Goal: Task Accomplishment & Management: Use online tool/utility

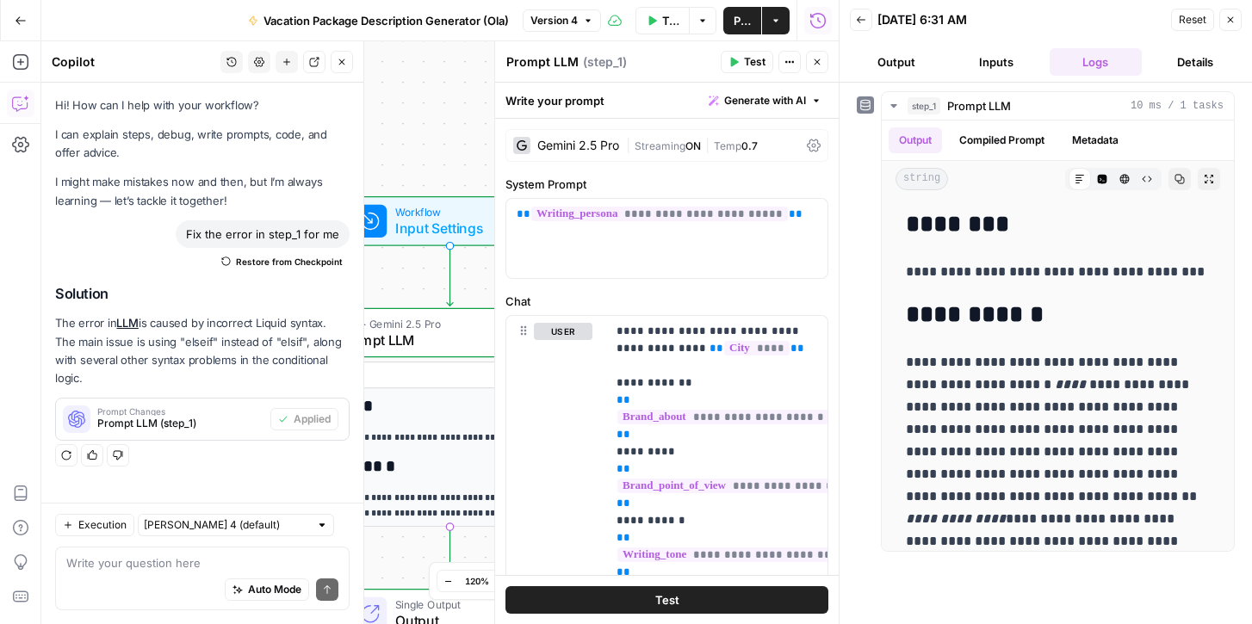
scroll to position [209, 0]
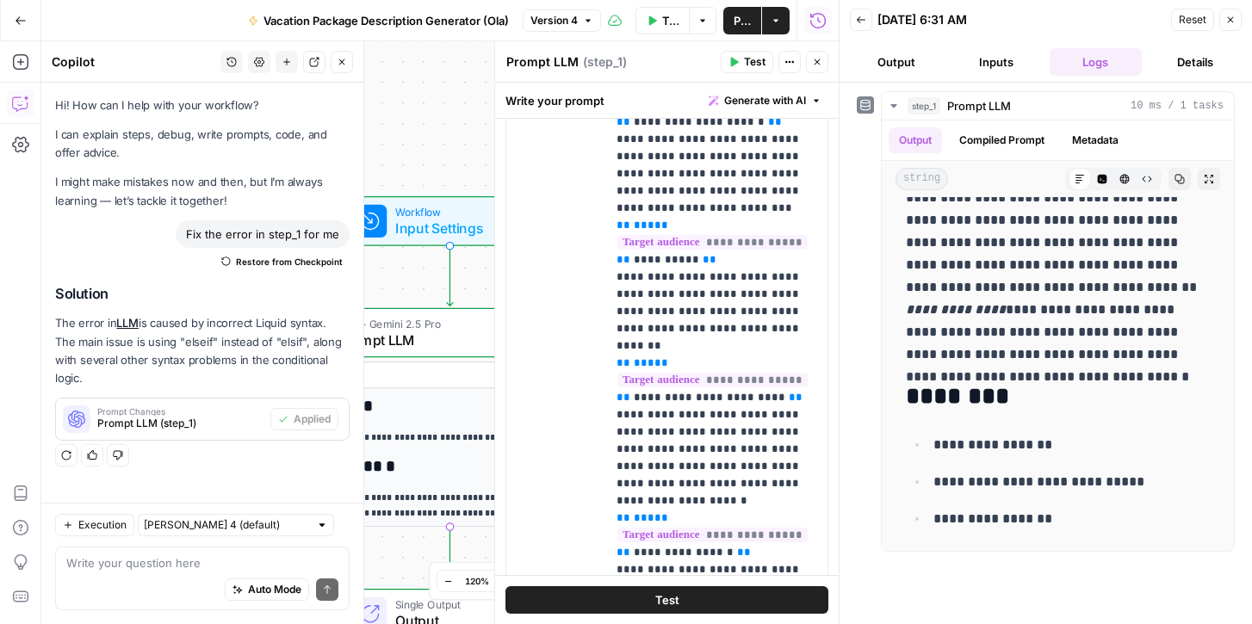
click at [1229, 22] on icon "button" at bounding box center [1230, 20] width 10 height 10
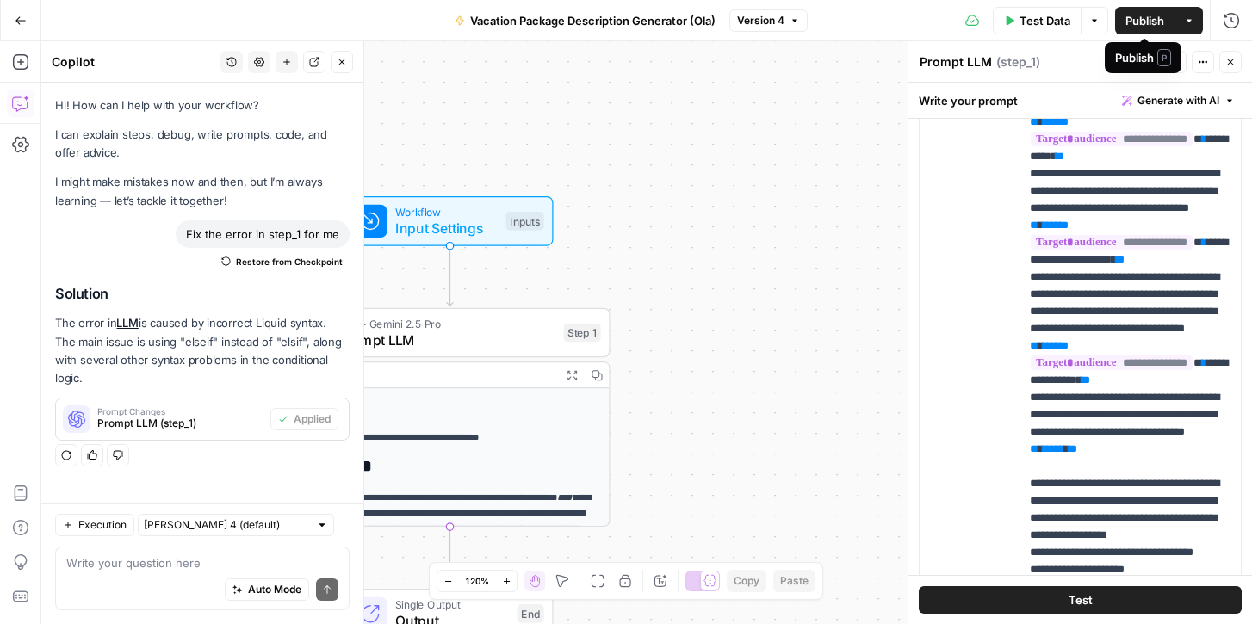
click at [1153, 20] on span "Publish" at bounding box center [1144, 20] width 39 height 17
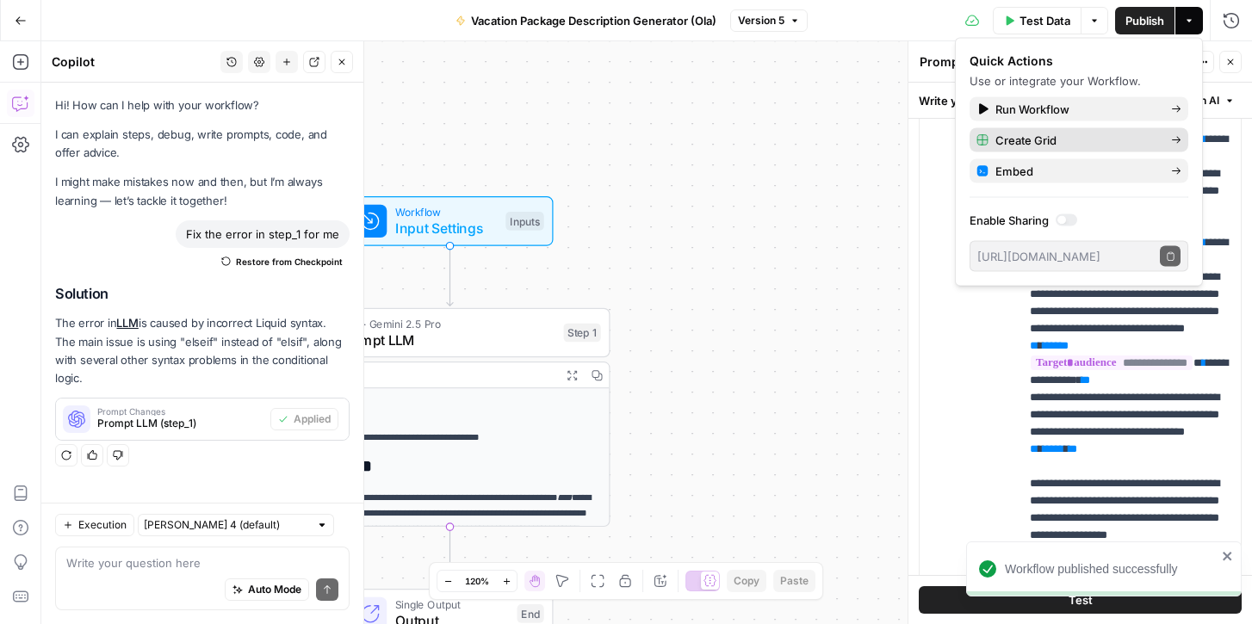
click at [1173, 139] on icon "button" at bounding box center [1176, 140] width 9 height 7
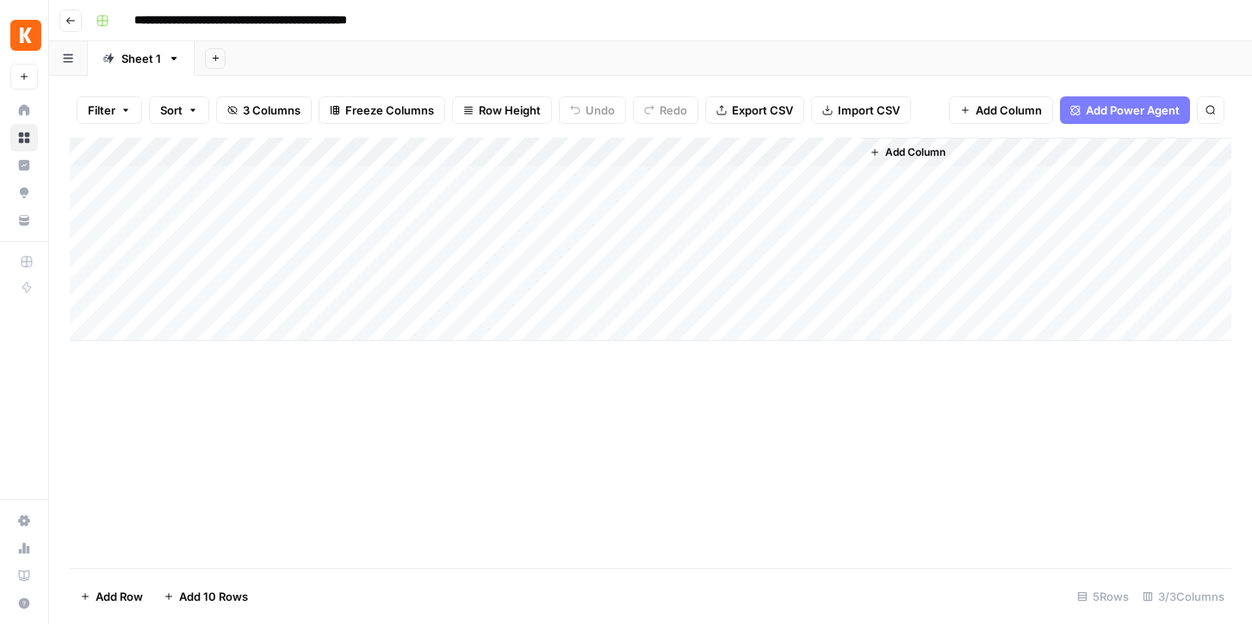
click at [393, 151] on div "Add Column" at bounding box center [650, 239] width 1161 height 203
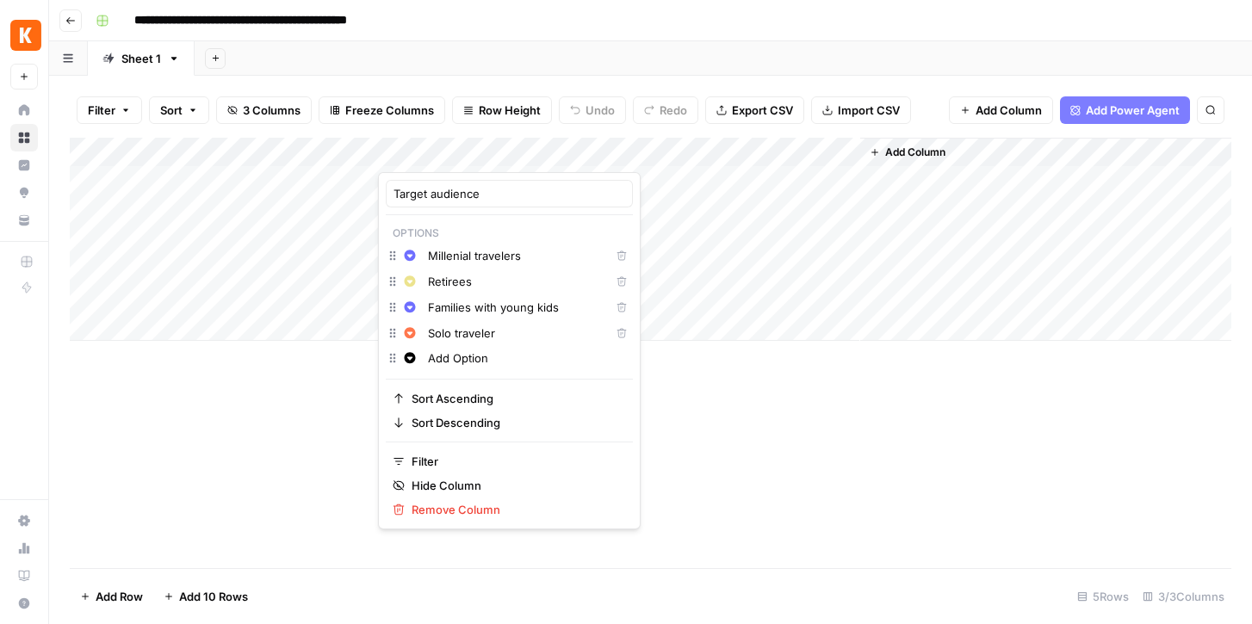
click at [251, 180] on div "Add Column" at bounding box center [650, 239] width 1161 height 203
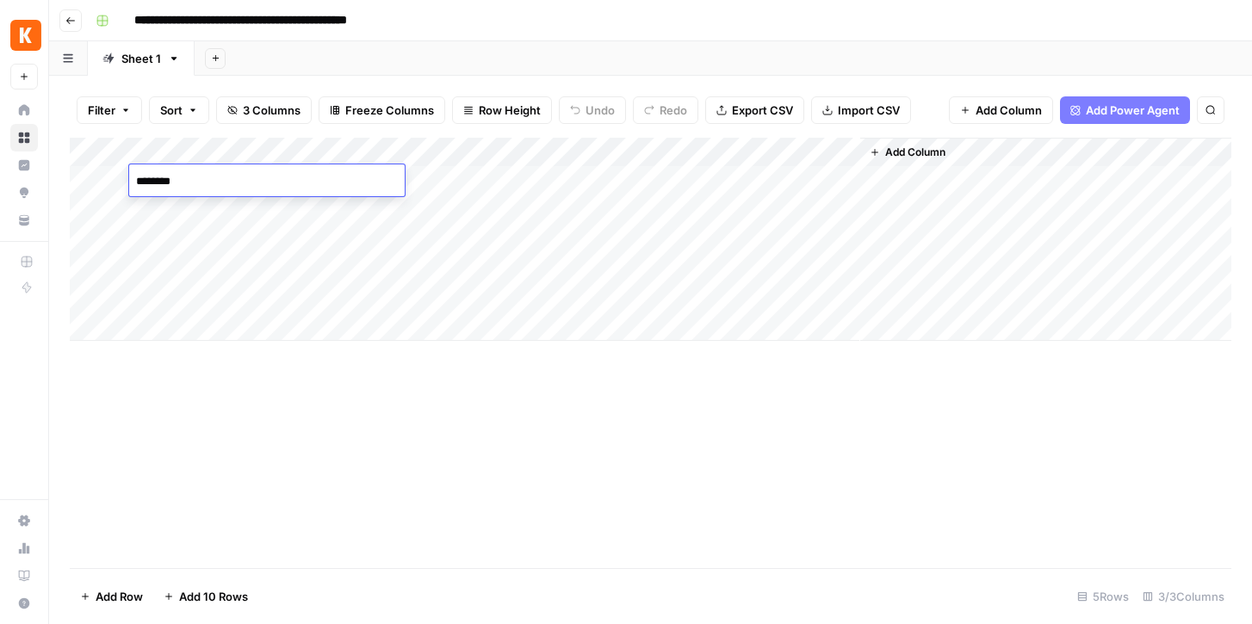
type textarea "*********"
click at [248, 215] on div "Add Column" at bounding box center [650, 239] width 1161 height 203
type textarea "*********"
click at [425, 181] on div "Add Column" at bounding box center [650, 239] width 1161 height 203
click at [393, 147] on div "Add Column" at bounding box center [650, 239] width 1161 height 203
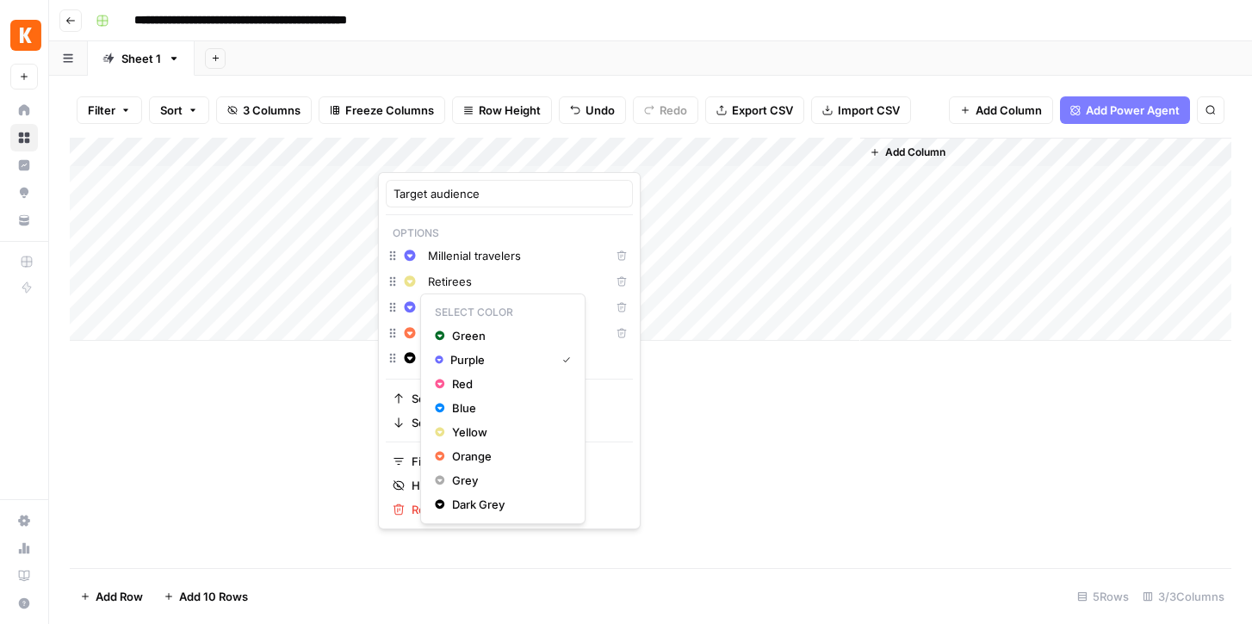
click at [412, 309] on icon "button" at bounding box center [410, 306] width 11 height 11
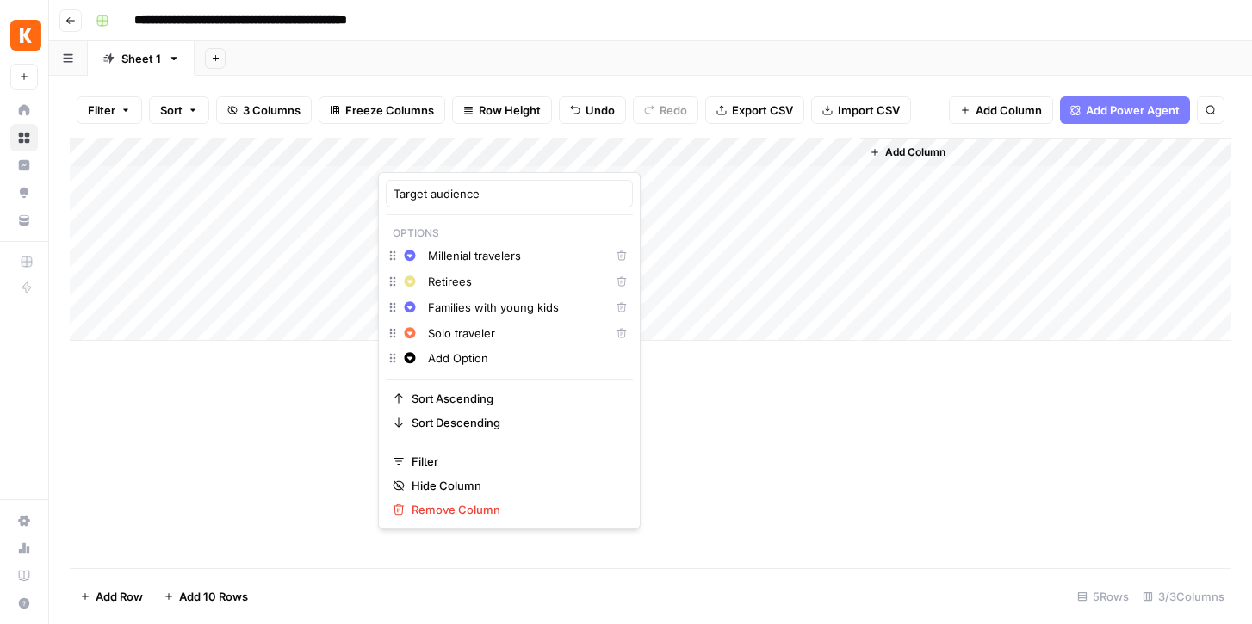
click at [316, 177] on div "Add Column" at bounding box center [650, 239] width 1161 height 203
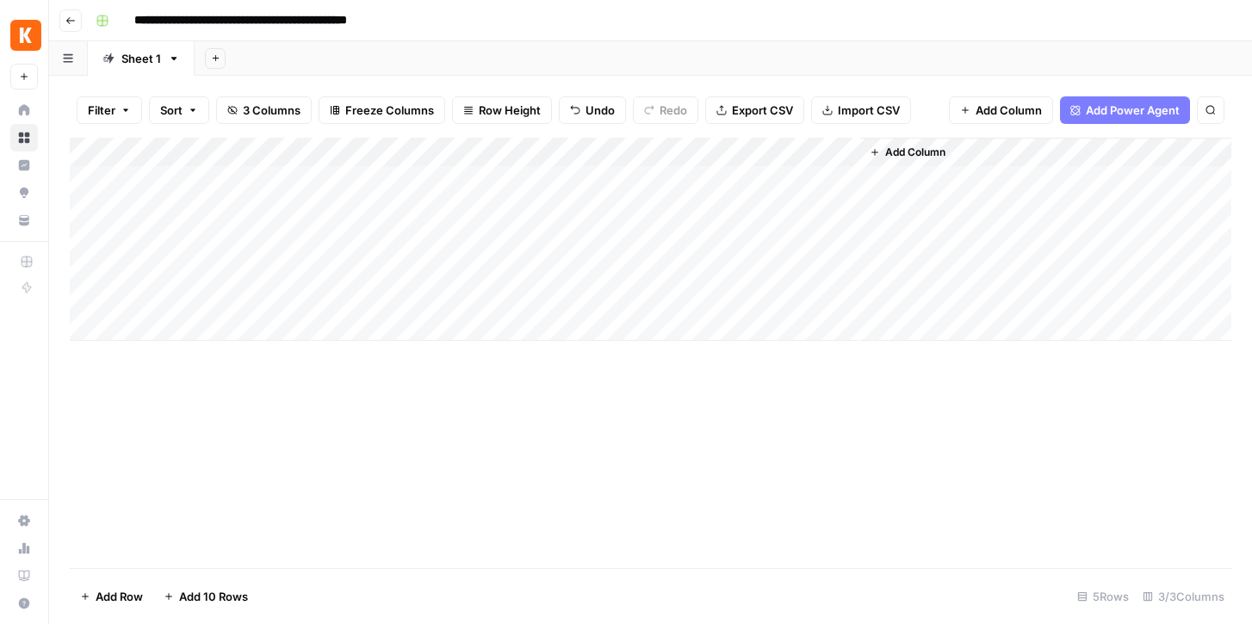
click at [498, 153] on div "Add Column" at bounding box center [650, 239] width 1161 height 203
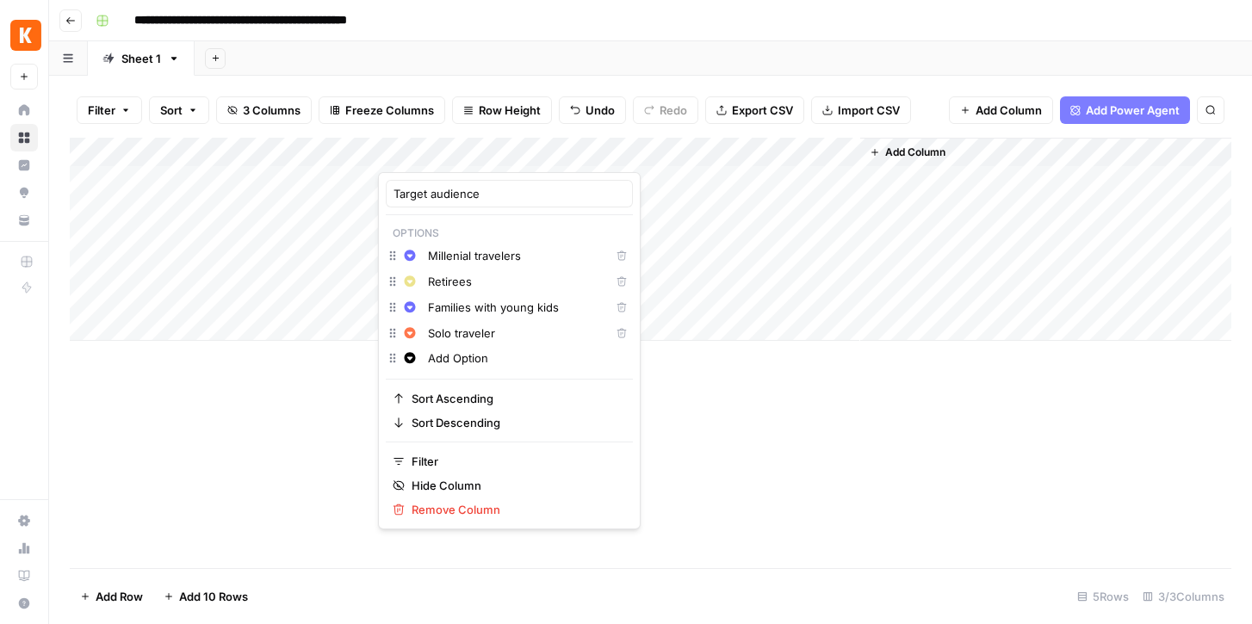
click at [518, 152] on div at bounding box center [456, 155] width 156 height 34
click at [393, 256] on icon "button" at bounding box center [393, 256] width 14 height 14
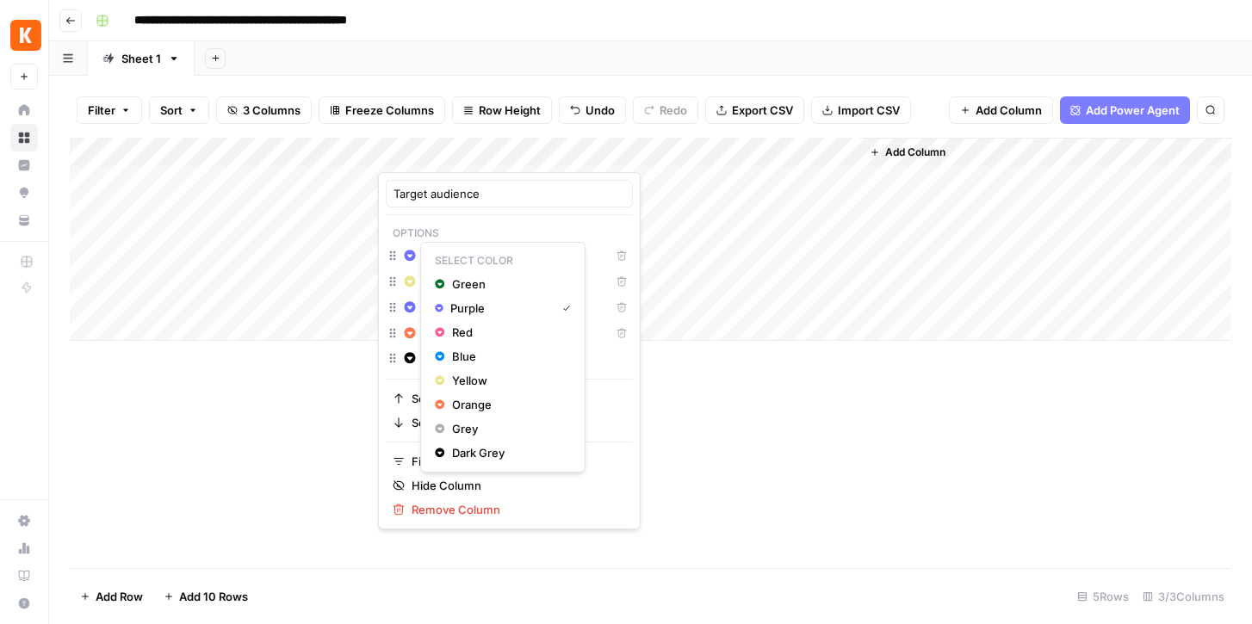
click at [412, 257] on icon "button" at bounding box center [410, 255] width 11 height 11
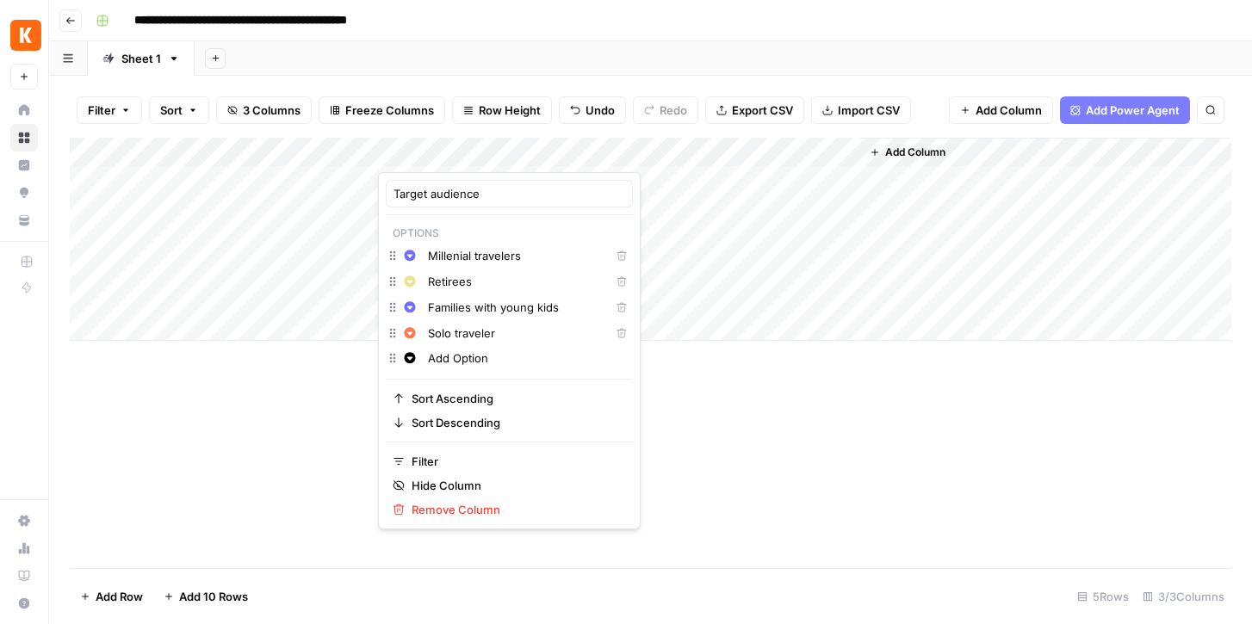
click at [304, 261] on div "Add Column" at bounding box center [650, 239] width 1161 height 203
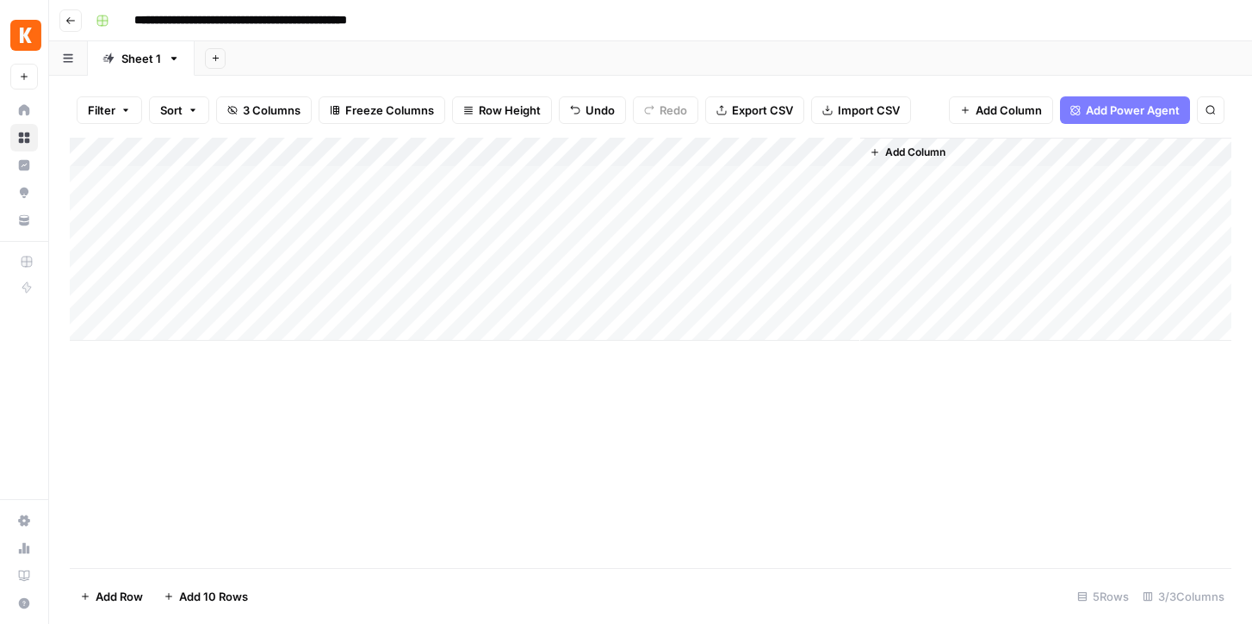
click at [412, 185] on div "Add Column" at bounding box center [650, 239] width 1161 height 203
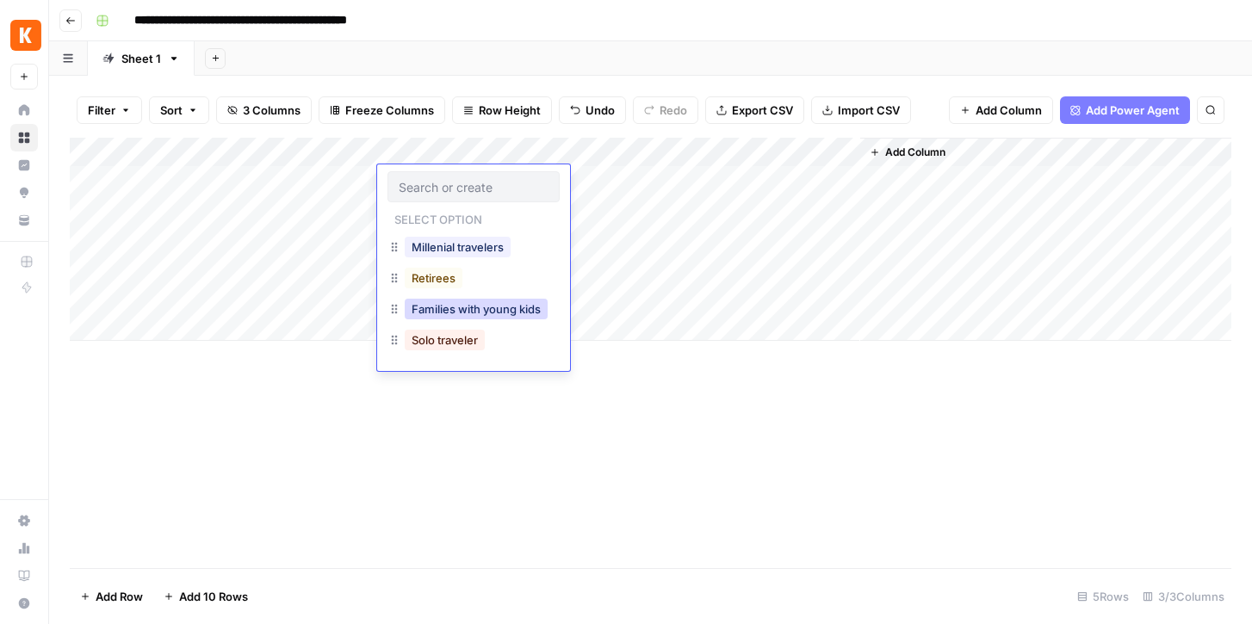
click at [437, 302] on button "Families with young kids" at bounding box center [476, 309] width 143 height 21
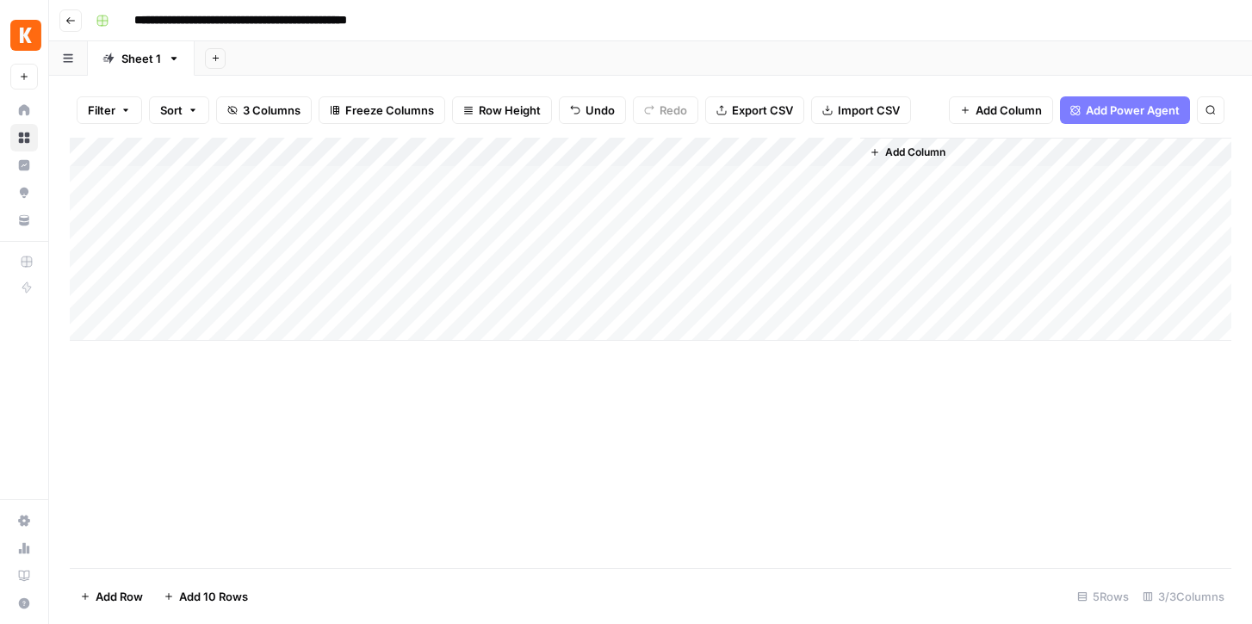
click at [431, 208] on div "Add Column" at bounding box center [650, 239] width 1161 height 203
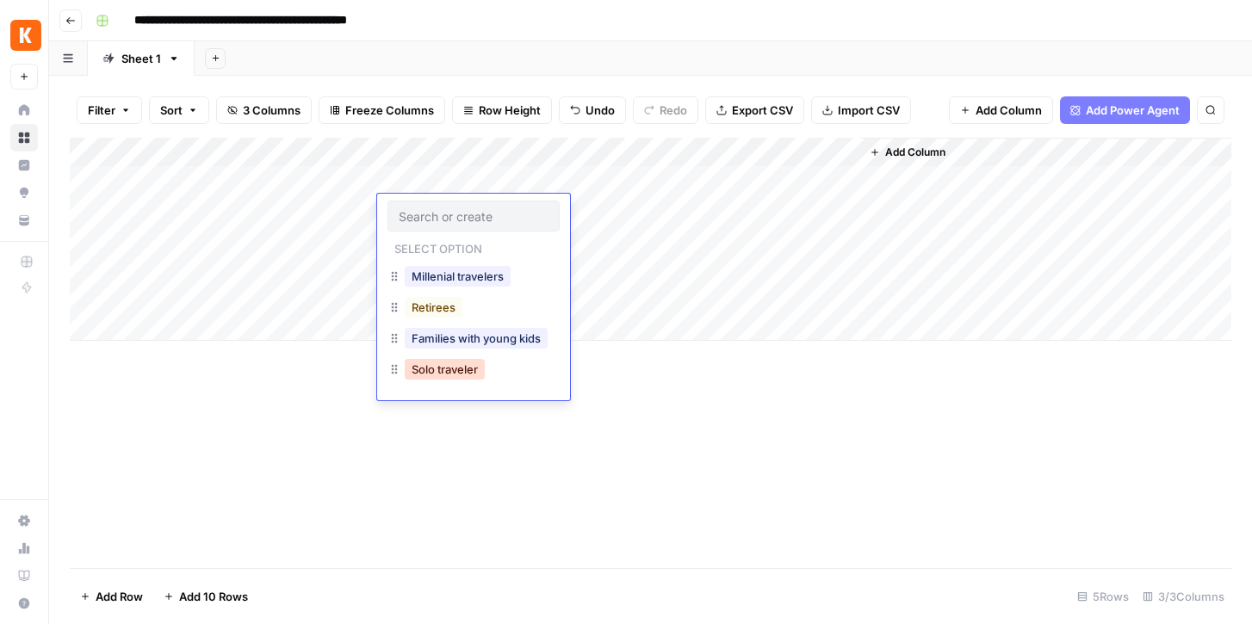
click at [443, 368] on button "Solo traveler" at bounding box center [445, 369] width 80 height 21
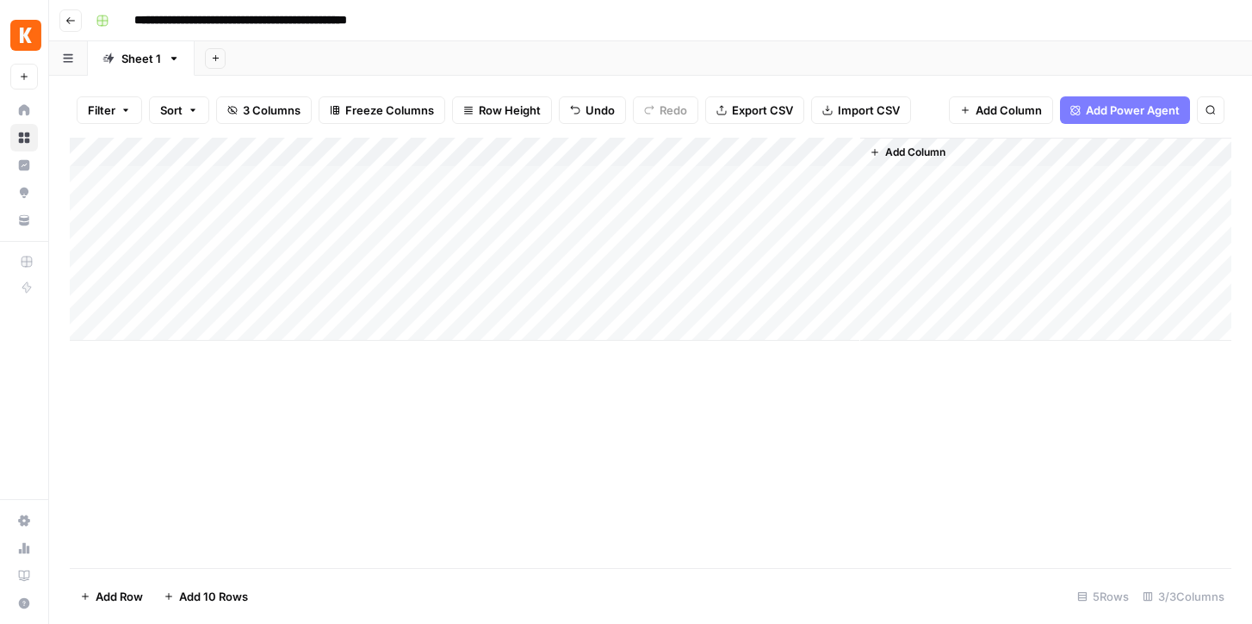
click at [826, 152] on div "Add Column" at bounding box center [650, 239] width 1161 height 203
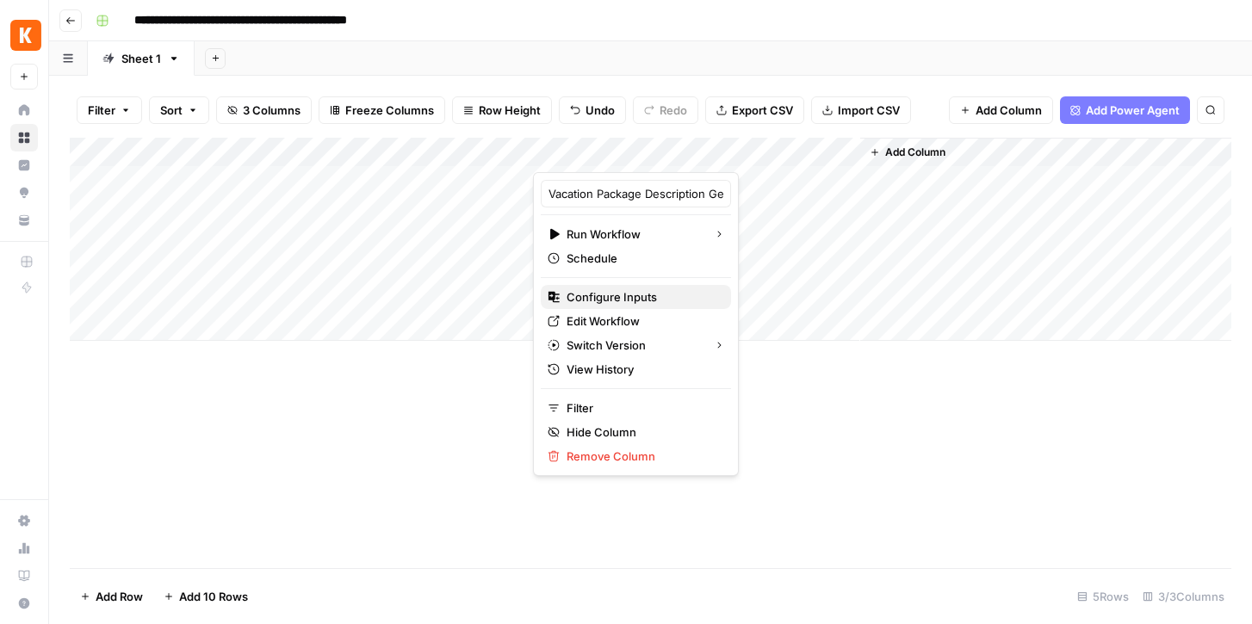
click at [620, 298] on span "Configure Inputs" at bounding box center [642, 296] width 151 height 17
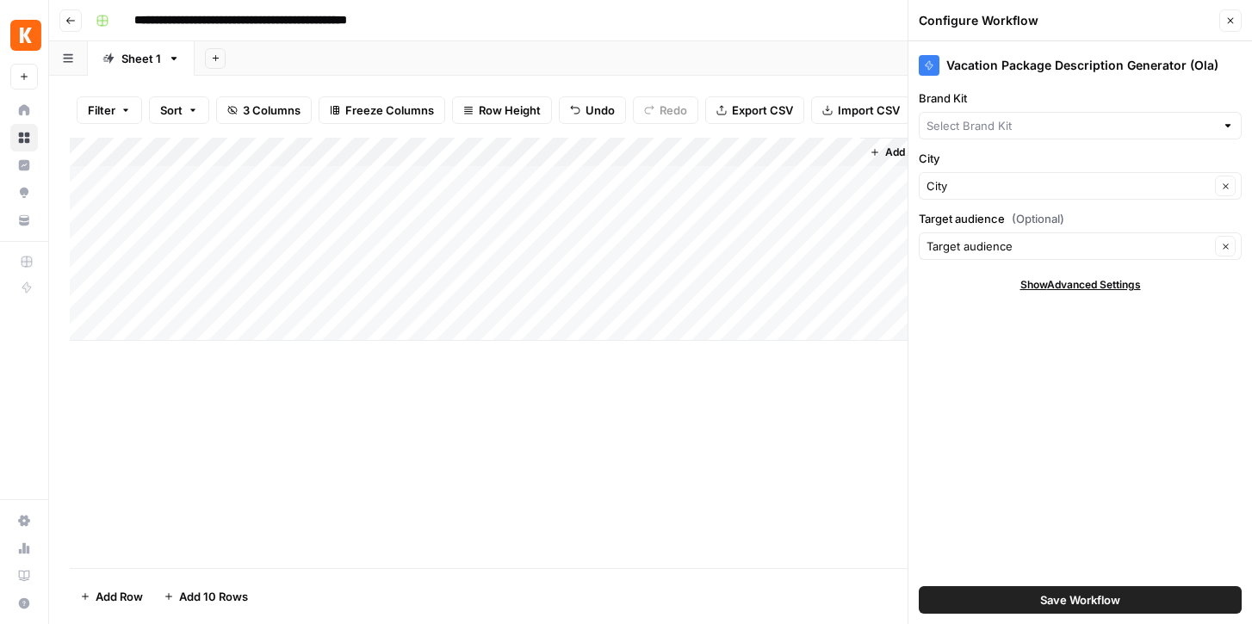
click at [1230, 129] on div at bounding box center [1228, 125] width 12 height 17
click at [1094, 220] on span "[EN - US-Hotels] KAYAK" at bounding box center [1076, 214] width 287 height 17
type input "[EN - US-Hotels] KAYAK"
click at [1063, 590] on button "Save Workflow" at bounding box center [1080, 600] width 323 height 28
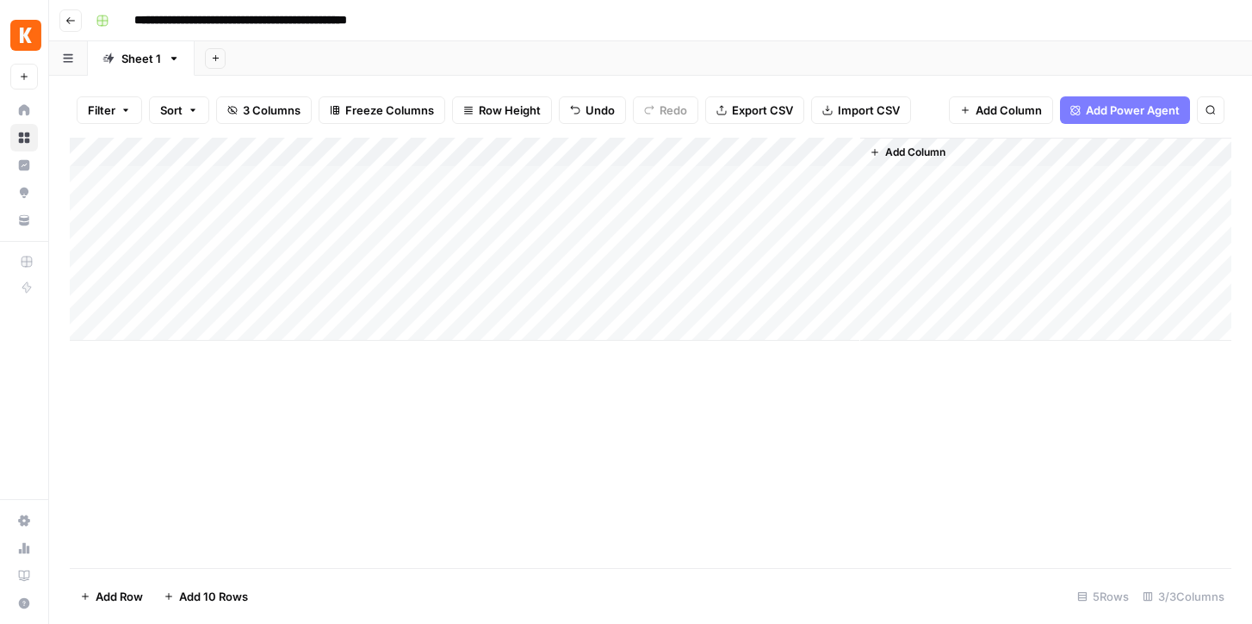
click at [847, 153] on div "Add Column" at bounding box center [650, 239] width 1161 height 203
click at [476, 222] on div "Add Column" at bounding box center [650, 239] width 1161 height 203
drag, startPoint x: 858, startPoint y: 156, endPoint x: 827, endPoint y: 156, distance: 31.0
click at [827, 156] on div "Add Column" at bounding box center [650, 239] width 1161 height 203
drag, startPoint x: 827, startPoint y: 150, endPoint x: 862, endPoint y: 150, distance: 35.3
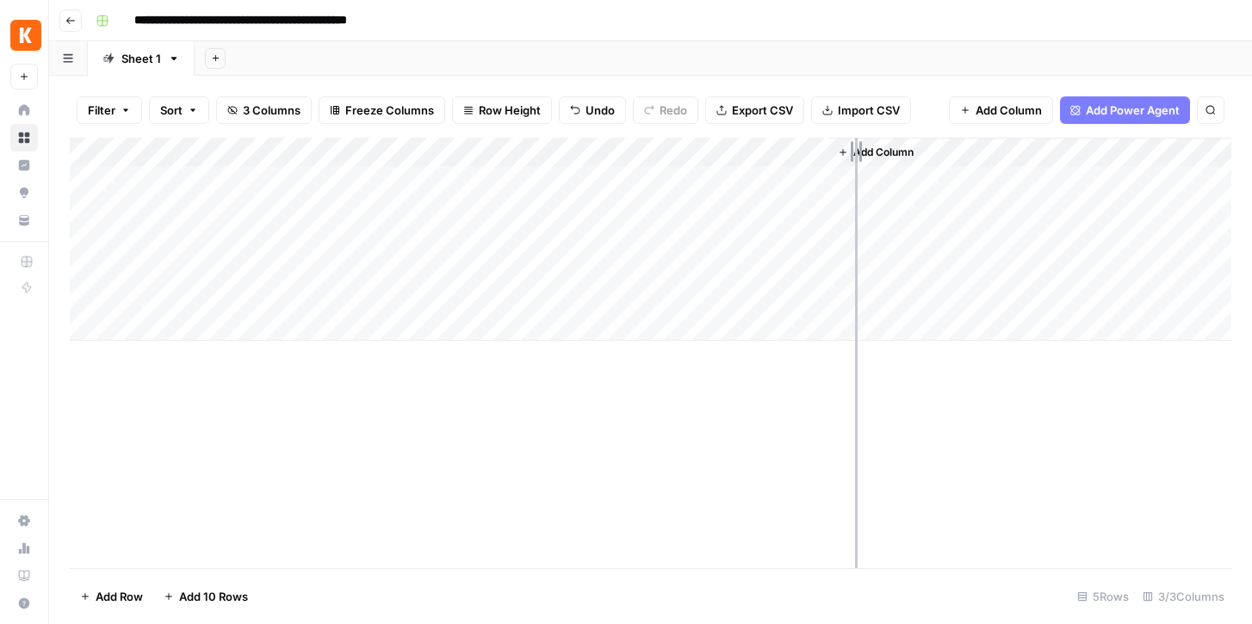
click at [862, 150] on div "Add Column" at bounding box center [650, 239] width 1161 height 203
click at [849, 152] on div "Add Column" at bounding box center [650, 239] width 1161 height 203
click at [868, 189] on span "All Rows" at bounding box center [908, 191] width 108 height 17
click at [845, 155] on div "Add Column" at bounding box center [650, 239] width 1161 height 203
click at [548, 238] on div "Add Column" at bounding box center [650, 239] width 1161 height 203
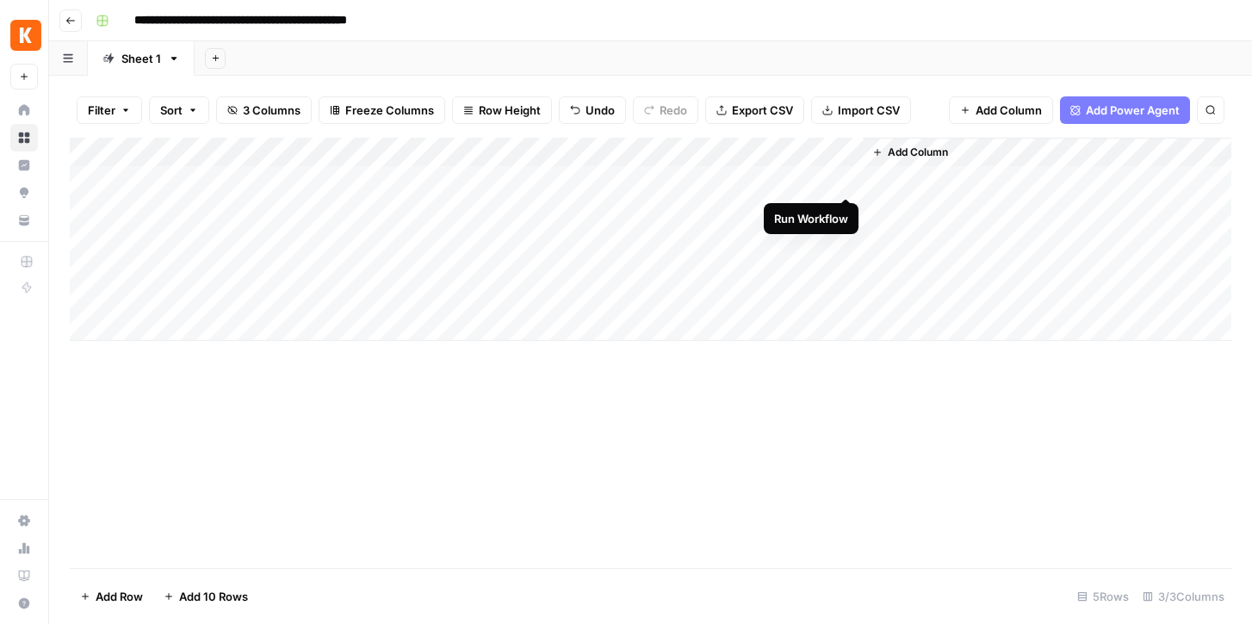
click at [843, 178] on div "Add Column" at bounding box center [650, 239] width 1161 height 203
click at [845, 210] on div "Add Column" at bounding box center [650, 239] width 1161 height 203
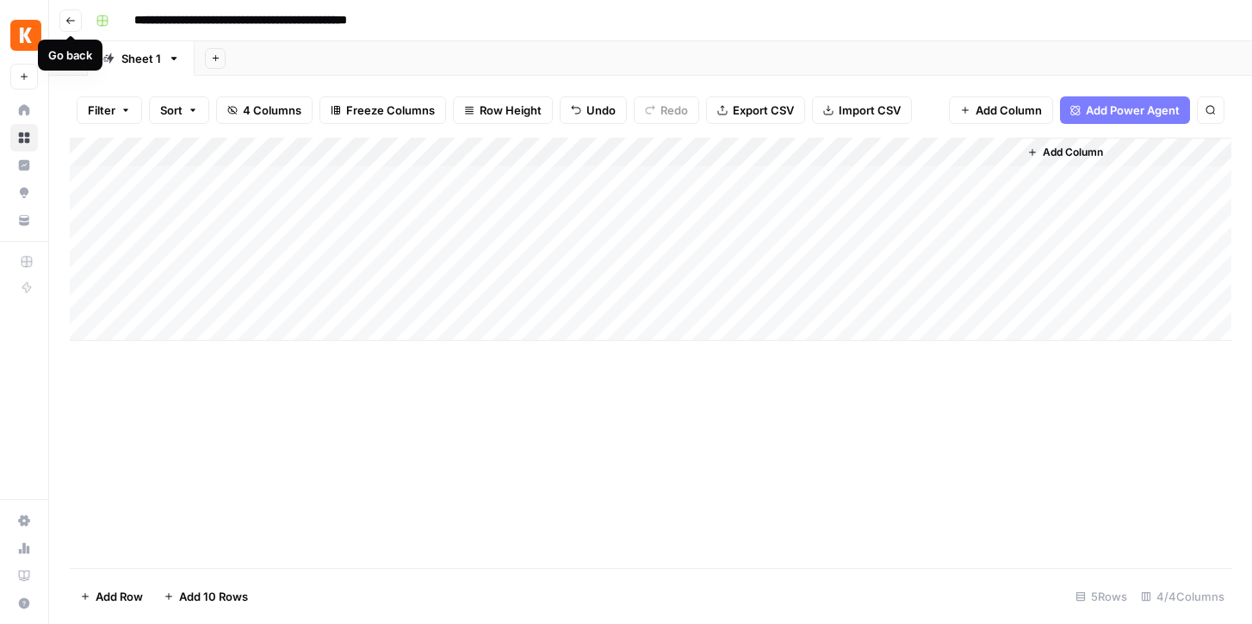
click at [77, 20] on button "Go back" at bounding box center [70, 20] width 22 height 22
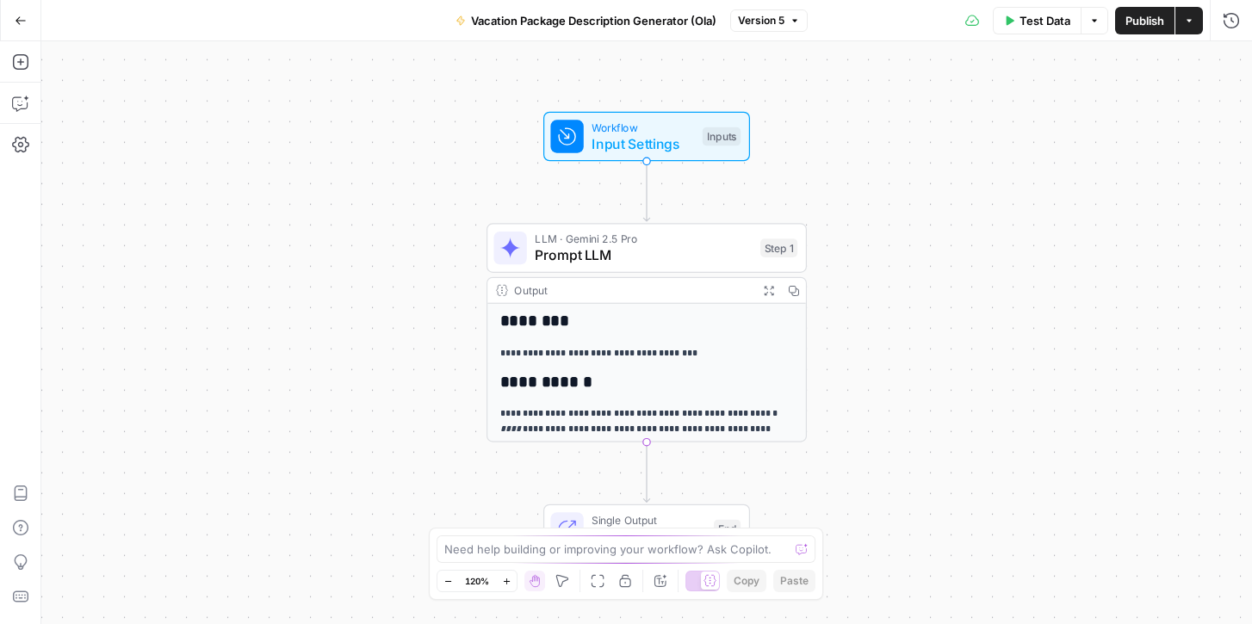
click at [22, 11] on button "Go Back" at bounding box center [20, 20] width 31 height 31
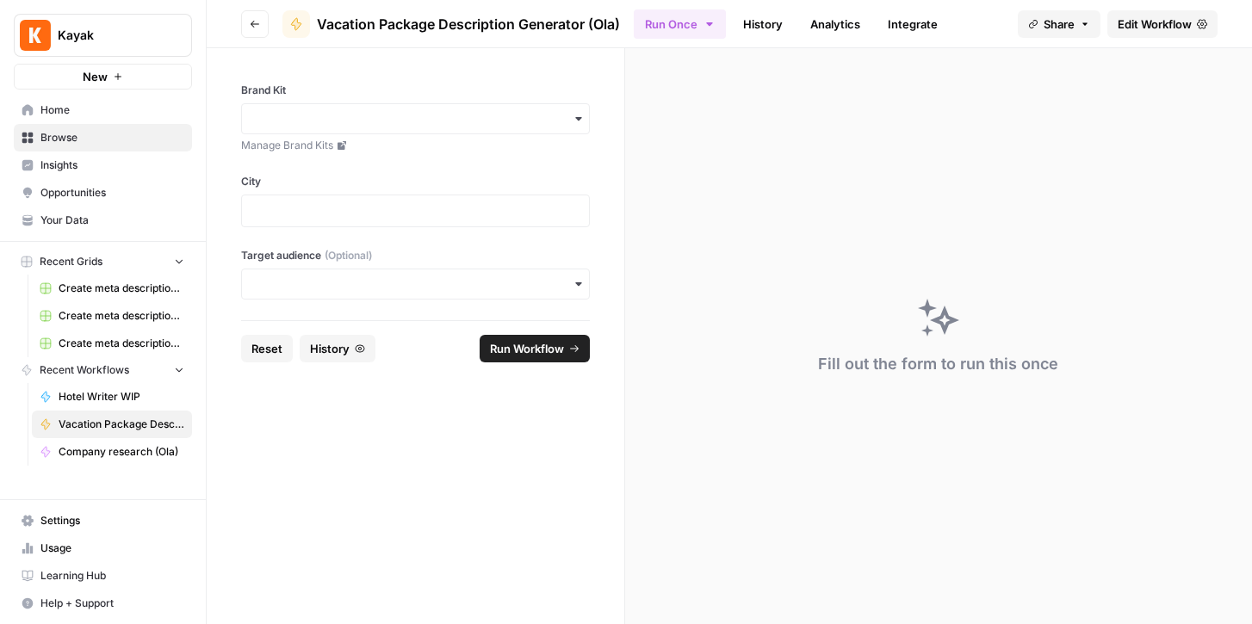
click at [64, 218] on span "Your Data" at bounding box center [112, 220] width 144 height 15
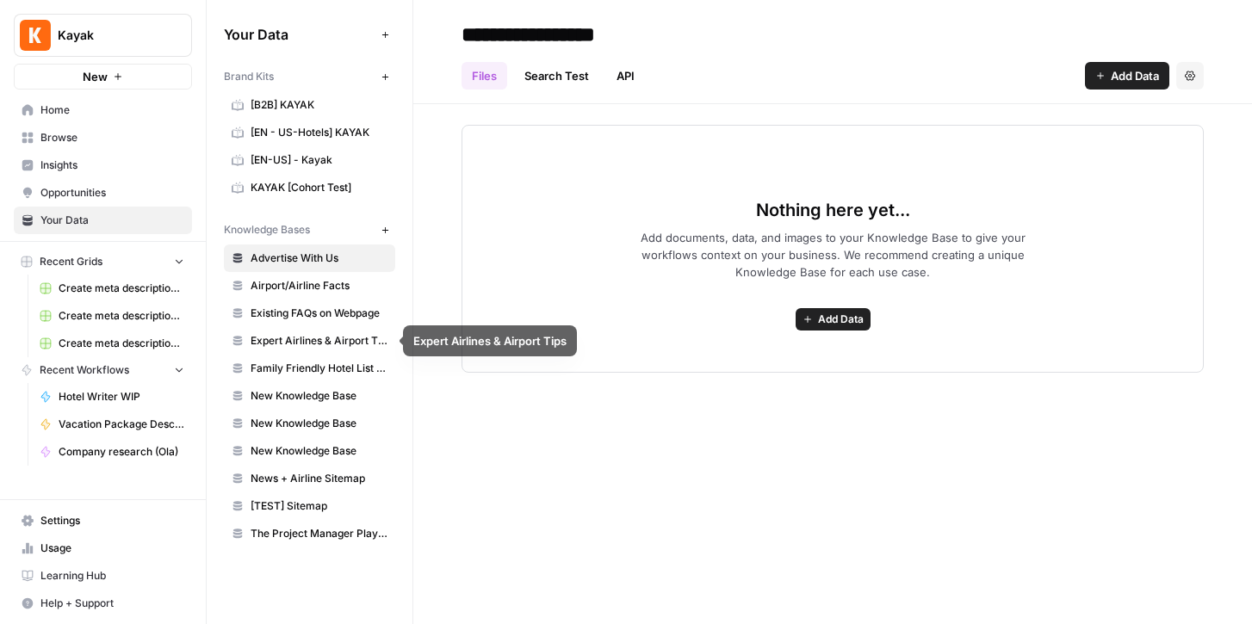
click at [305, 308] on span "Existing FAQs on Webpage" at bounding box center [319, 313] width 137 height 15
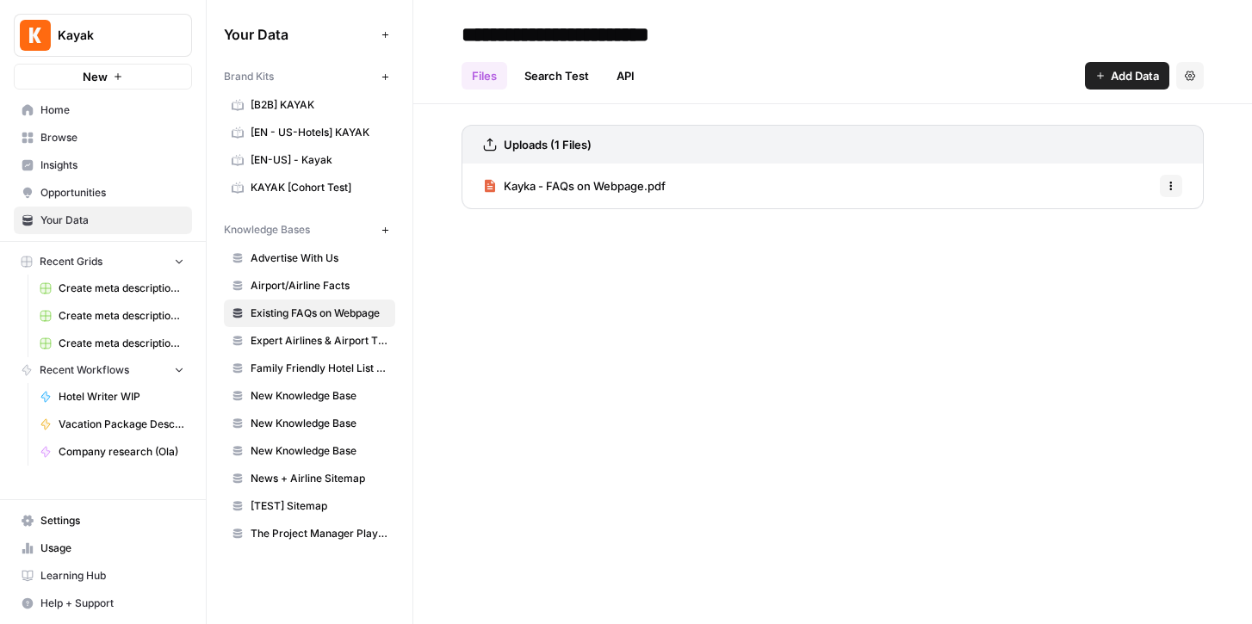
click at [69, 134] on span "Browse" at bounding box center [112, 137] width 144 height 15
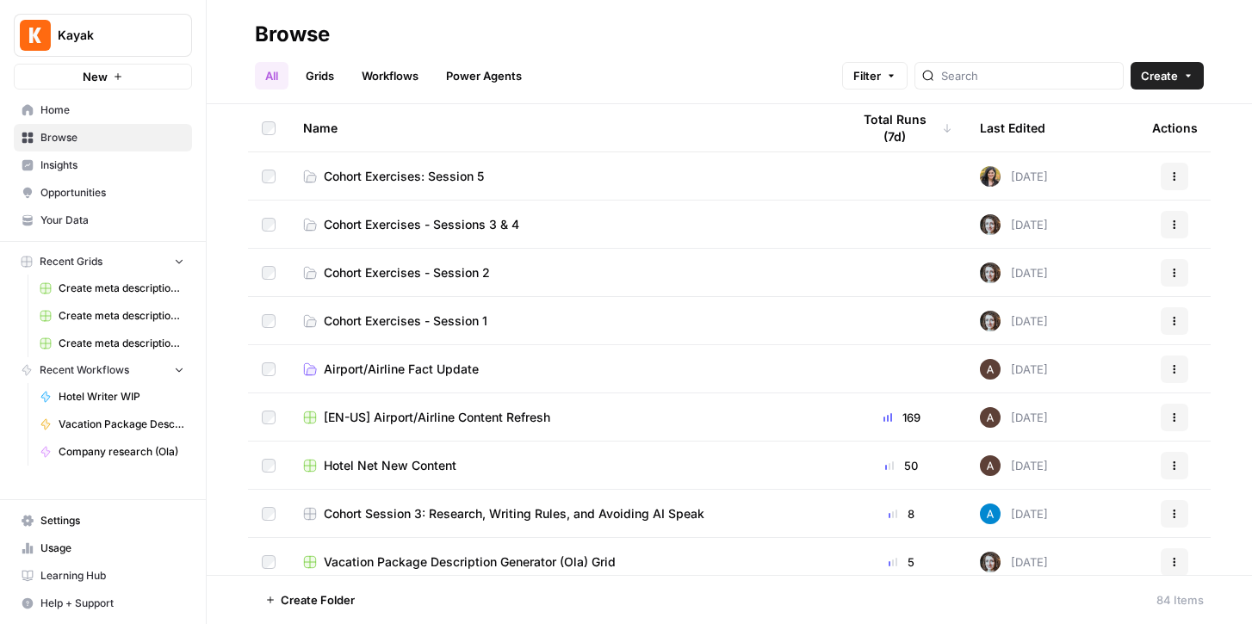
click at [425, 224] on span "Cohort Exercises - Sessions 3 & 4" at bounding box center [421, 224] width 195 height 17
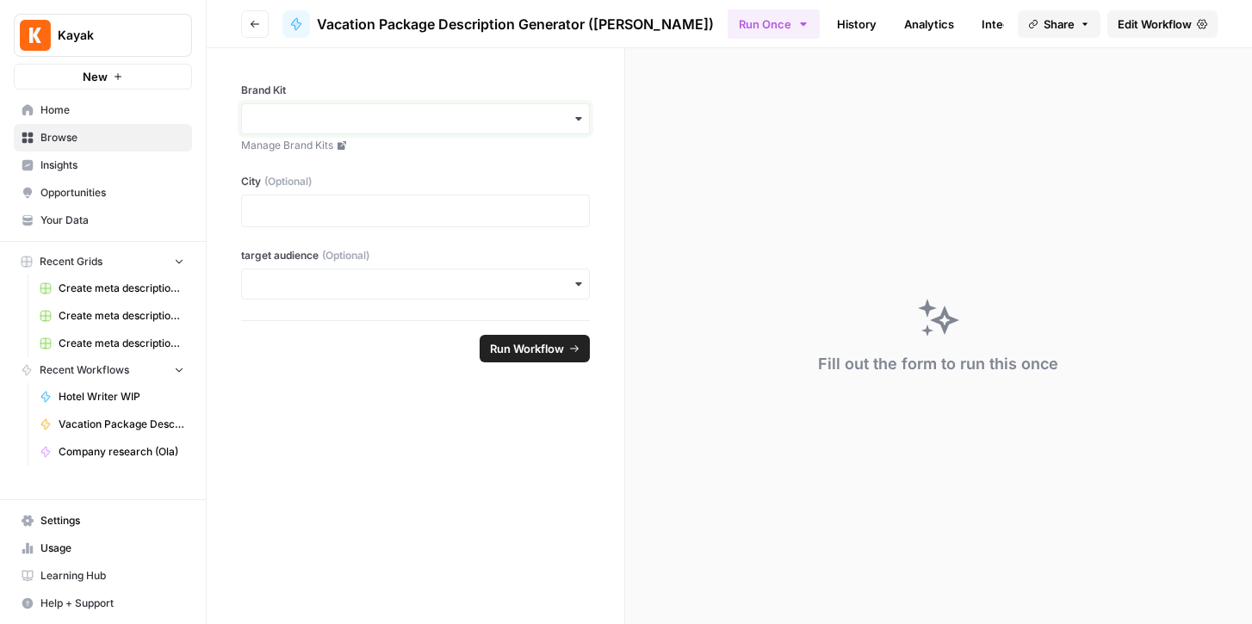
click at [432, 113] on input "Brand Kit" at bounding box center [415, 118] width 326 height 17
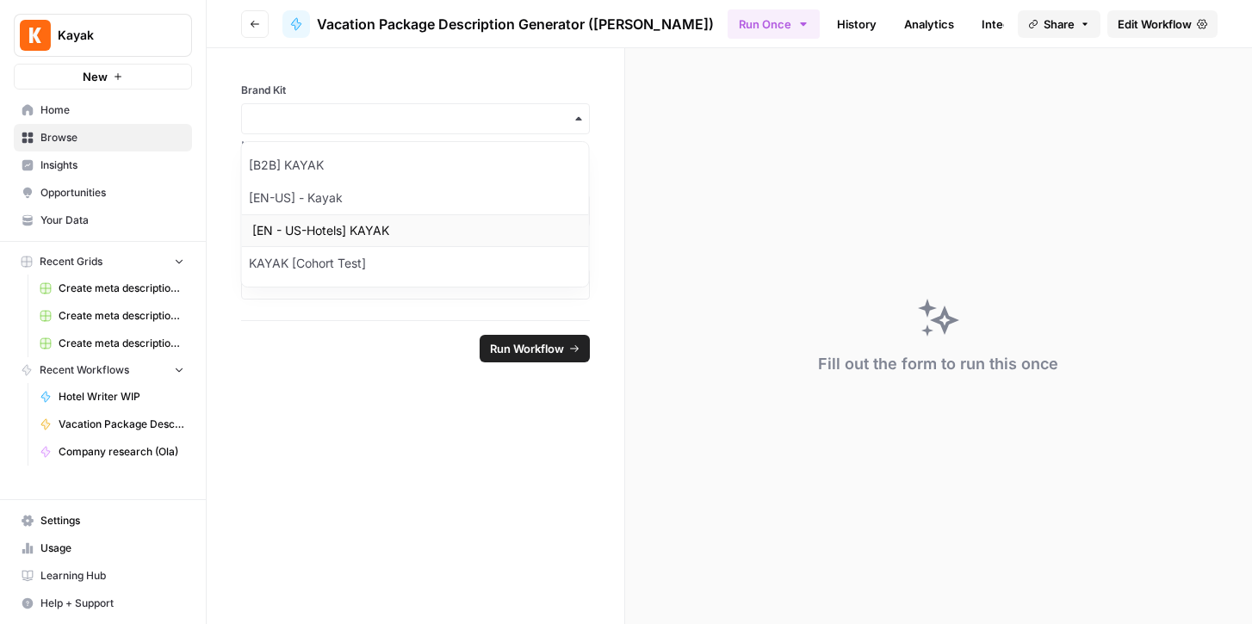
click at [368, 232] on div "[EN - US-Hotels] KAYAK" at bounding box center [415, 230] width 347 height 33
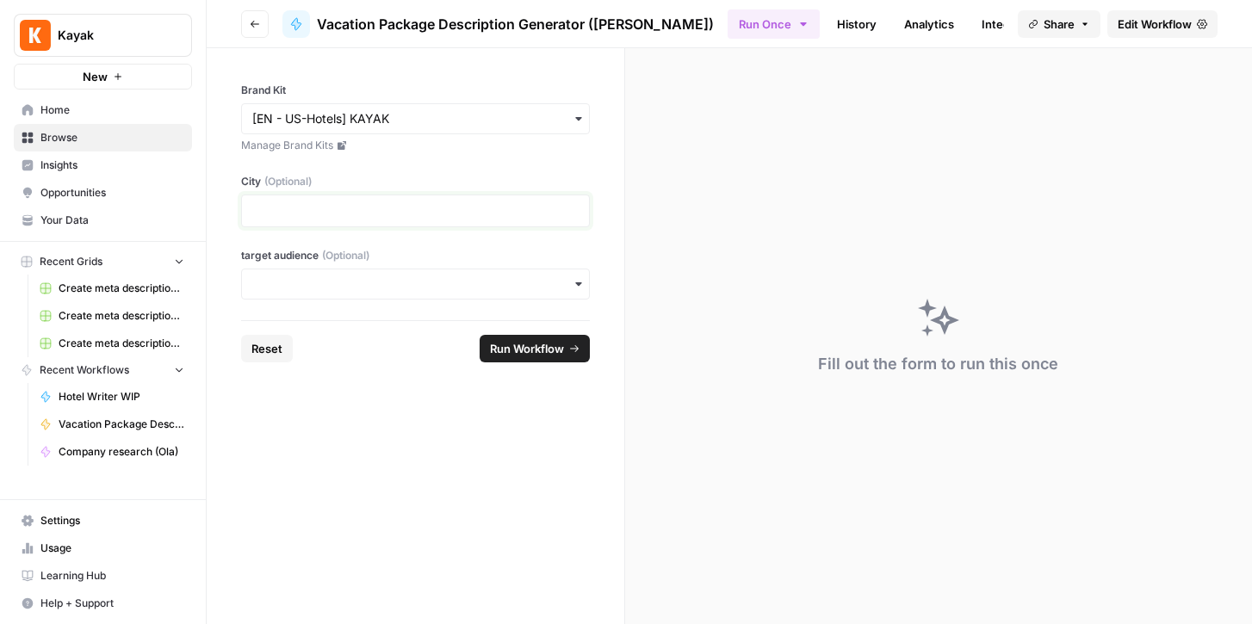
click at [371, 205] on p at bounding box center [415, 210] width 326 height 17
click at [406, 295] on div "button" at bounding box center [415, 284] width 349 height 31
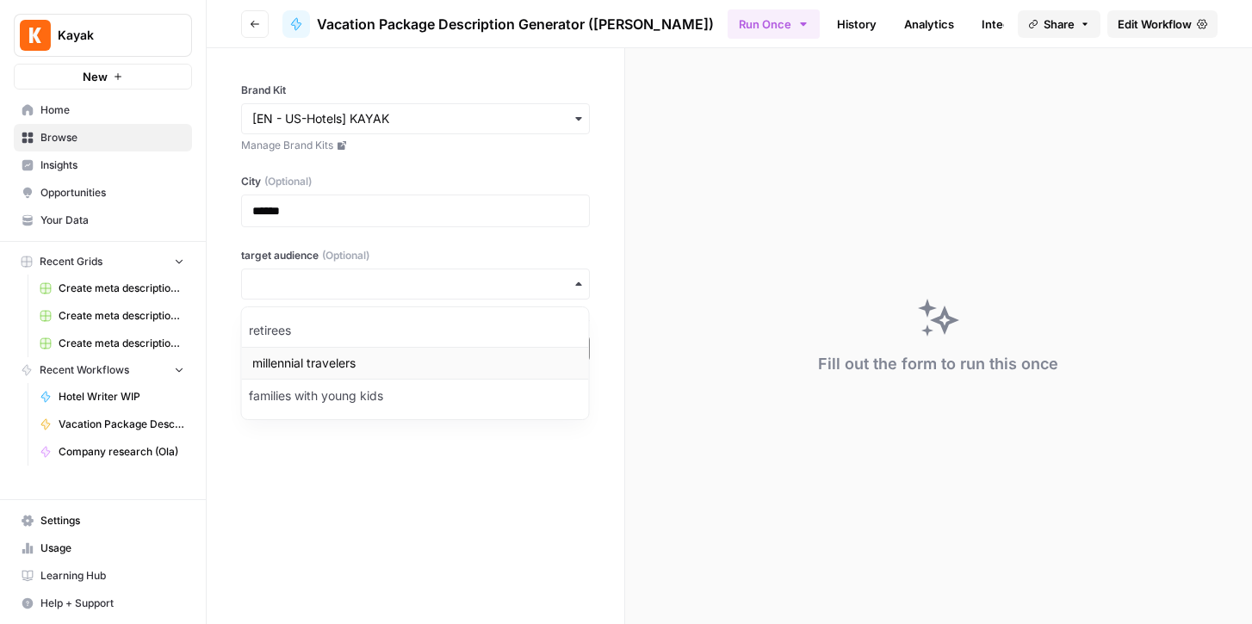
click at [360, 367] on div "millennial travelers" at bounding box center [415, 363] width 347 height 33
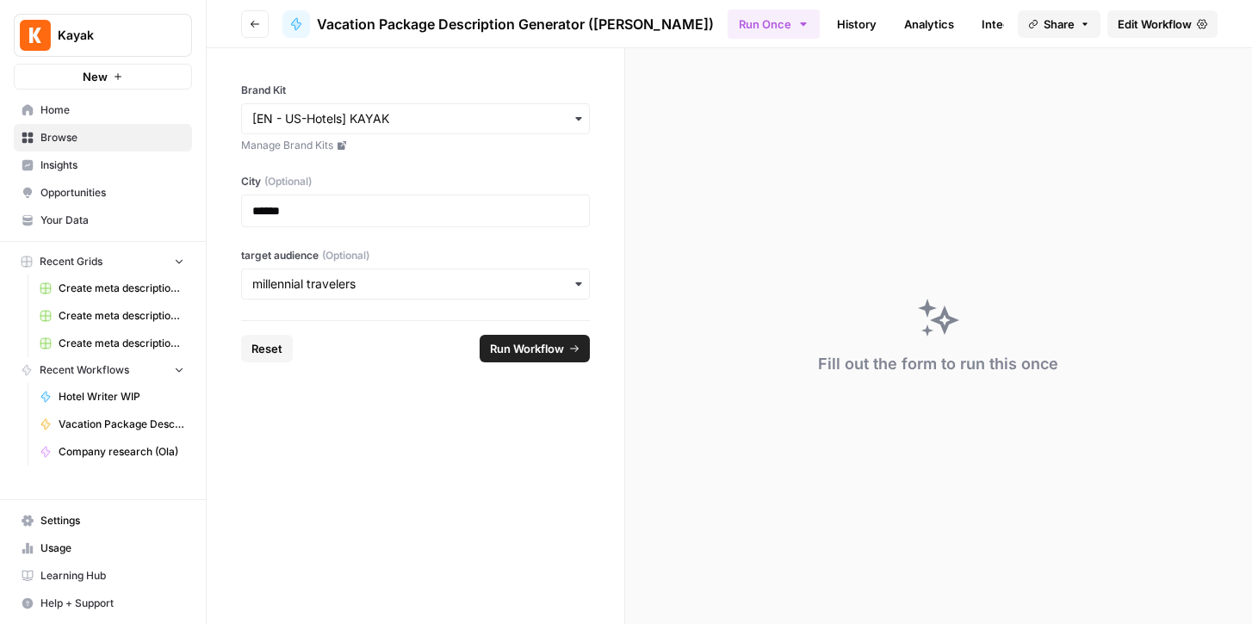
click at [529, 352] on span "Run Workflow" at bounding box center [527, 348] width 74 height 17
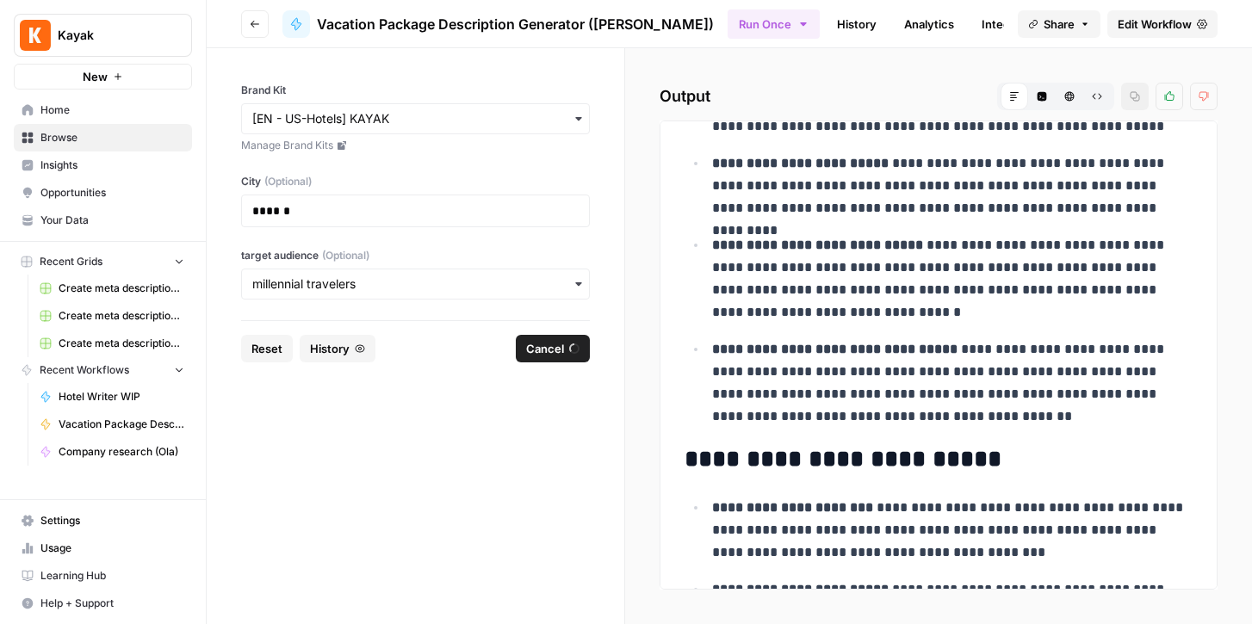
scroll to position [462, 0]
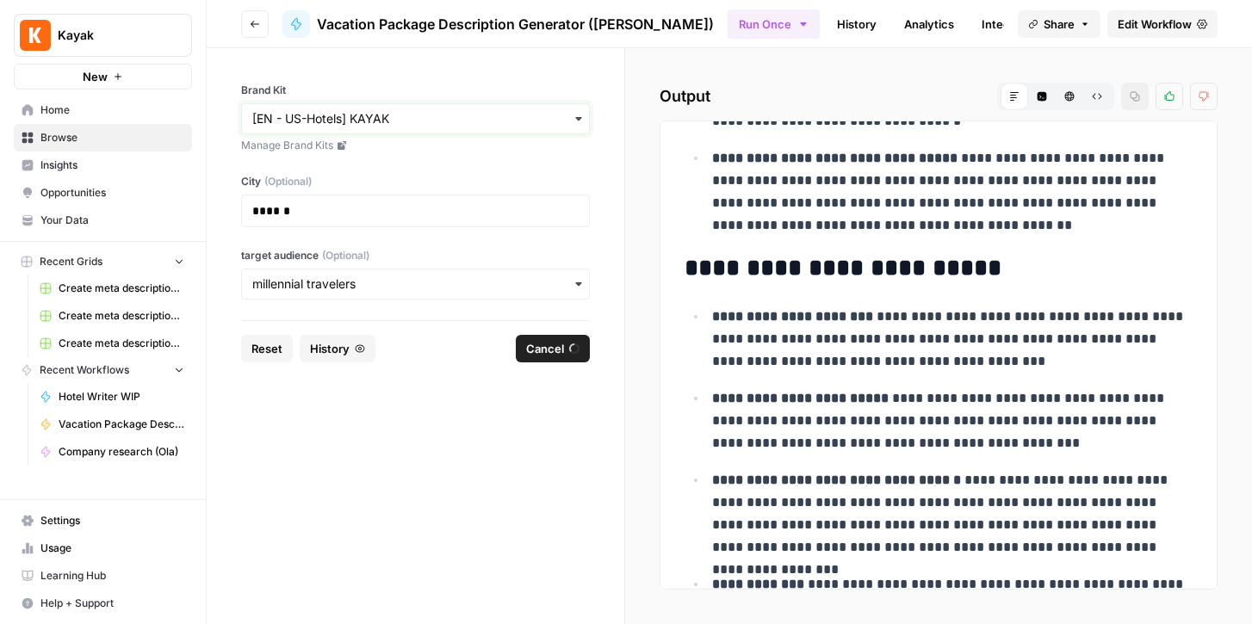
click at [517, 112] on input "Brand Kit" at bounding box center [415, 118] width 326 height 17
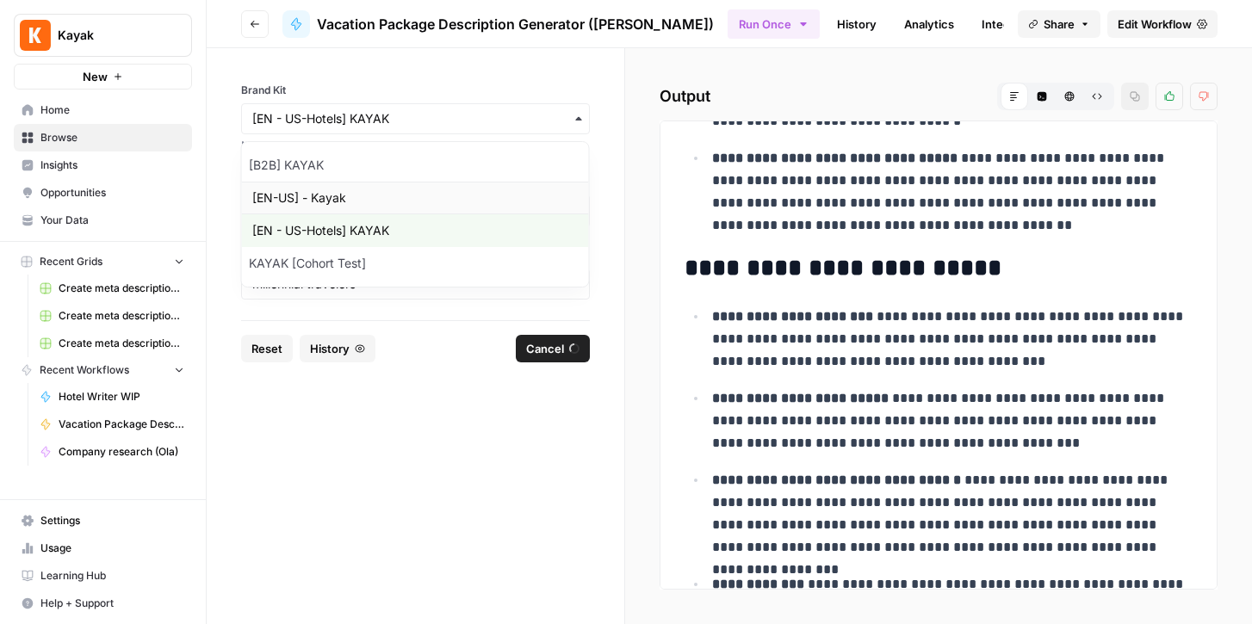
click at [362, 196] on div "[EN-US] - Kayak" at bounding box center [415, 198] width 347 height 33
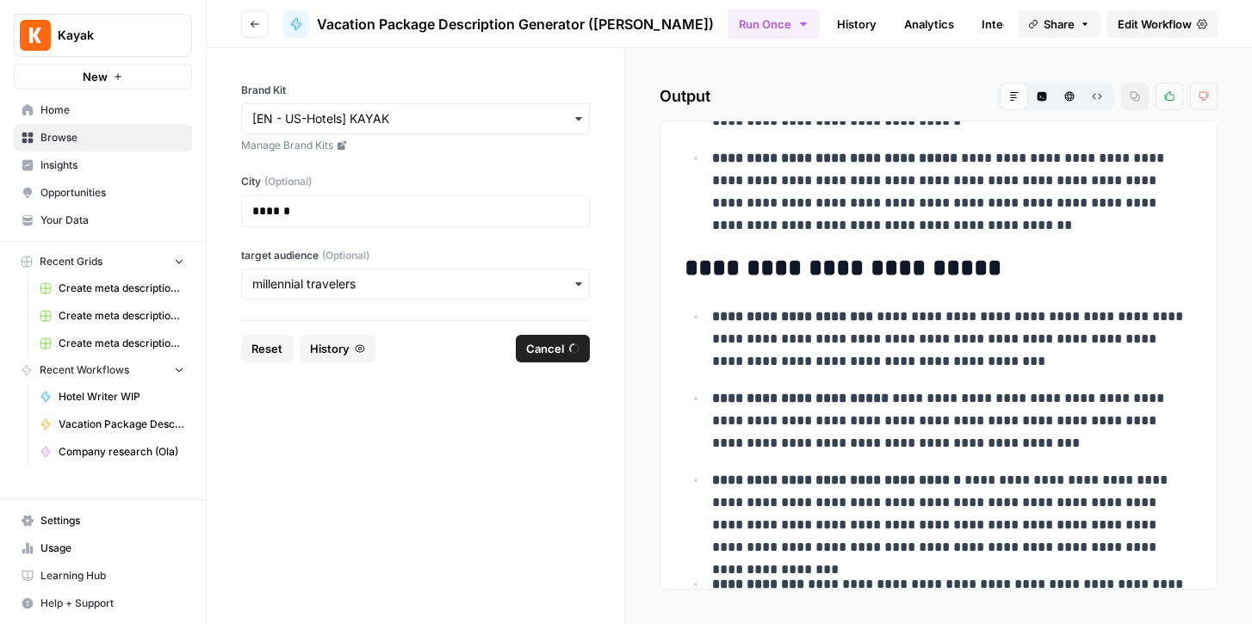
click at [259, 340] on span "Reset" at bounding box center [266, 348] width 31 height 17
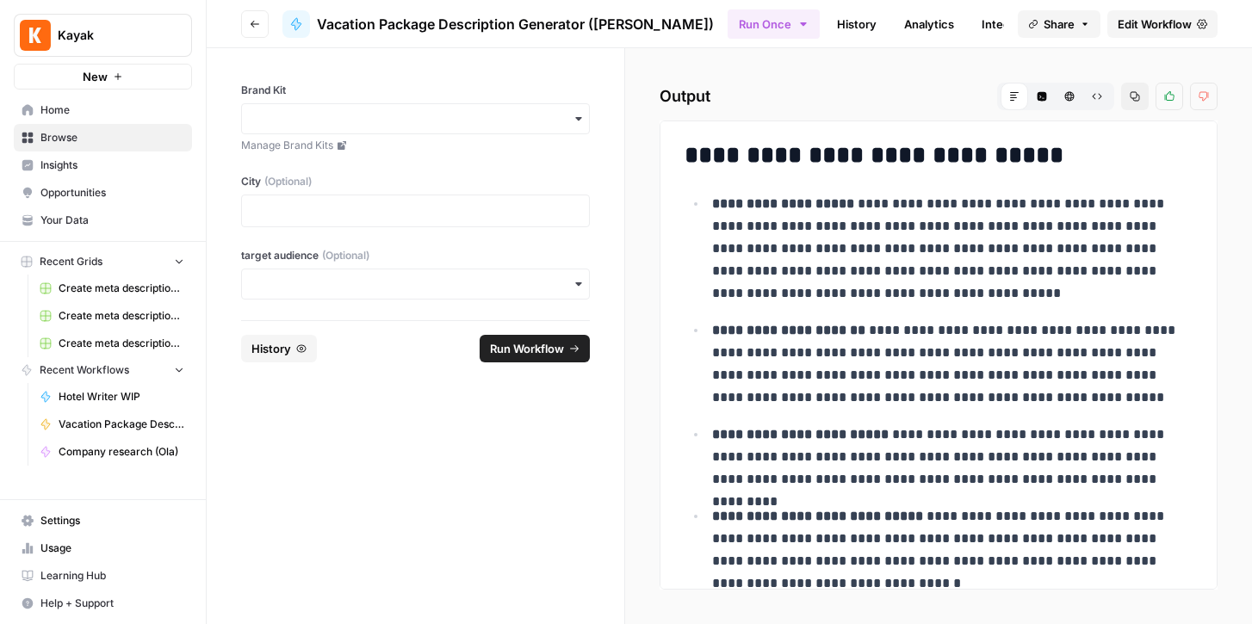
click at [576, 120] on icon "button" at bounding box center [579, 119] width 14 height 14
click at [504, 203] on div "[EN-US] - Kayak" at bounding box center [415, 198] width 347 height 33
click at [474, 206] on p at bounding box center [415, 210] width 326 height 17
click at [575, 284] on icon "button" at bounding box center [579, 284] width 14 height 14
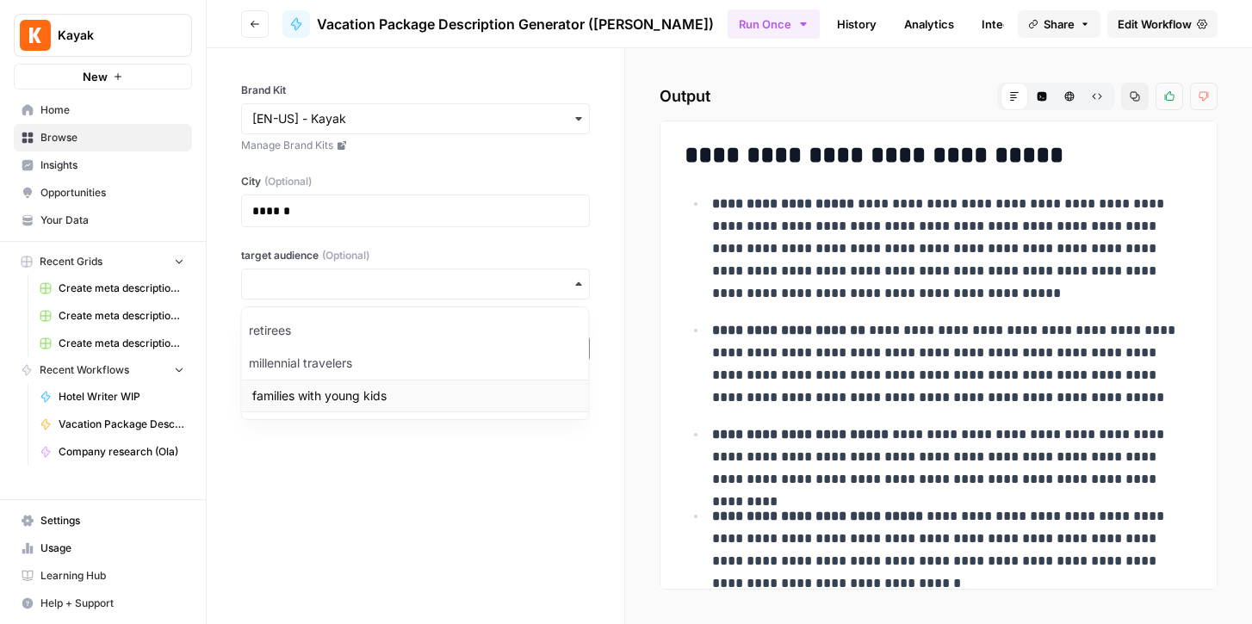
click at [442, 397] on div "families with young kids" at bounding box center [415, 396] width 347 height 33
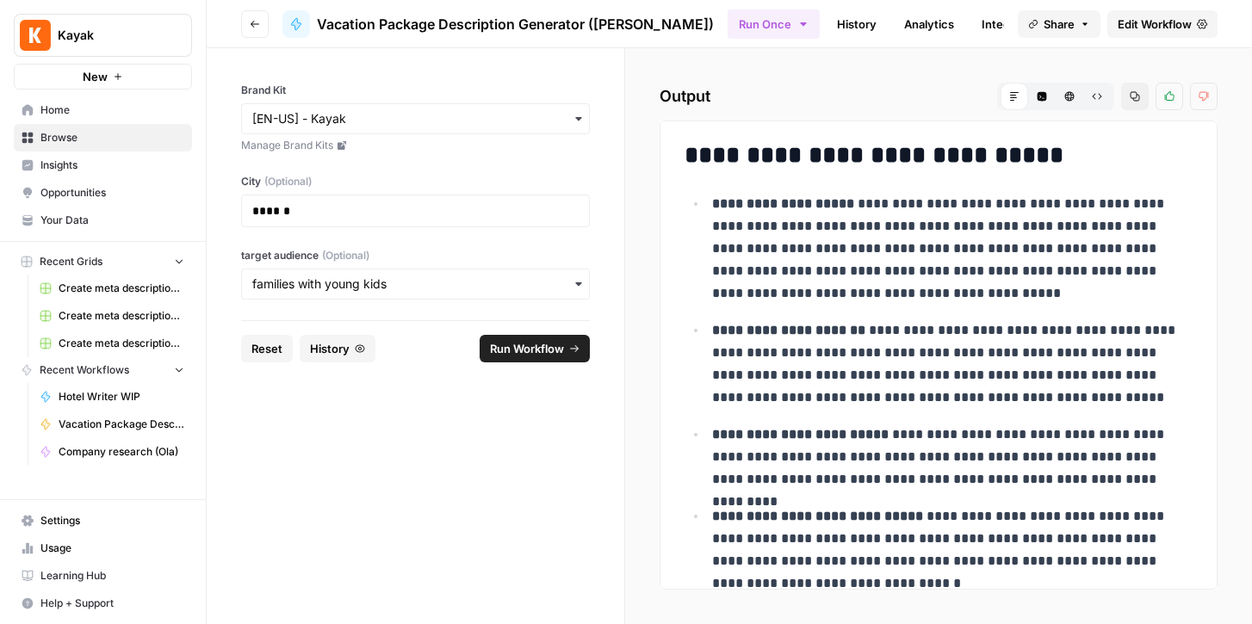
click at [536, 350] on span "Run Workflow" at bounding box center [527, 348] width 74 height 17
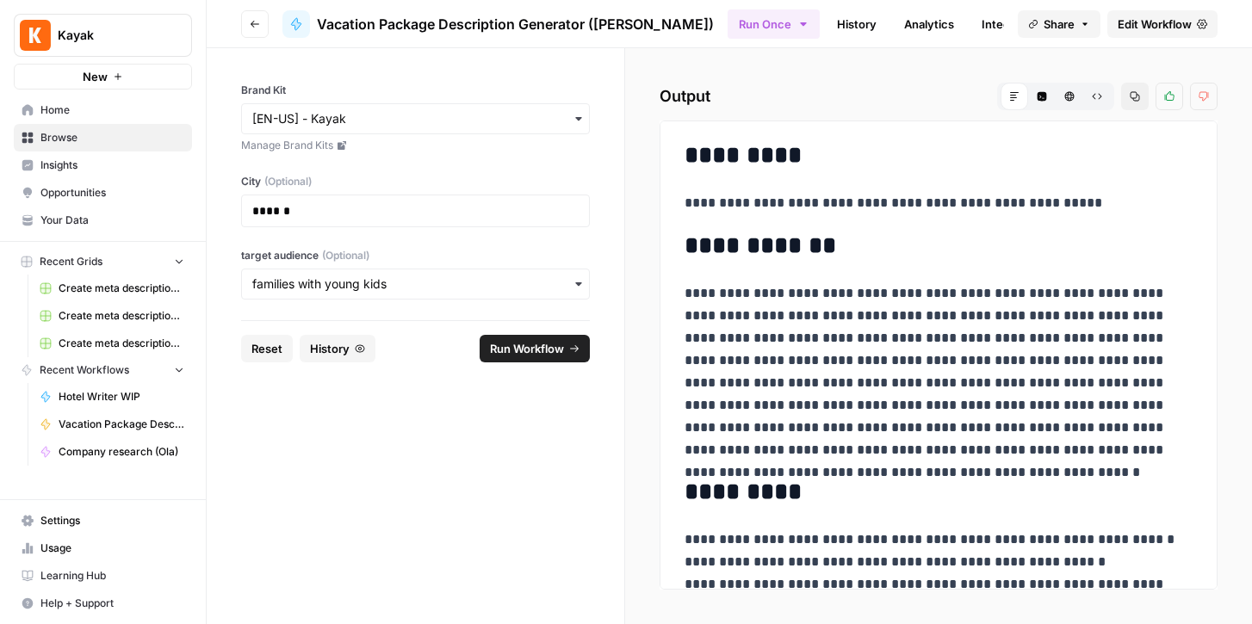
click at [1164, 22] on span "Edit Workflow" at bounding box center [1155, 23] width 74 height 17
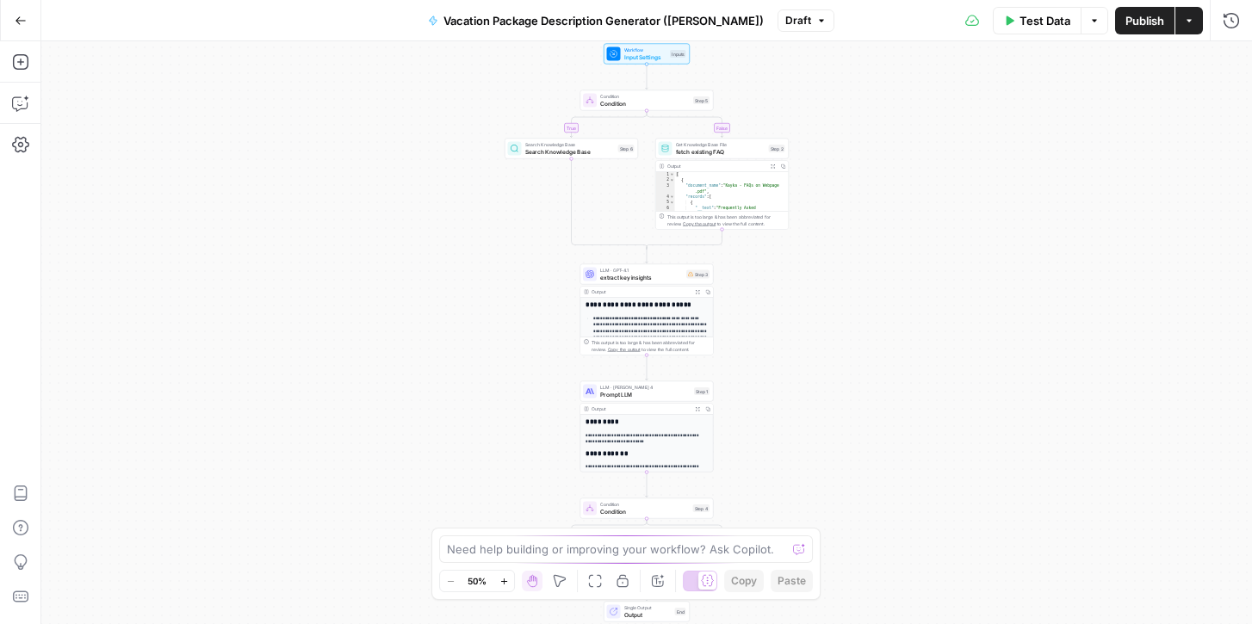
click at [536, 278] on div "true false true false Workflow Input Settings Inputs Condition Condition Step 5…" at bounding box center [646, 332] width 1210 height 583
click at [791, 294] on div "true false true false Workflow Input Settings Inputs Condition Condition Step 5…" at bounding box center [646, 332] width 1210 height 583
click at [15, 17] on icon "button" at bounding box center [21, 21] width 12 height 12
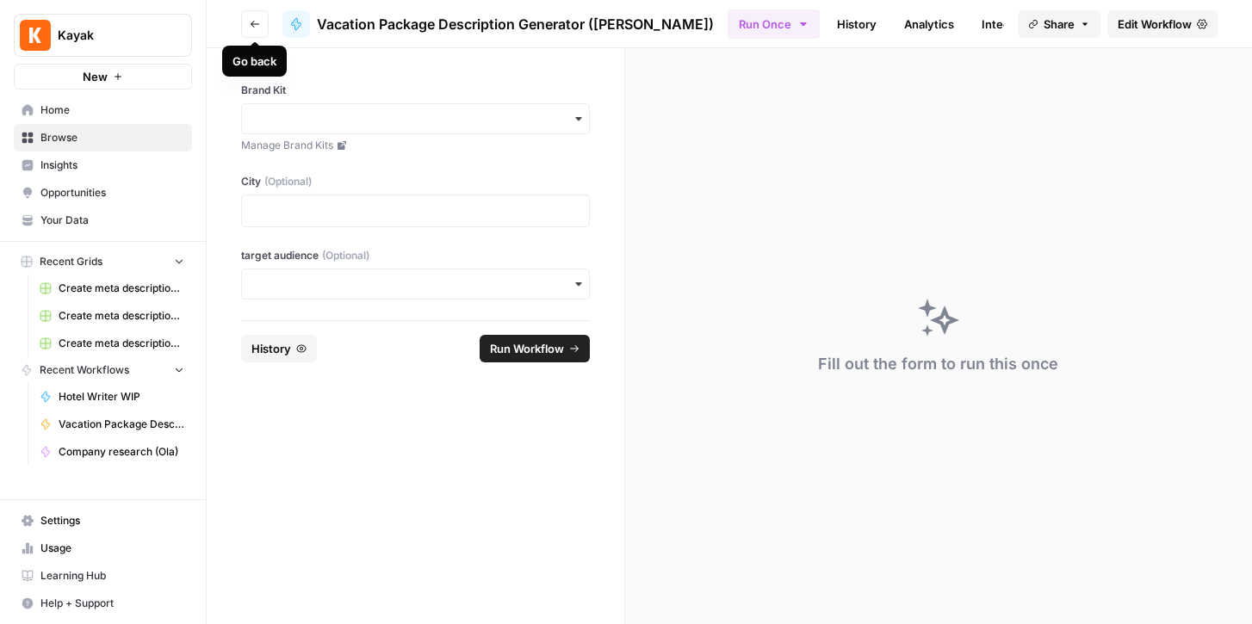
click at [257, 26] on icon "button" at bounding box center [255, 24] width 10 height 10
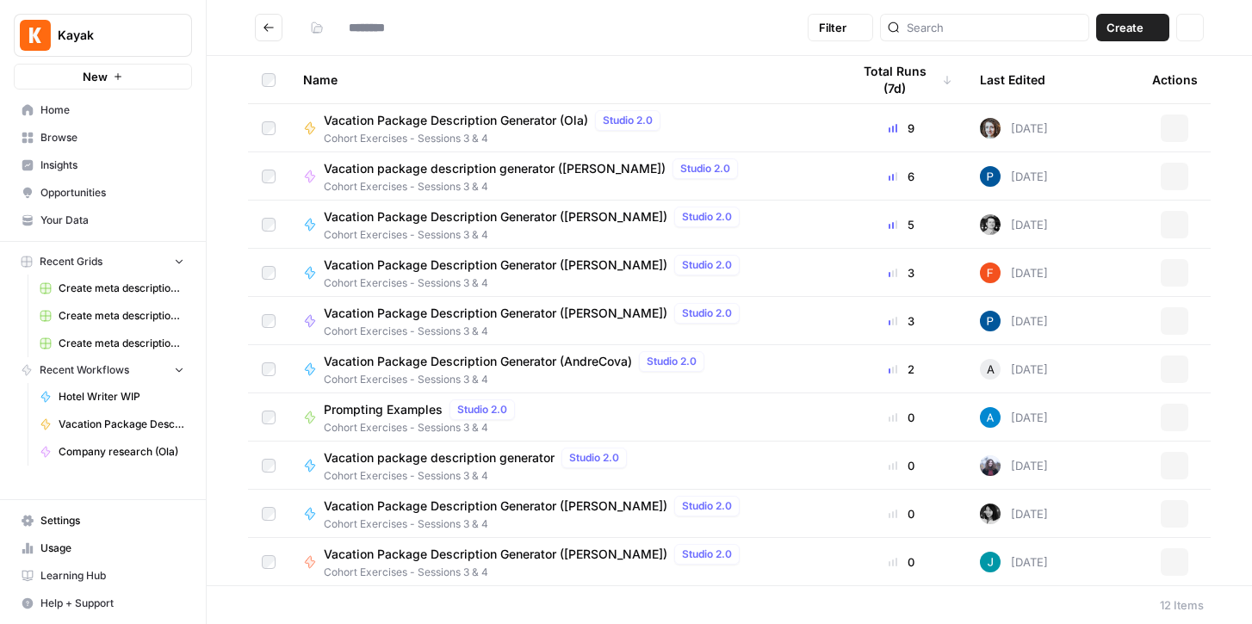
type input "**********"
click at [480, 113] on span "Vacation Package Description Generator (Ola)" at bounding box center [456, 120] width 264 height 17
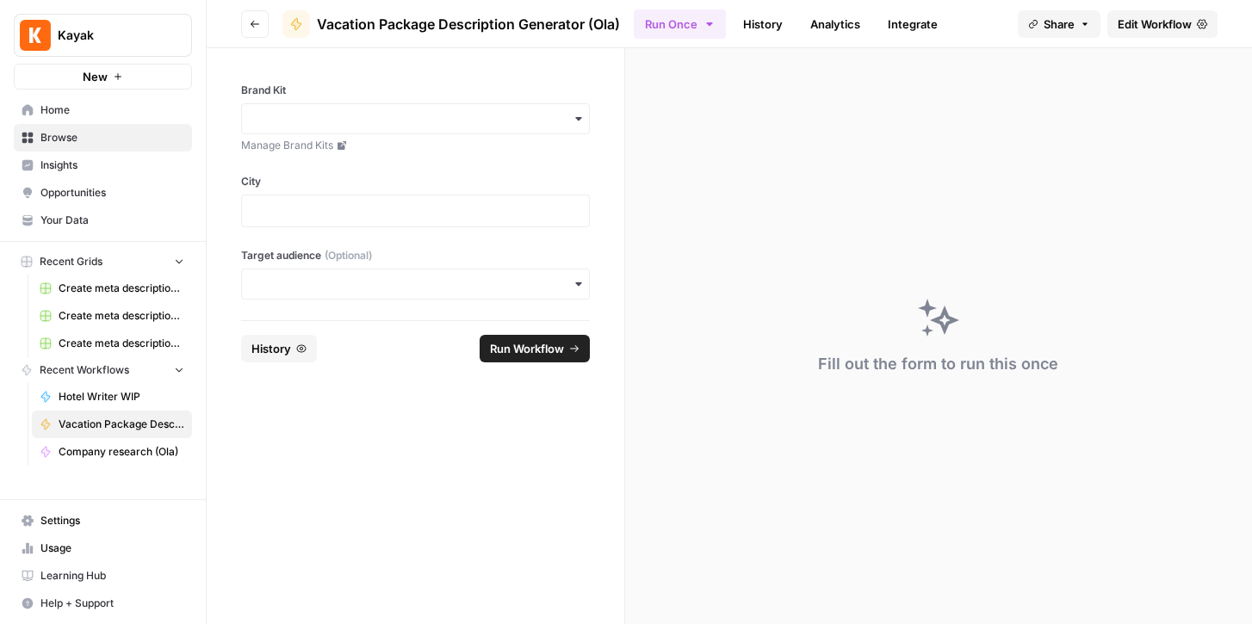
click at [577, 121] on icon "button" at bounding box center [579, 119] width 14 height 14
click at [336, 199] on div "[EN-US] - Kayak" at bounding box center [415, 198] width 347 height 33
click at [562, 205] on p at bounding box center [415, 210] width 326 height 17
click at [527, 287] on input "Target audience (Optional)" at bounding box center [415, 284] width 326 height 17
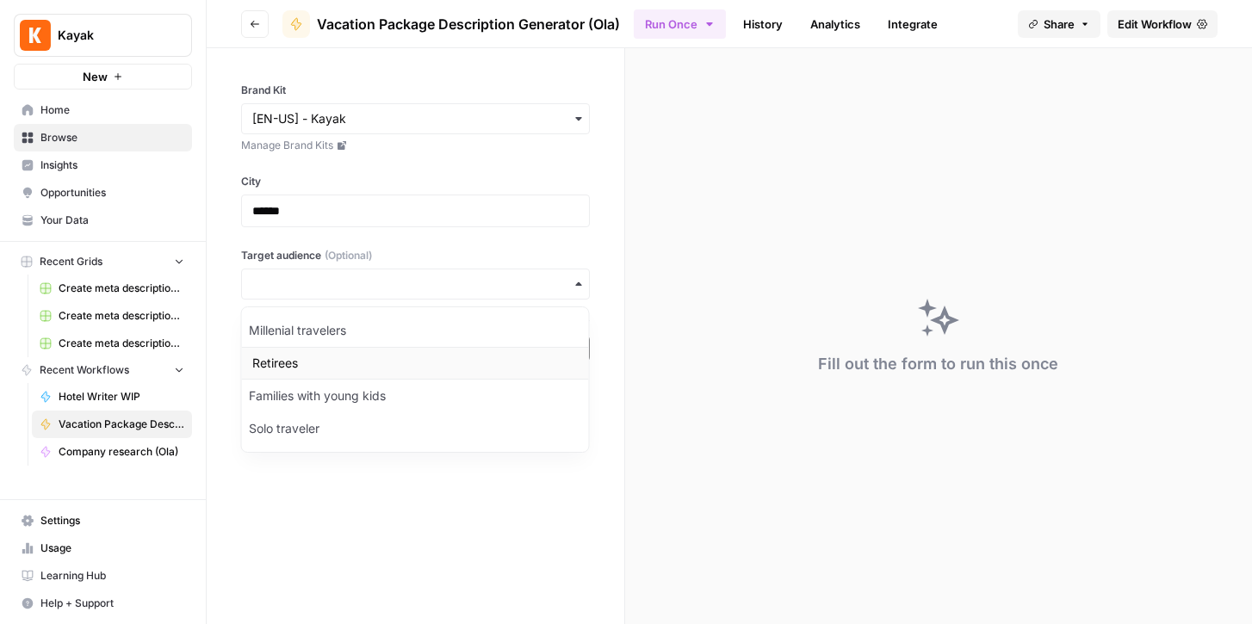
click at [349, 372] on div "Retirees" at bounding box center [415, 363] width 347 height 33
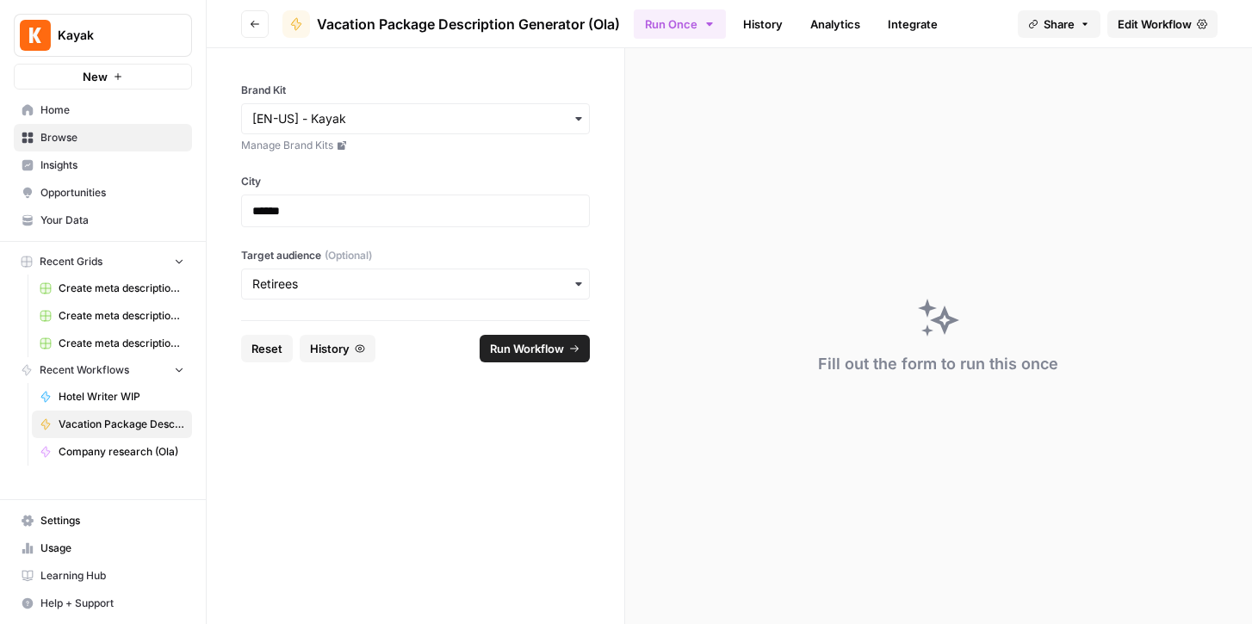
click at [549, 346] on span "Run Workflow" at bounding box center [527, 348] width 74 height 17
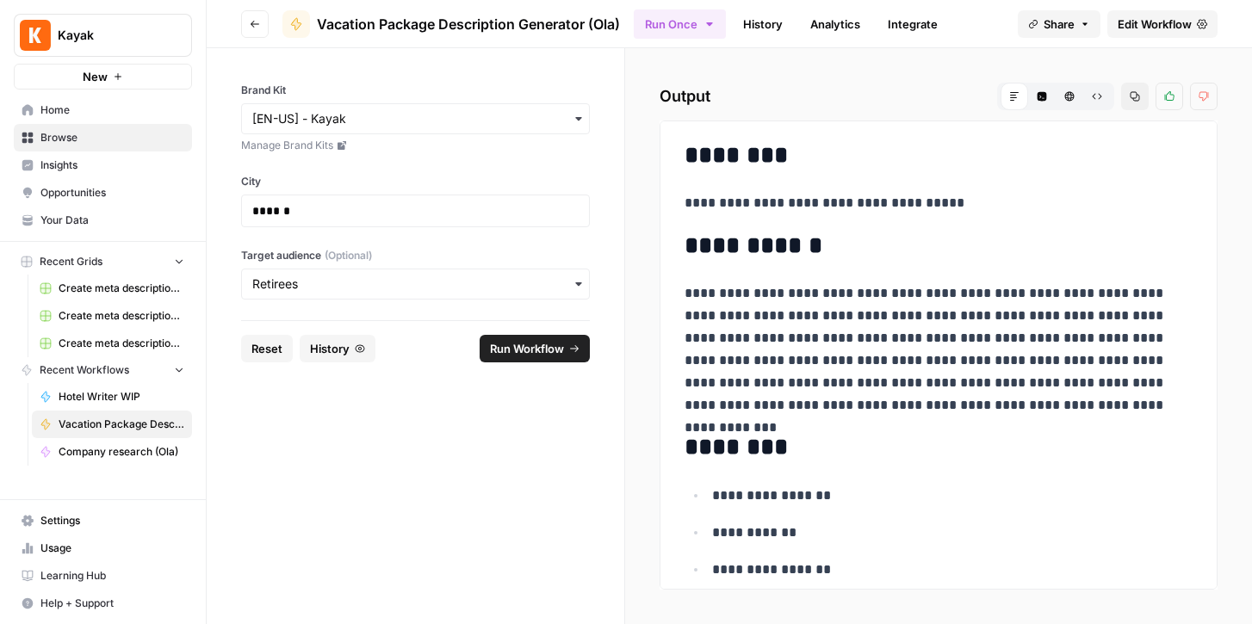
click at [1163, 21] on span "Edit Workflow" at bounding box center [1155, 23] width 74 height 17
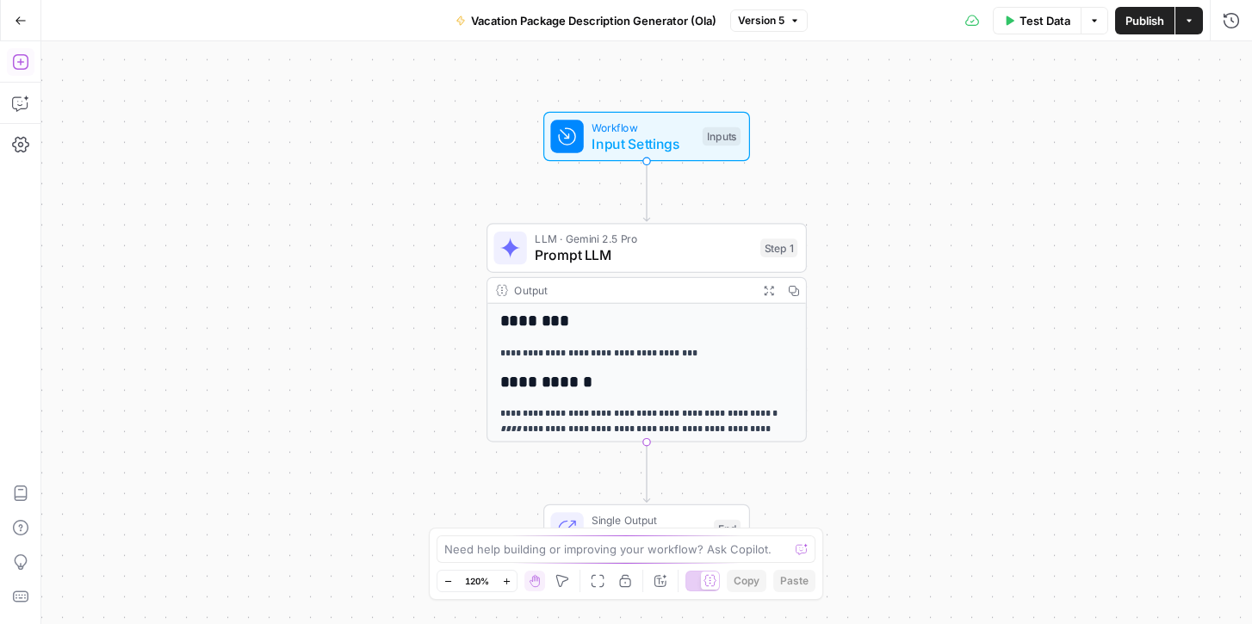
click at [19, 61] on icon "button" at bounding box center [19, 61] width 15 height 15
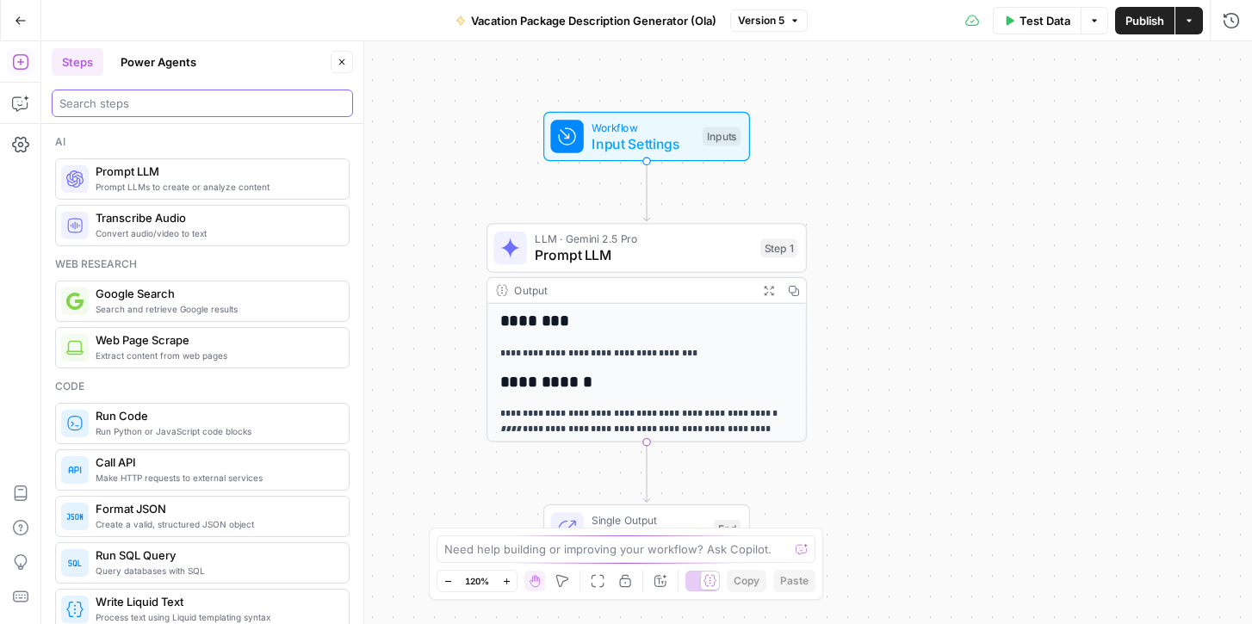
click at [96, 104] on input "search" at bounding box center [202, 103] width 286 height 17
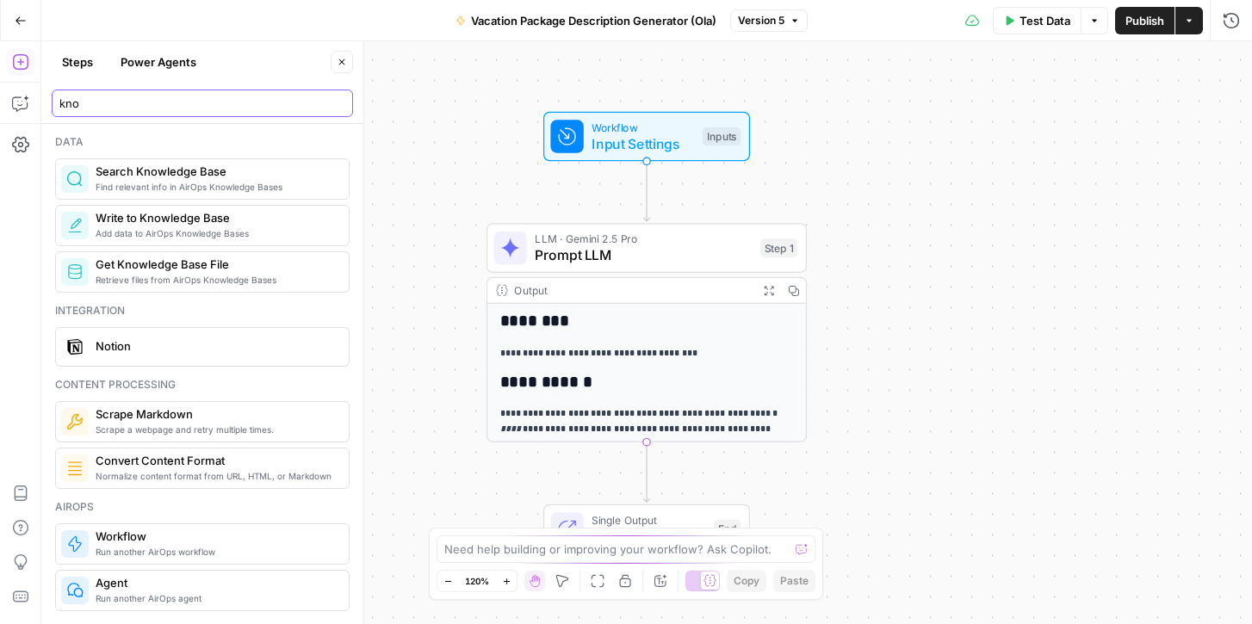
type input "kno"
click at [161, 180] on span "Find relevant info in AirOps Knowledge Bases" at bounding box center [215, 187] width 239 height 14
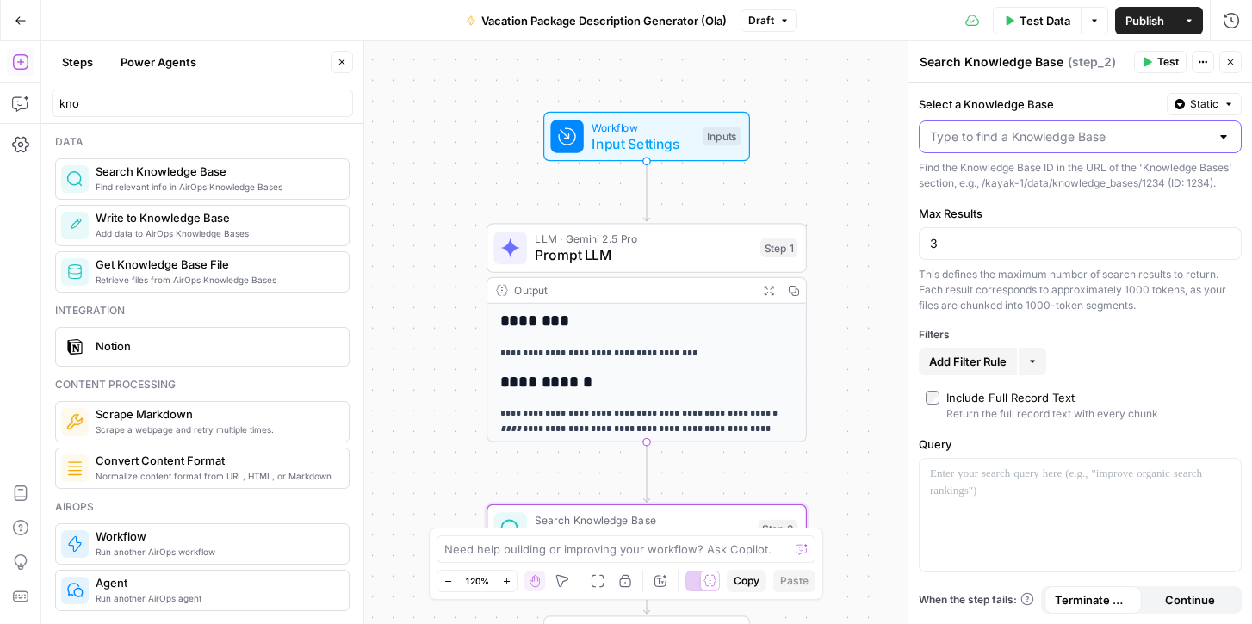
click at [1018, 138] on input "Select a Knowledge Base" at bounding box center [1070, 136] width 280 height 17
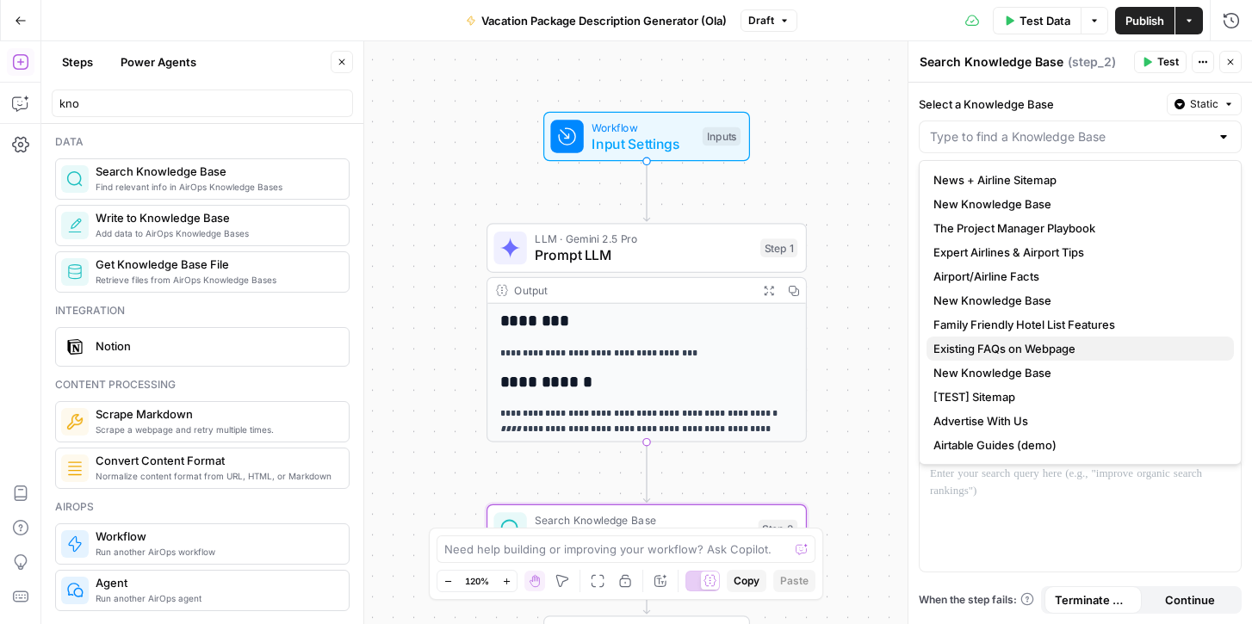
click at [1020, 351] on span "Existing FAQs on Webpage" at bounding box center [1076, 348] width 287 height 17
type input "Existing FAQs on Webpage"
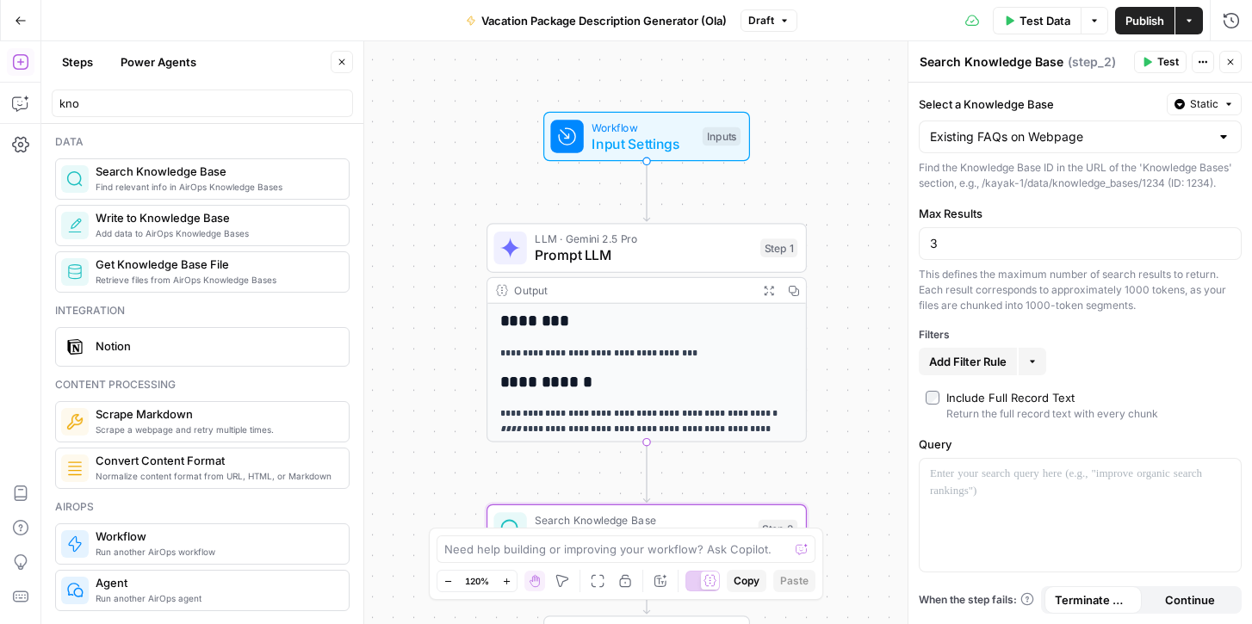
click at [1232, 59] on icon "button" at bounding box center [1230, 62] width 10 height 10
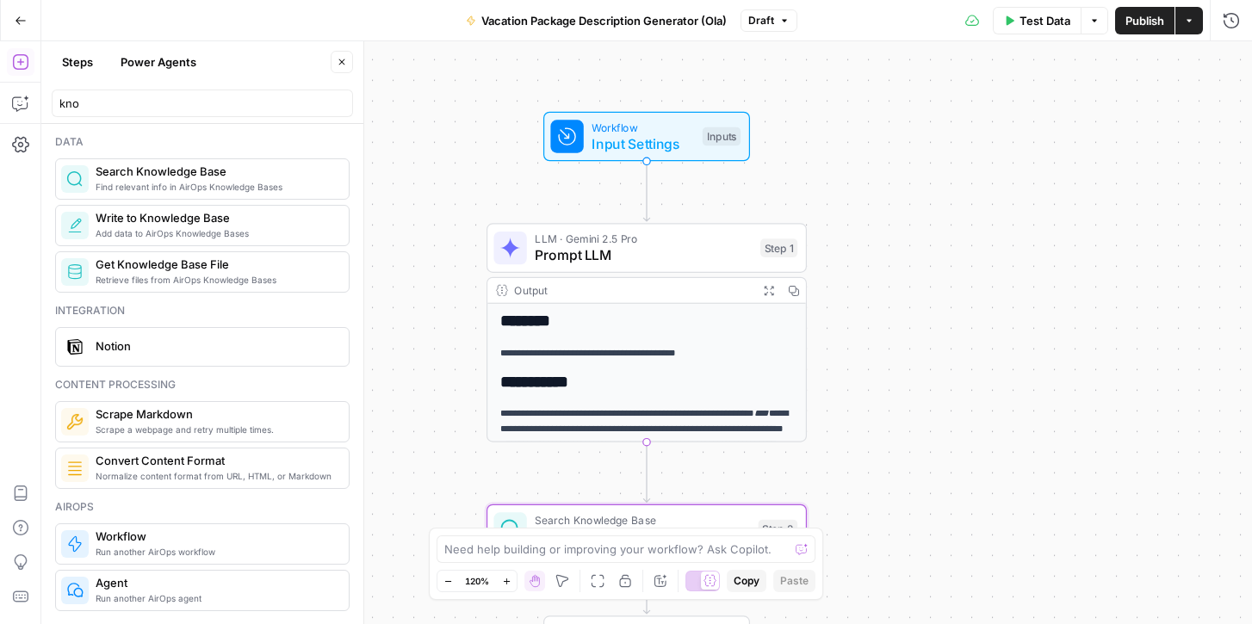
click at [193, 273] on span "Retrieve files from AirOps Knowledge Bases" at bounding box center [215, 280] width 239 height 14
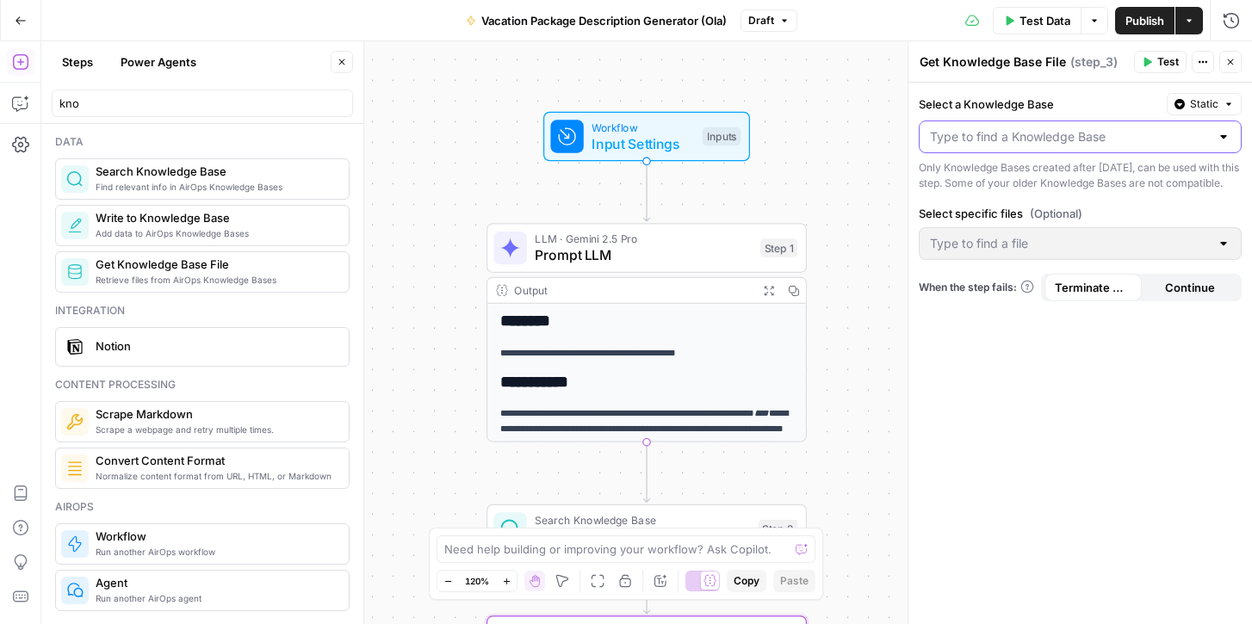
click at [1049, 129] on input "Select a Knowledge Base" at bounding box center [1070, 136] width 280 height 17
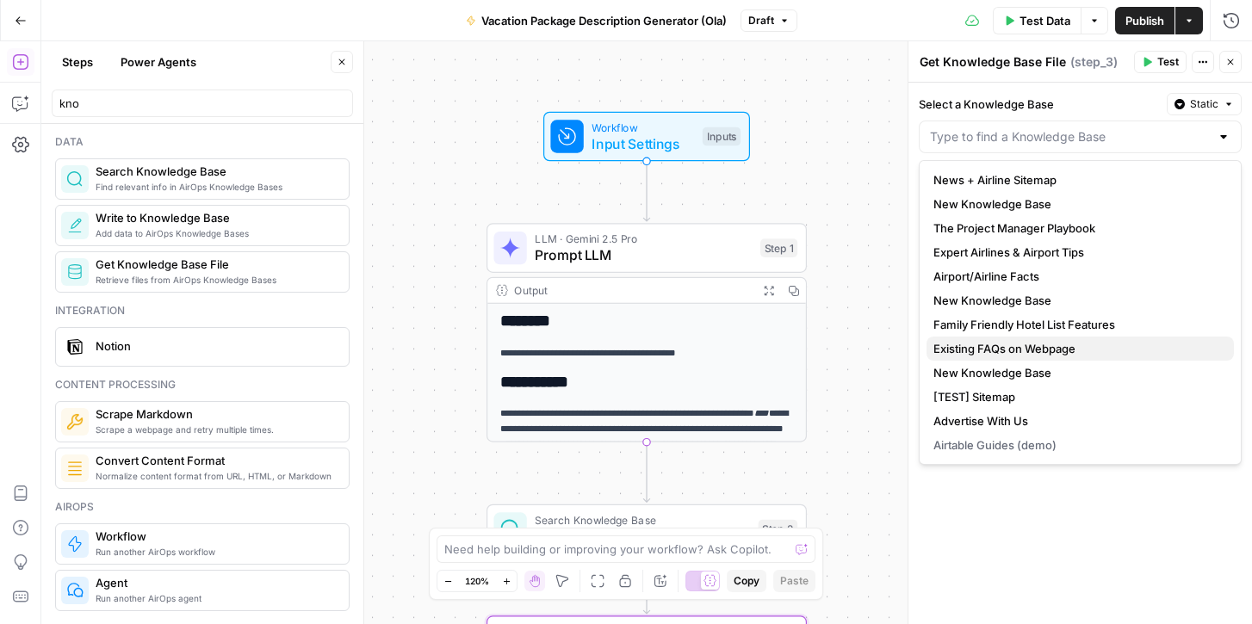
click at [1024, 344] on span "Existing FAQs on Webpage" at bounding box center [1076, 348] width 287 height 17
type input "Existing FAQs on Webpage"
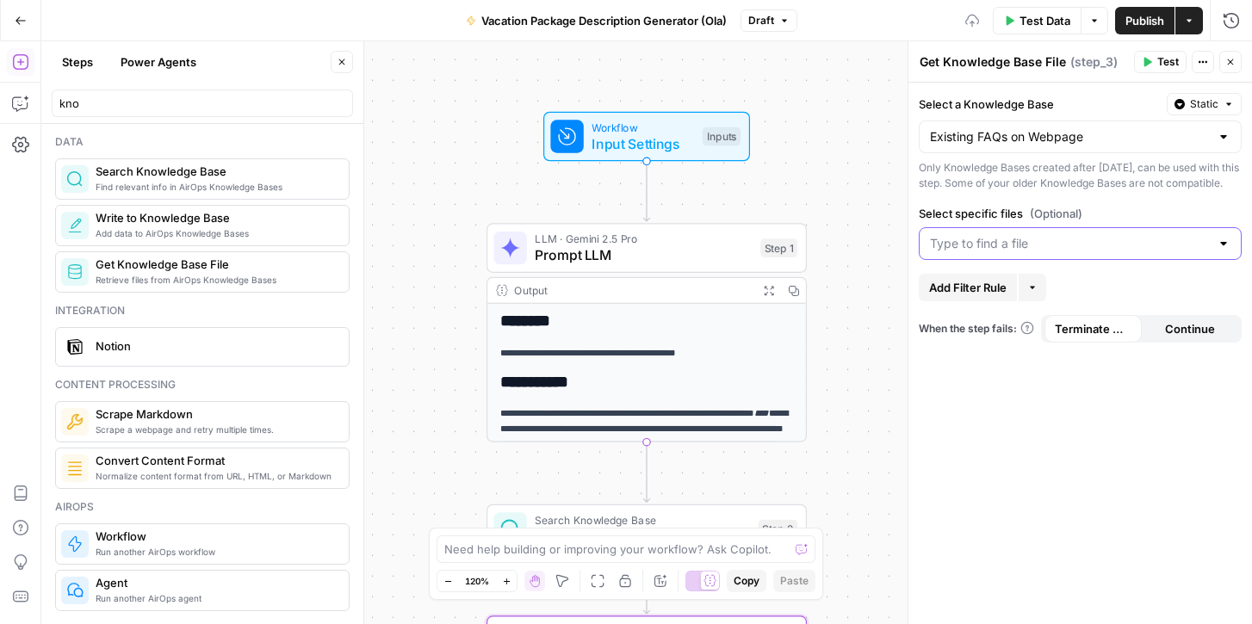
click at [1037, 252] on input "Select specific files (Optional)" at bounding box center [1070, 243] width 280 height 17
click at [1036, 301] on span "Kayka - FAQs on Webpage.pdf" at bounding box center [1076, 302] width 287 height 17
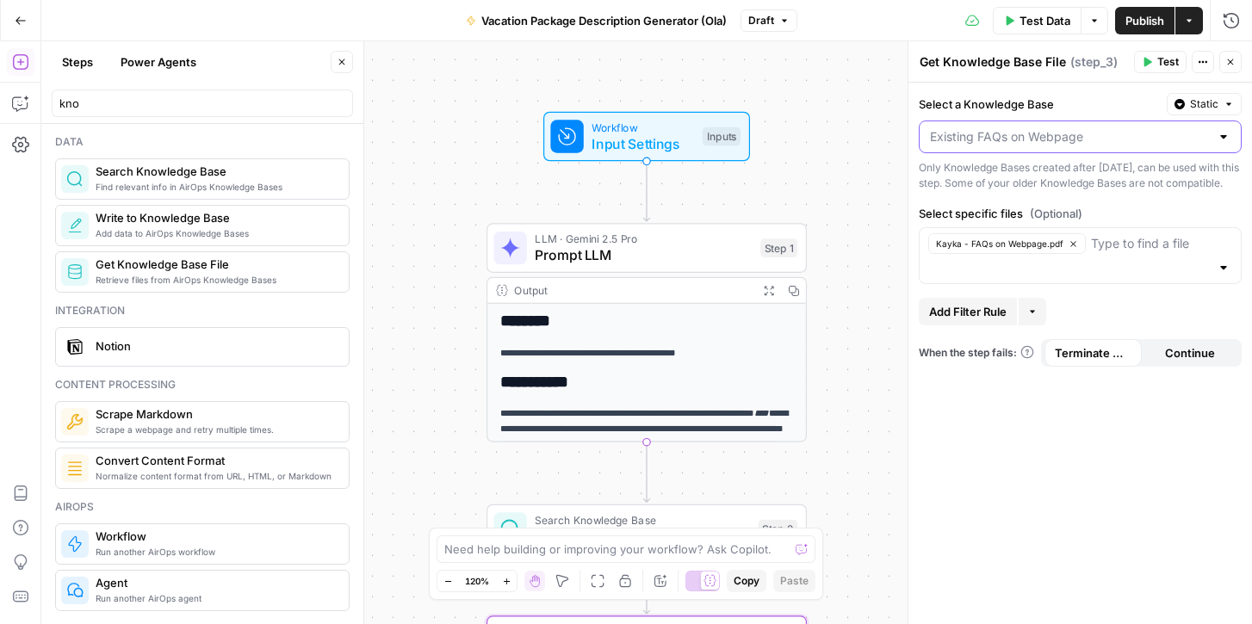
drag, startPoint x: 935, startPoint y: 136, endPoint x: 916, endPoint y: 136, distance: 18.9
click at [916, 136] on div "Get Knowledge Base File Get Knowledge Base File ( step_3 ) Test Actions Close S…" at bounding box center [1079, 332] width 344 height 583
type input "Existing FAQs on Webpage"
click at [962, 67] on textarea "Get Knowledge Base File" at bounding box center [992, 61] width 146 height 17
click at [1038, 62] on textarea "Get Knowledge Base File" at bounding box center [992, 61] width 146 height 17
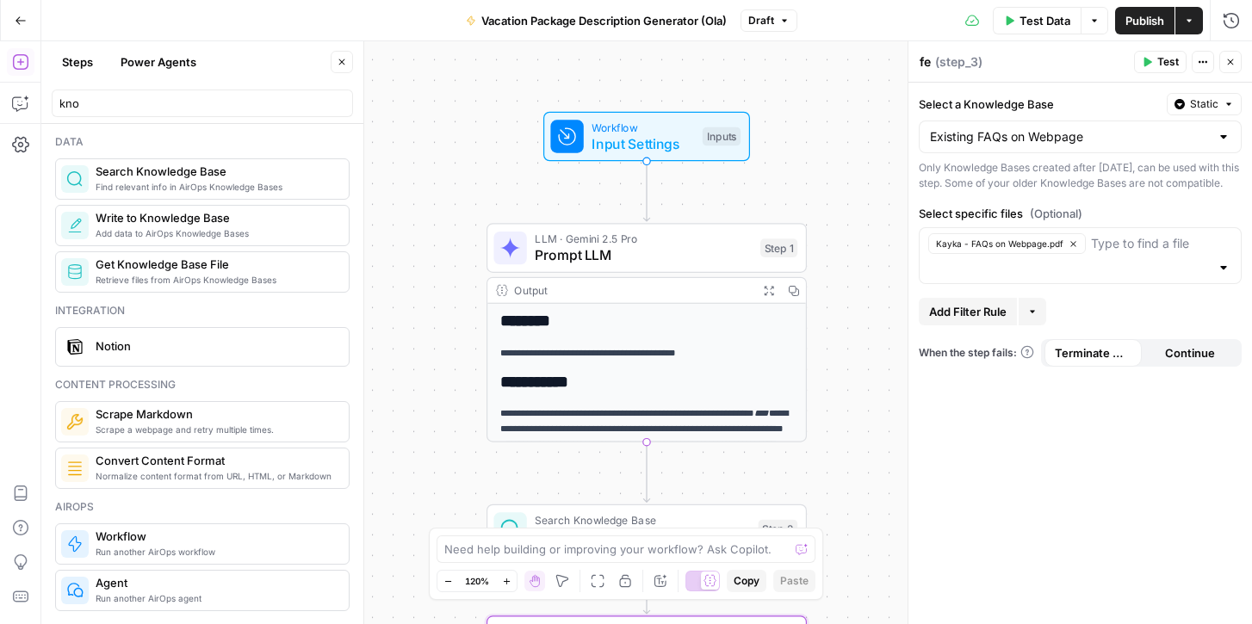
type textarea "f"
type textarea "Fetch existing FQA"
click at [1157, 59] on span "Test" at bounding box center [1168, 61] width 22 height 15
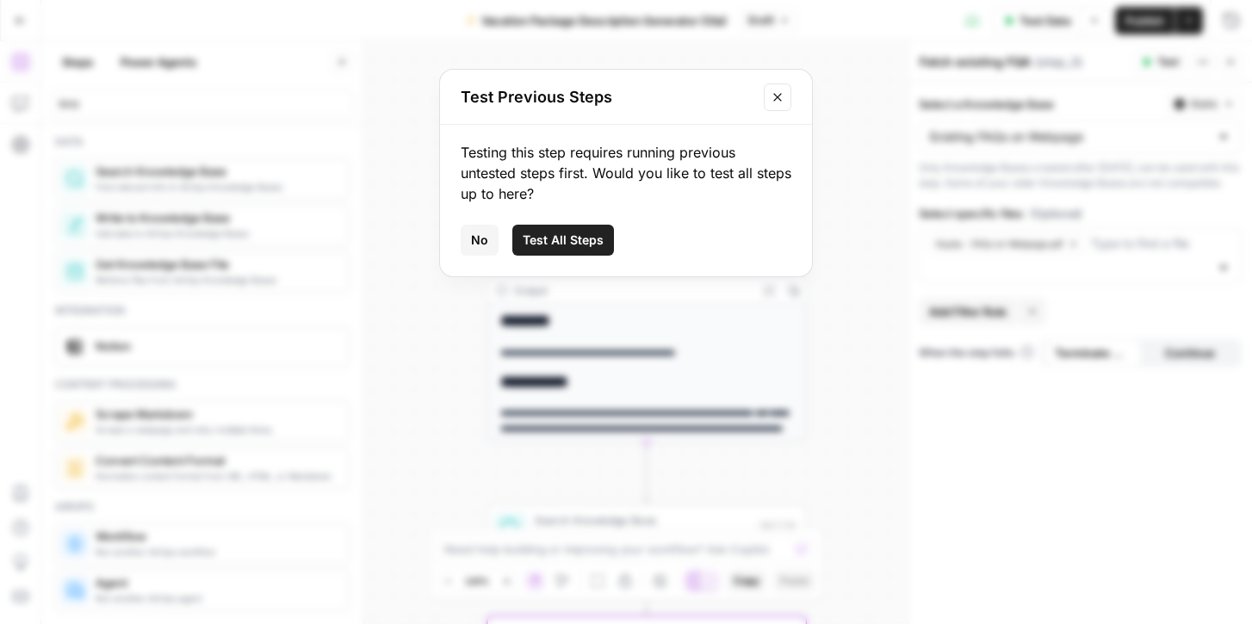
click at [471, 237] on span "No" at bounding box center [479, 240] width 17 height 17
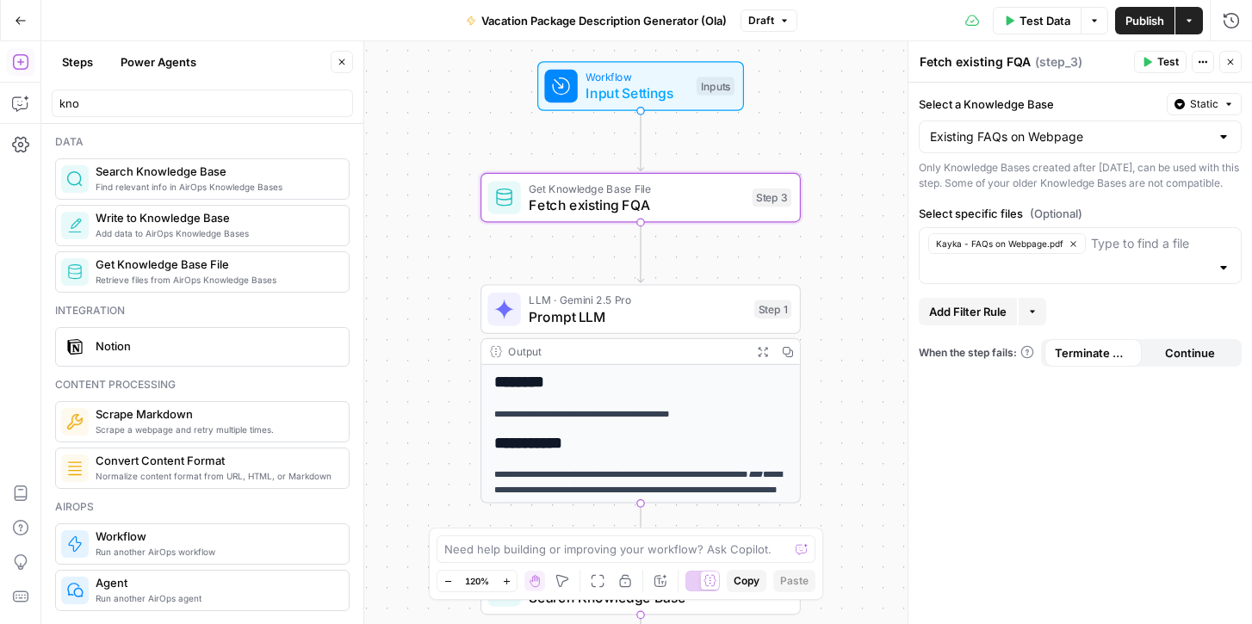
scroll to position [161, 0]
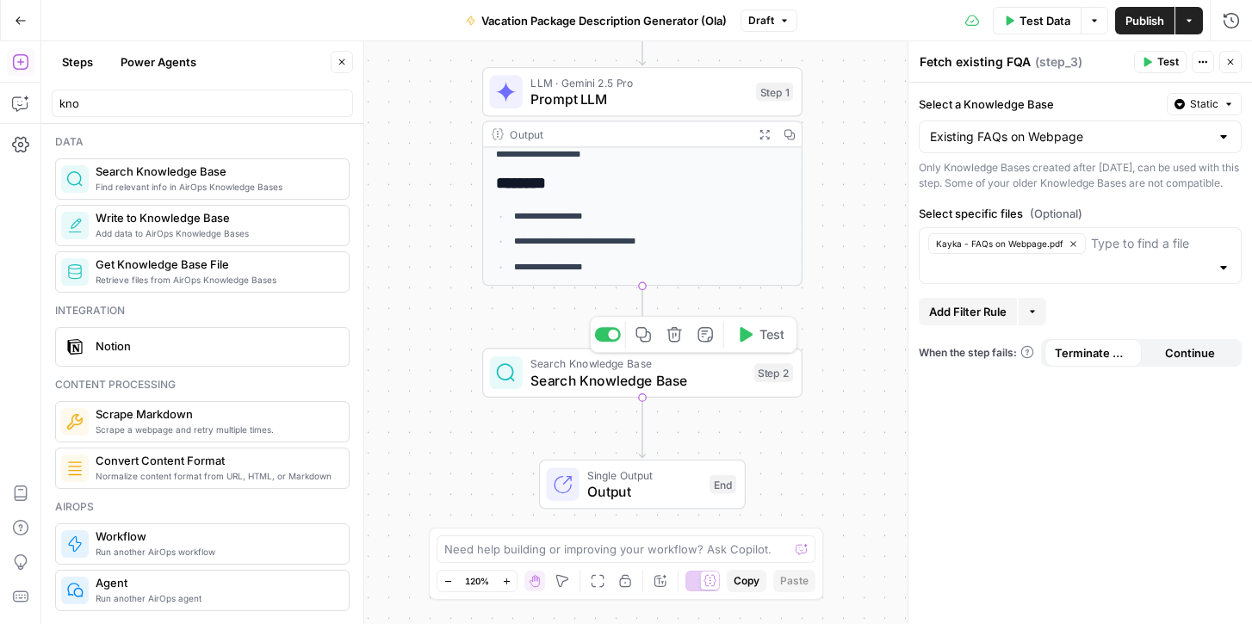
click at [719, 376] on span "Search Knowledge Base" at bounding box center [637, 380] width 215 height 21
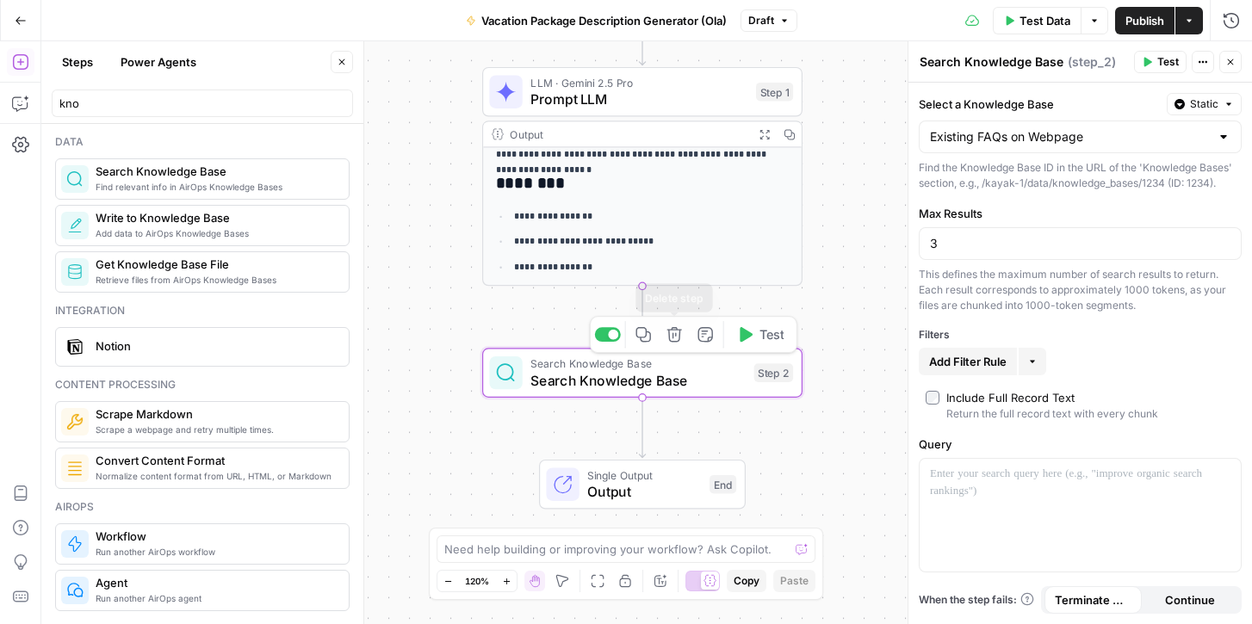
click at [671, 337] on icon "button" at bounding box center [673, 334] width 15 height 15
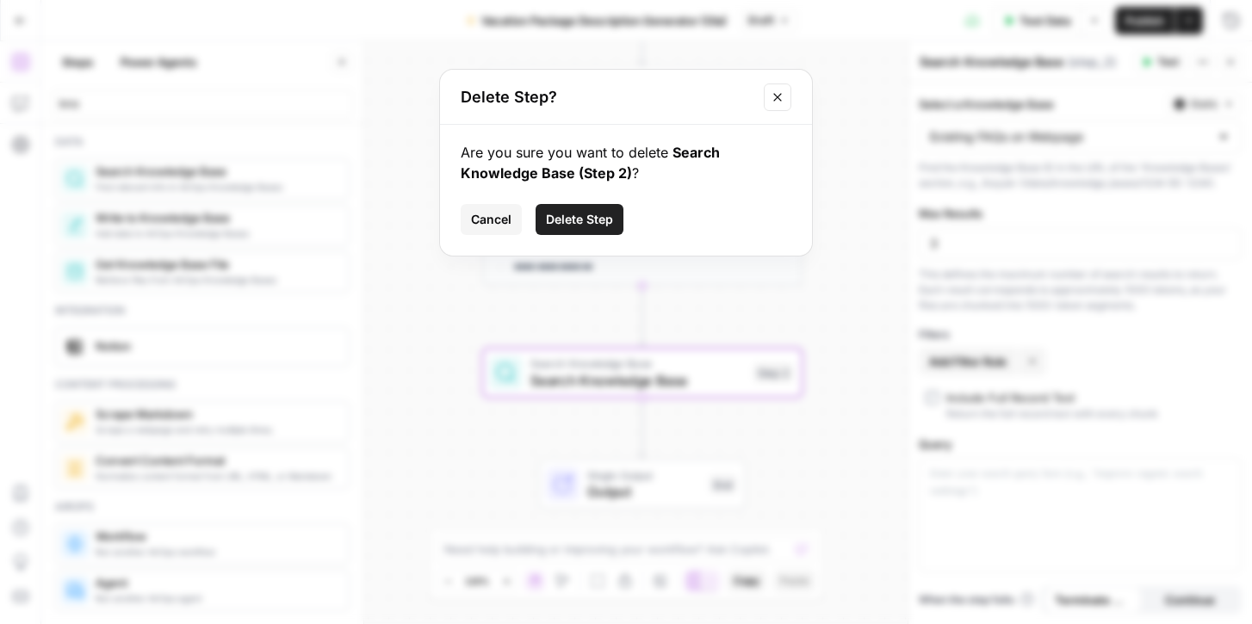
click at [571, 218] on span "Delete Step" at bounding box center [579, 219] width 67 height 17
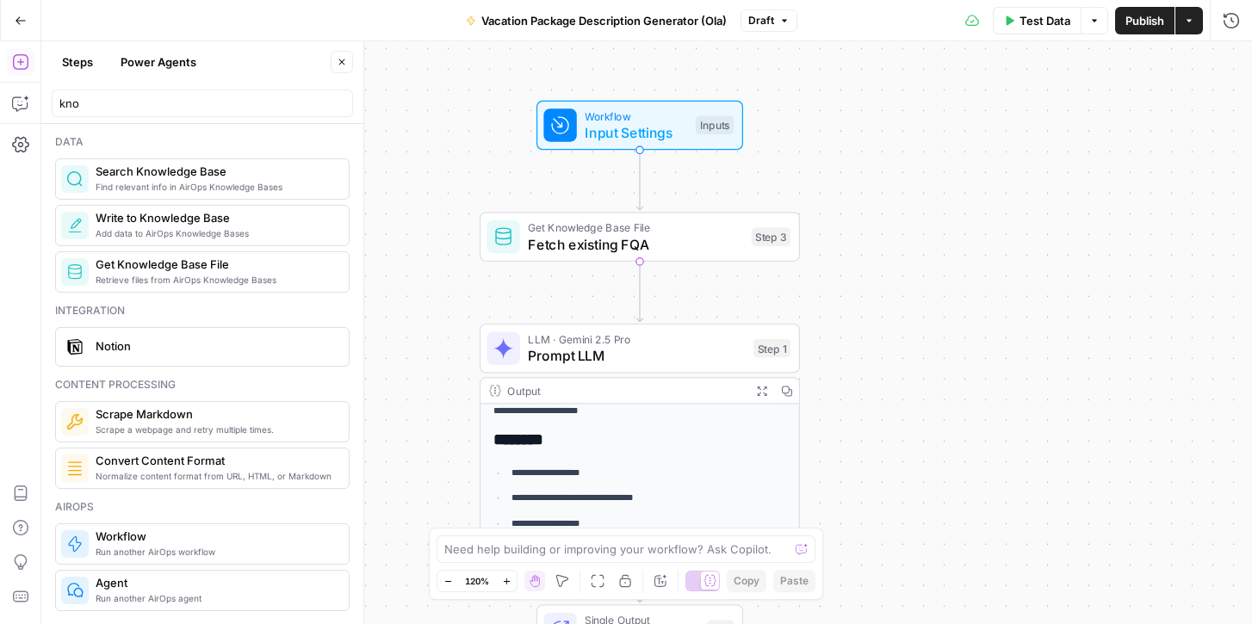
click at [650, 242] on span "Fetch existing FQA" at bounding box center [635, 244] width 215 height 21
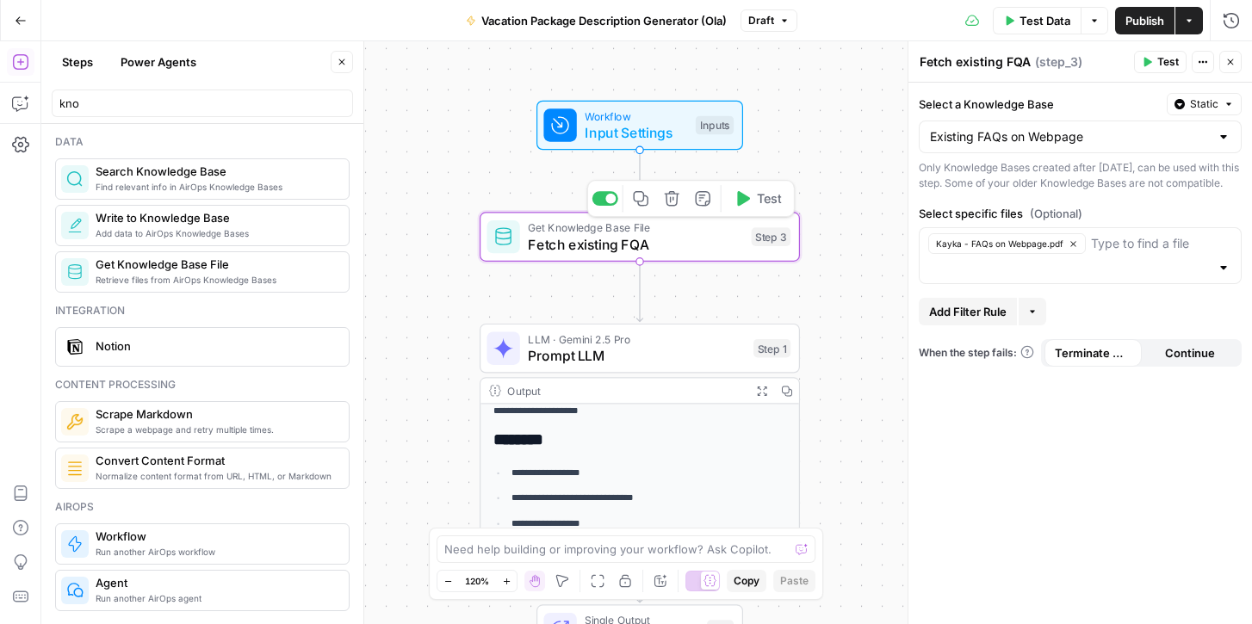
click at [772, 203] on span "Test" at bounding box center [769, 198] width 25 height 19
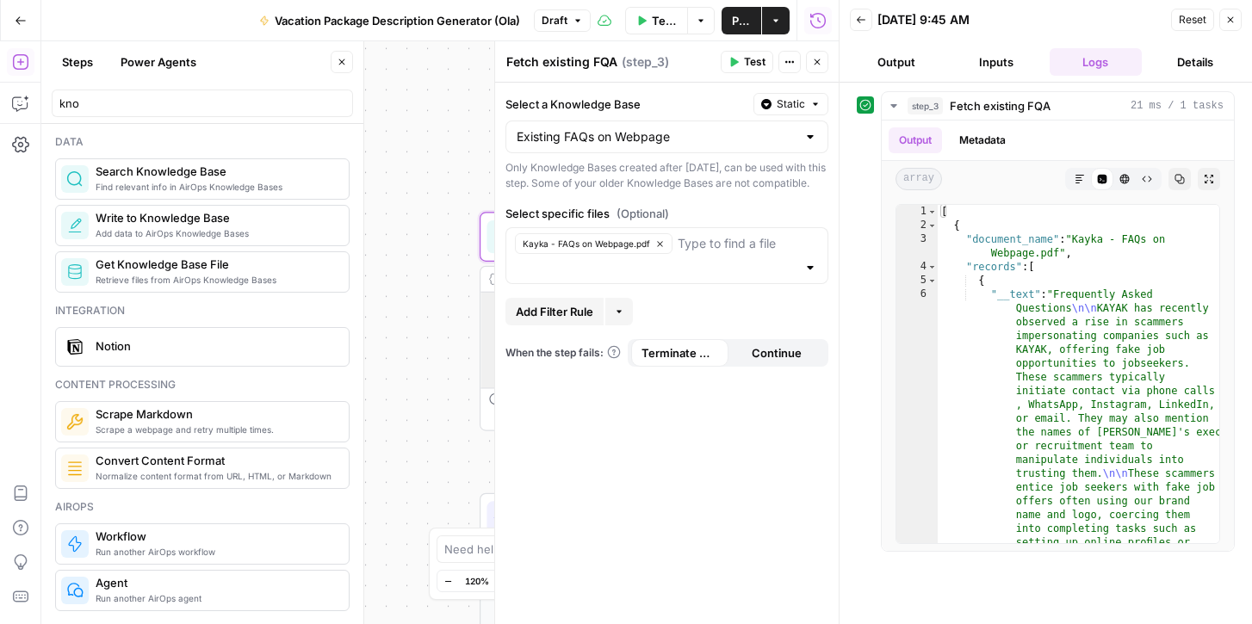
click at [1230, 15] on icon "button" at bounding box center [1230, 20] width 10 height 10
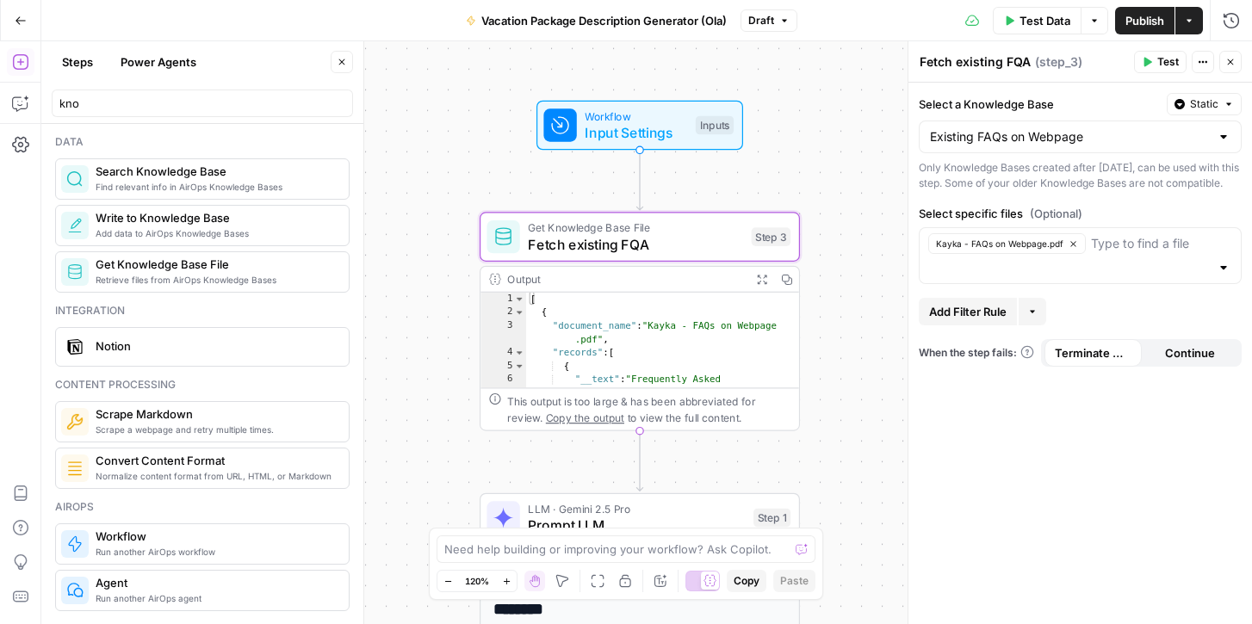
click at [639, 450] on icon "Edge from step_3 to step_1" at bounding box center [639, 461] width 6 height 60
click at [16, 60] on icon "button" at bounding box center [20, 61] width 17 height 17
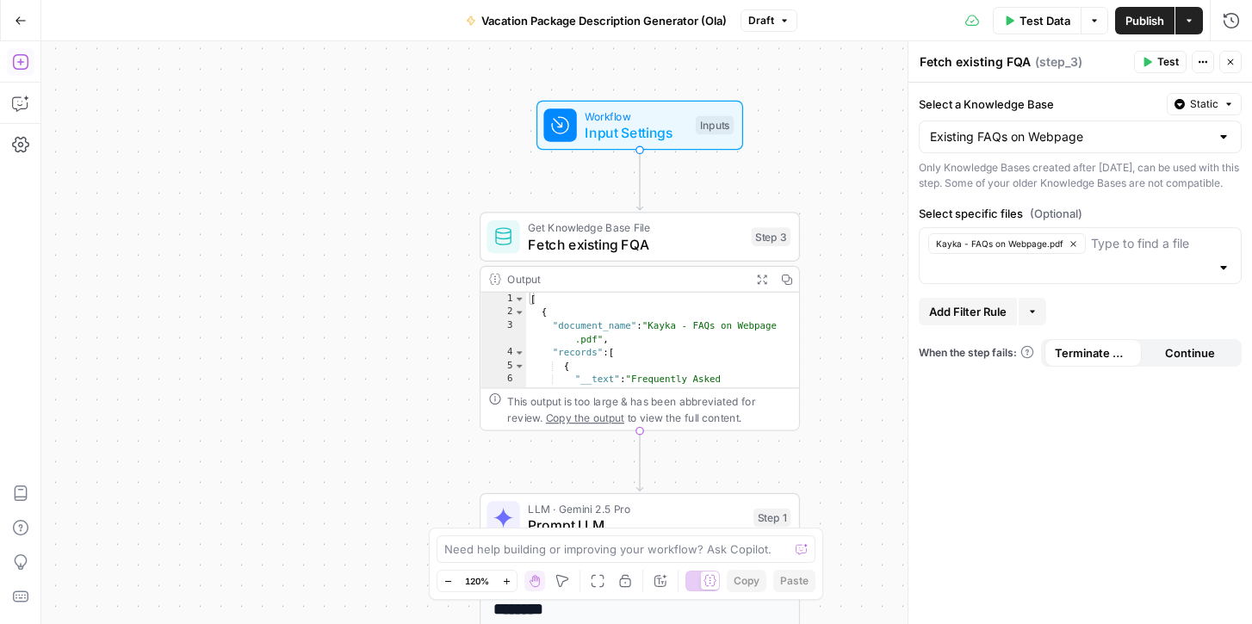
click at [20, 64] on icon "button" at bounding box center [19, 61] width 15 height 15
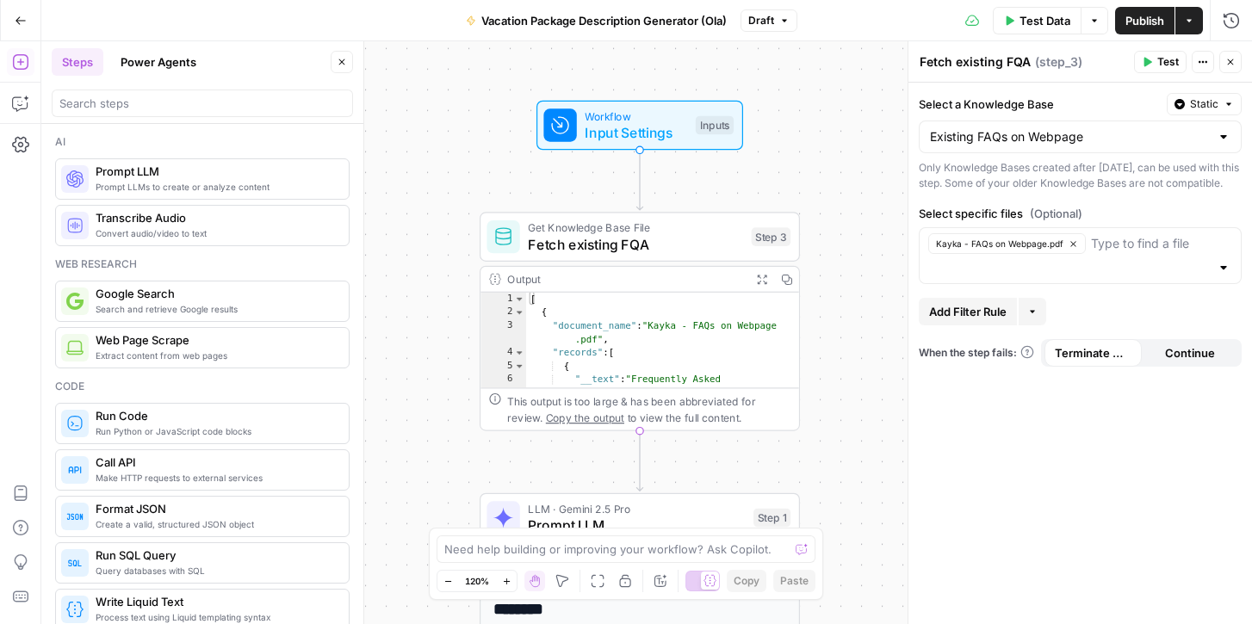
click at [132, 187] on span "Prompt LLMs to create or analyze content" at bounding box center [215, 187] width 239 height 14
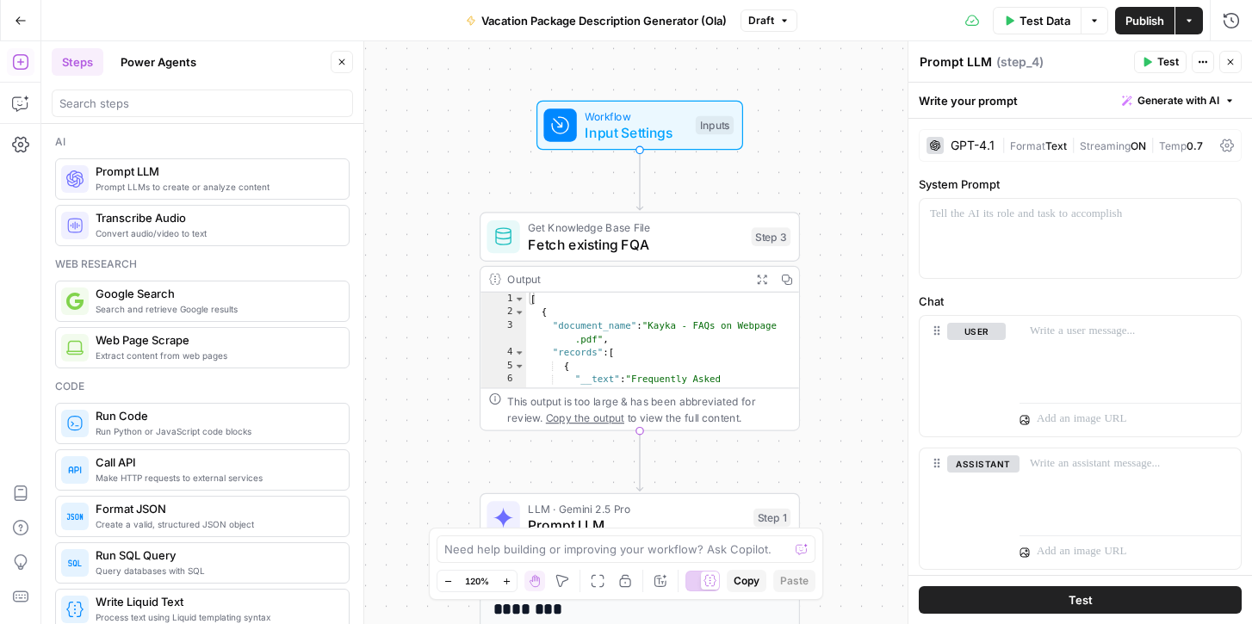
click at [981, 58] on textarea "Prompt LLM" at bounding box center [955, 61] width 72 height 17
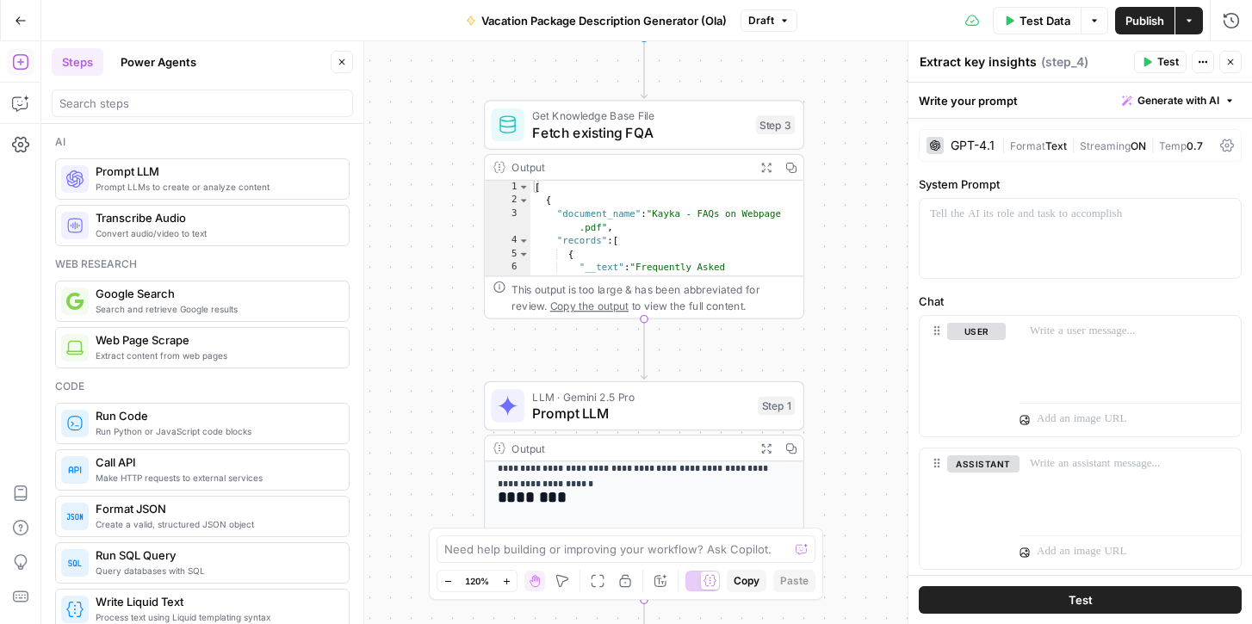
type textarea "Extract key insights"
click at [1230, 58] on icon "button" at bounding box center [1230, 62] width 10 height 10
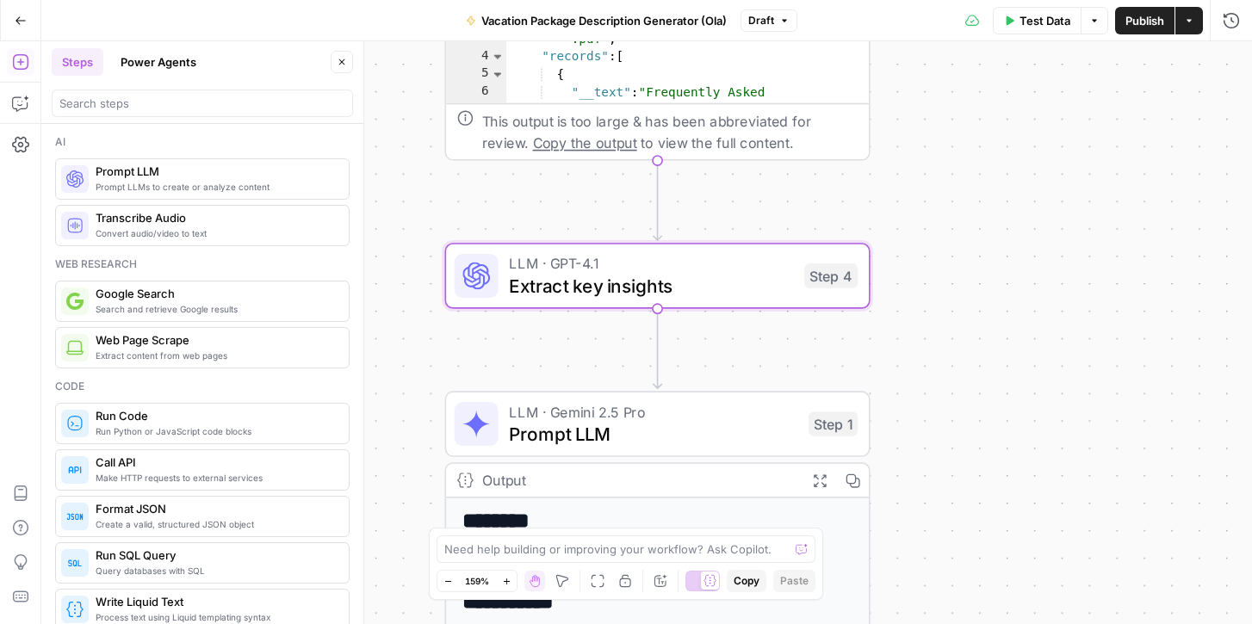
drag, startPoint x: 756, startPoint y: 451, endPoint x: 718, endPoint y: 6, distance: 446.7
click at [684, 289] on span "Extract key insights" at bounding box center [651, 286] width 284 height 28
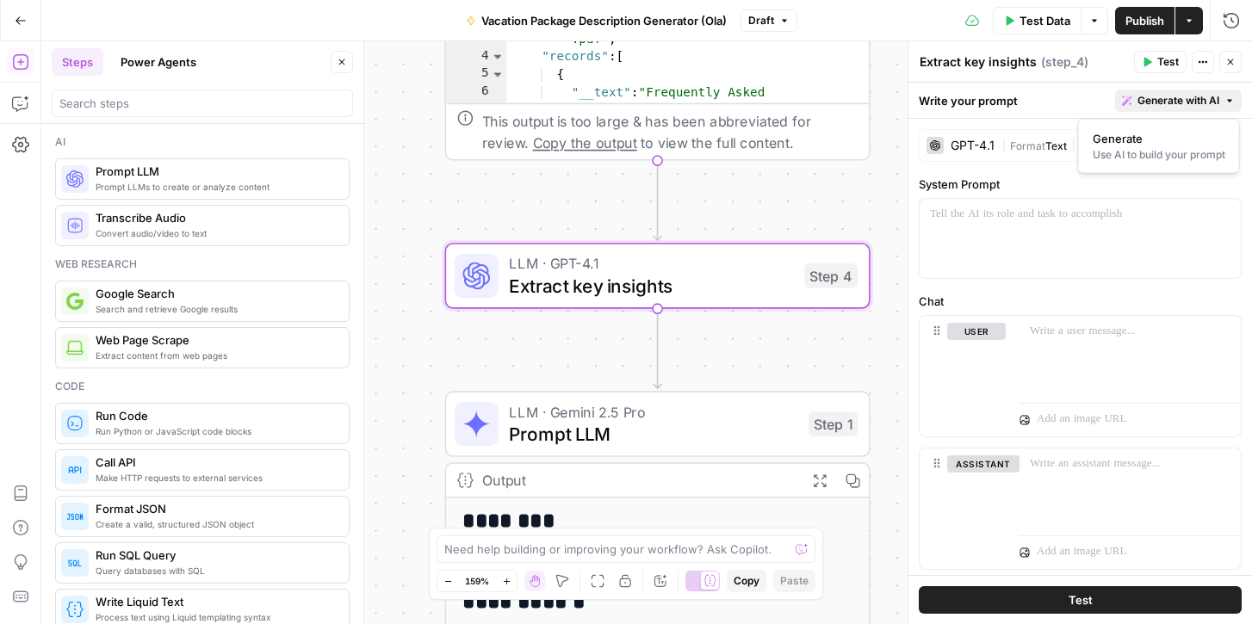
click at [1187, 97] on span "Generate with AI" at bounding box center [1178, 100] width 82 height 15
click at [1146, 152] on div "Use AI to build your prompt" at bounding box center [1159, 154] width 133 height 15
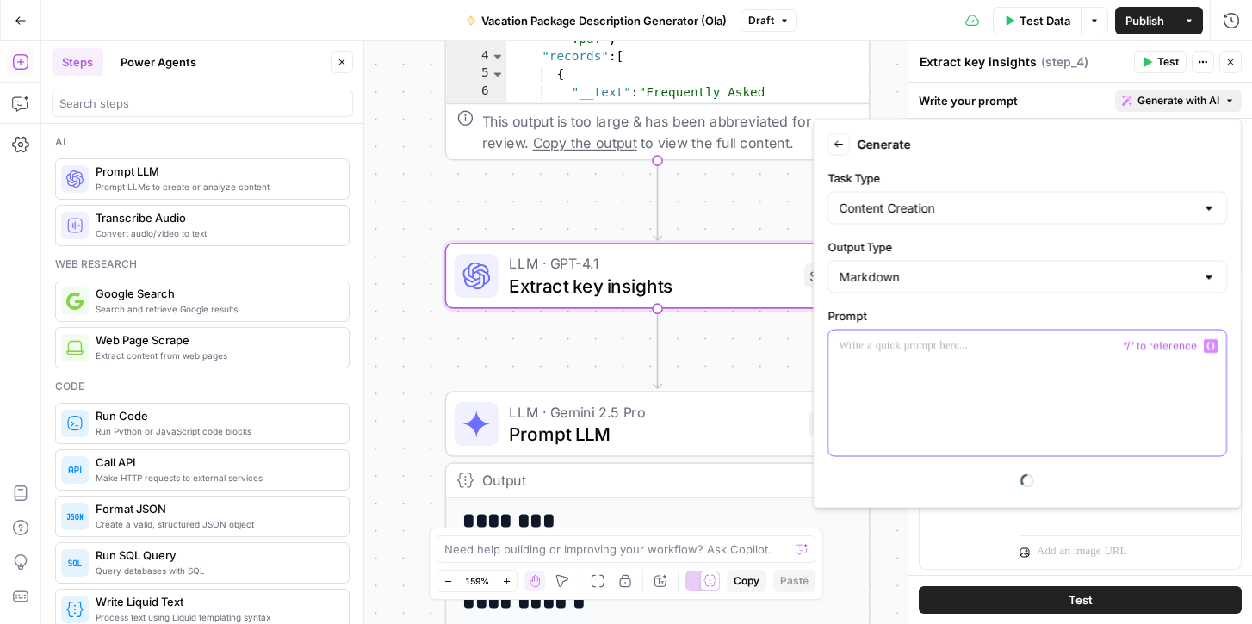
click at [1009, 356] on div at bounding box center [1027, 394] width 398 height 126
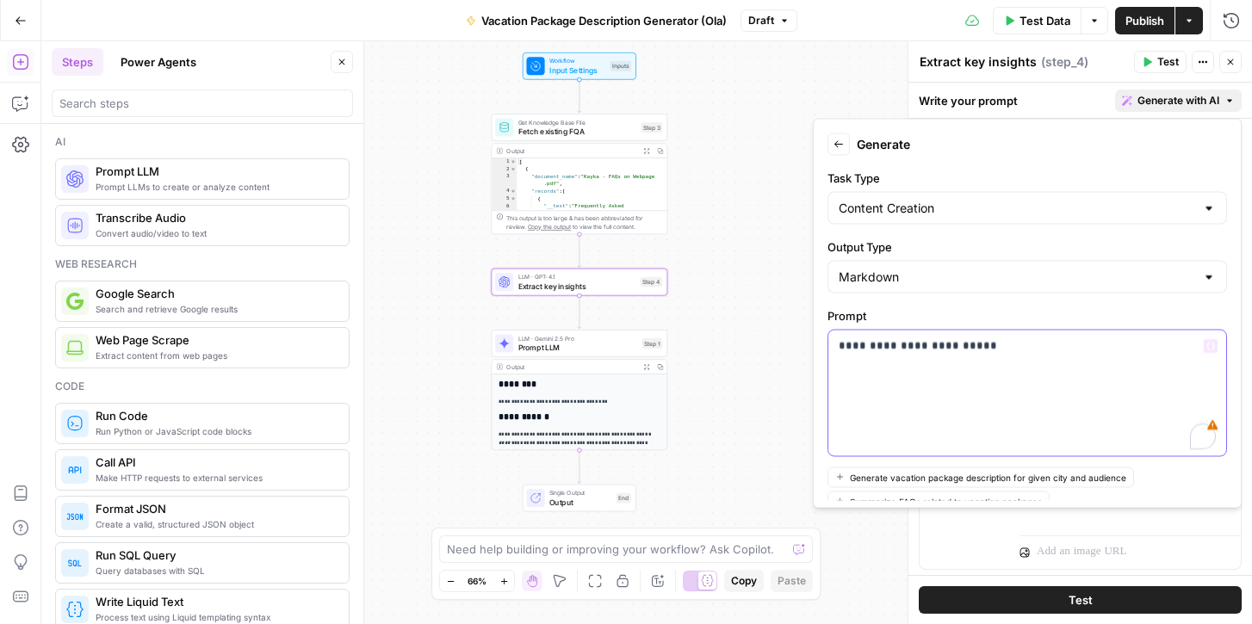
click at [1007, 350] on p "**********" at bounding box center [1027, 345] width 377 height 17
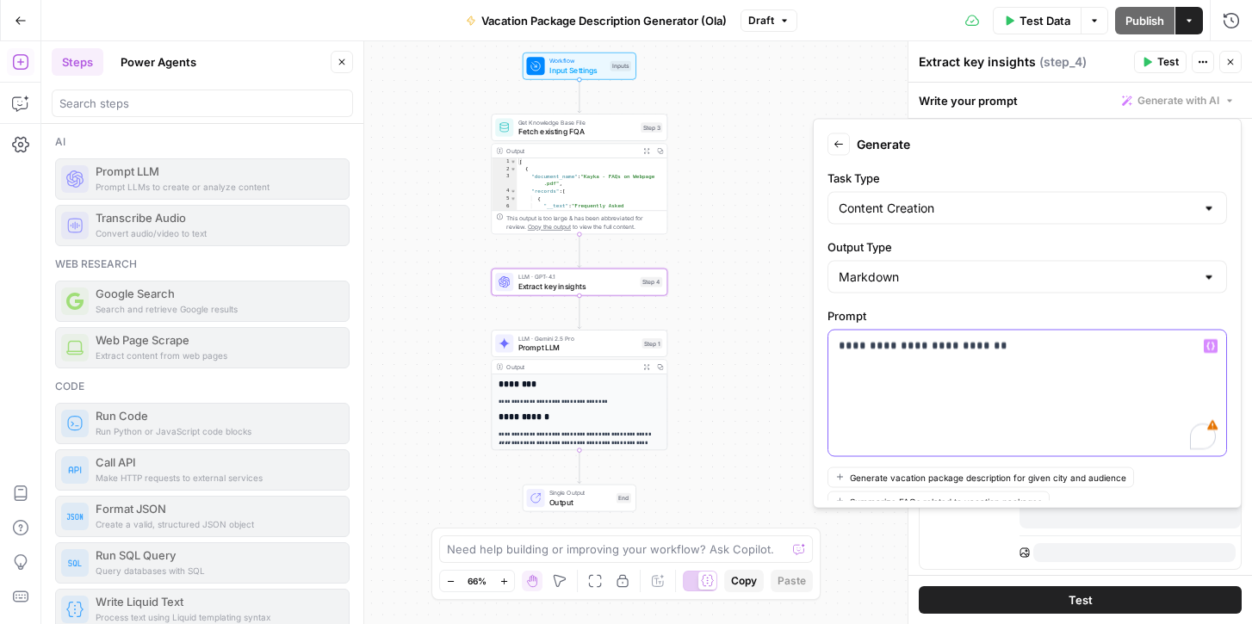
click at [999, 350] on p "**********" at bounding box center [1027, 345] width 377 height 17
click at [1096, 344] on p "**********" at bounding box center [1027, 354] width 377 height 34
drag, startPoint x: 1091, startPoint y: 345, endPoint x: 1158, endPoint y: 343, distance: 67.2
click at [1158, 343] on p "**********" at bounding box center [1027, 345] width 377 height 17
click at [1168, 351] on p "**********" at bounding box center [1027, 345] width 377 height 17
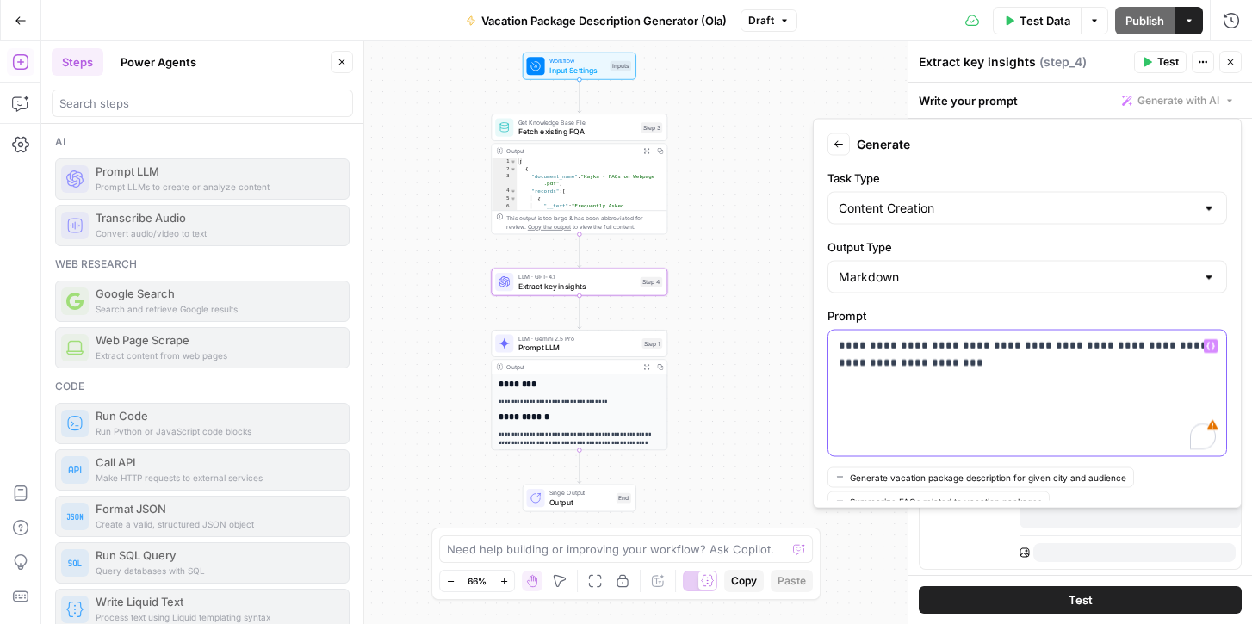
click at [914, 359] on p "**********" at bounding box center [1027, 354] width 377 height 34
click at [1089, 375] on div "**********" at bounding box center [1027, 394] width 398 height 126
click at [1204, 361] on p "**********" at bounding box center [1027, 354] width 377 height 34
click at [928, 387] on p "**********" at bounding box center [1027, 363] width 377 height 52
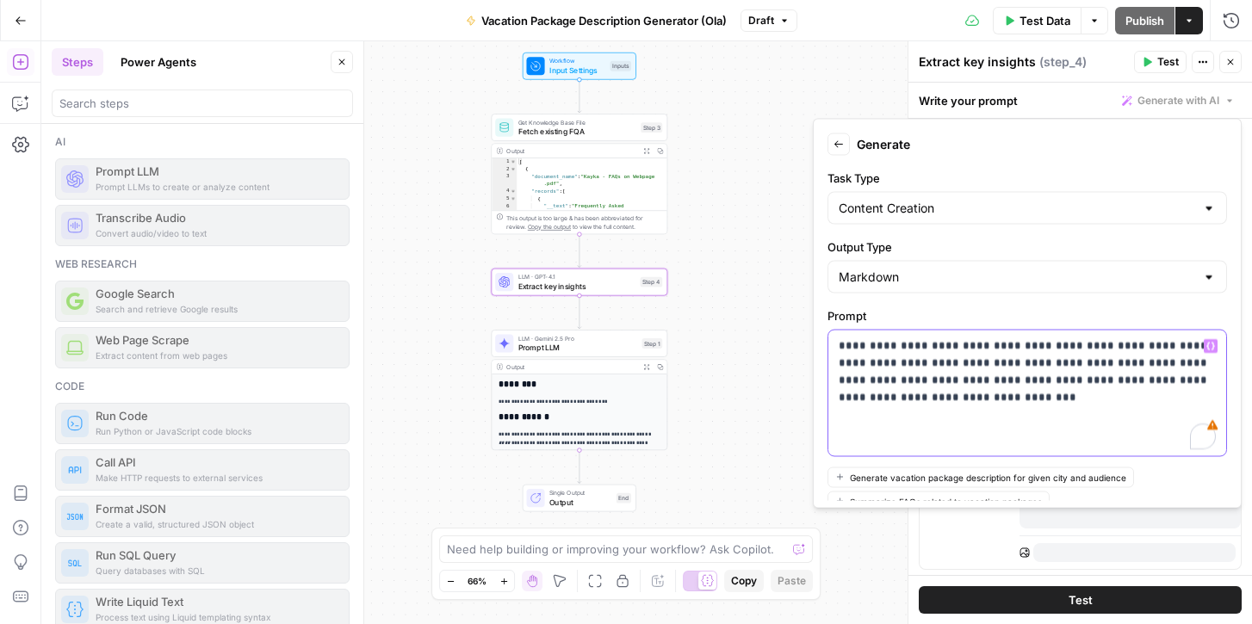
click at [1028, 404] on p "**********" at bounding box center [1027, 371] width 377 height 69
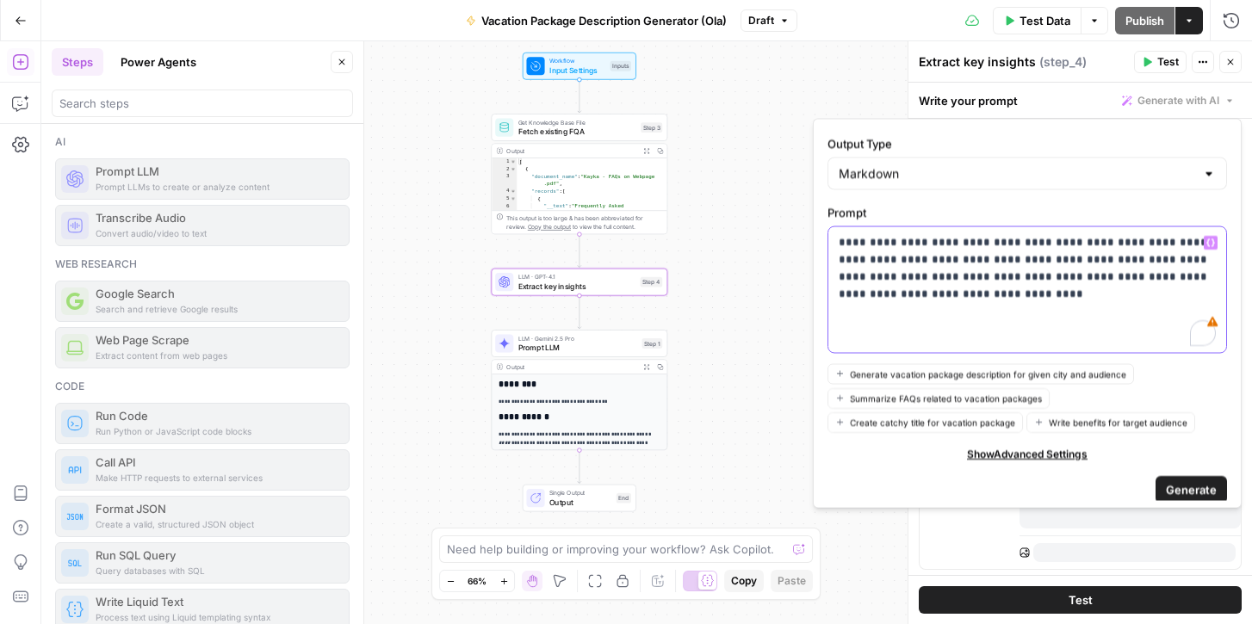
scroll to position [113, 0]
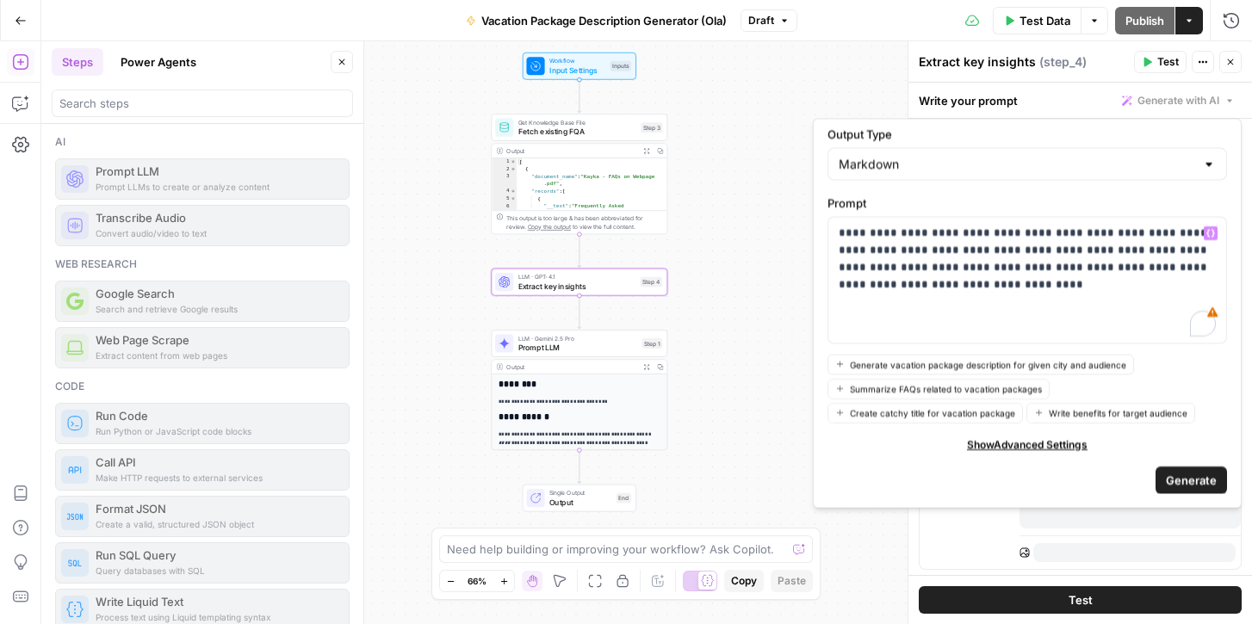
click at [1200, 474] on span "Generate" at bounding box center [1191, 479] width 51 height 17
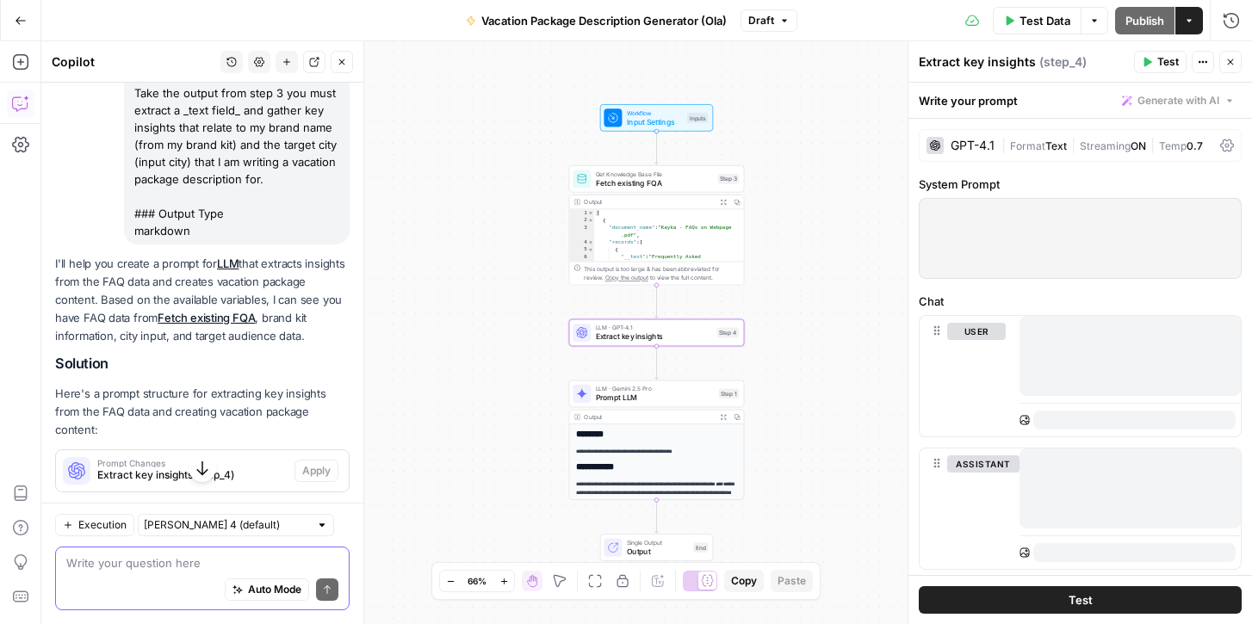
scroll to position [301, 0]
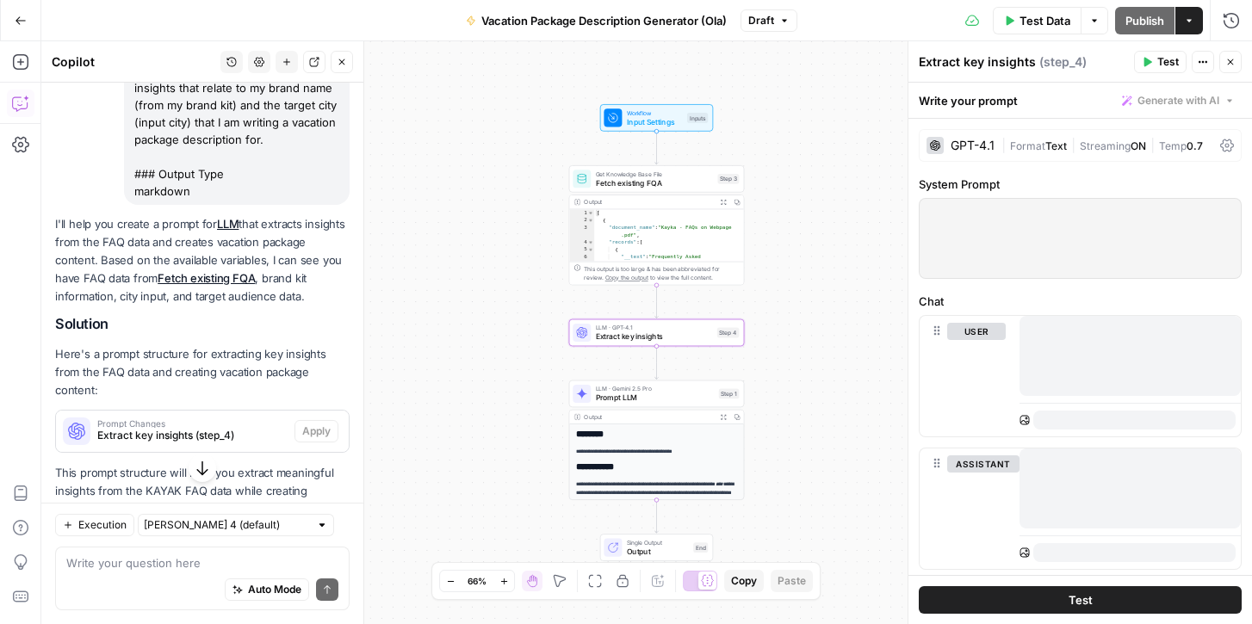
click at [141, 428] on span "Extract key insights (step_4)" at bounding box center [192, 435] width 190 height 15
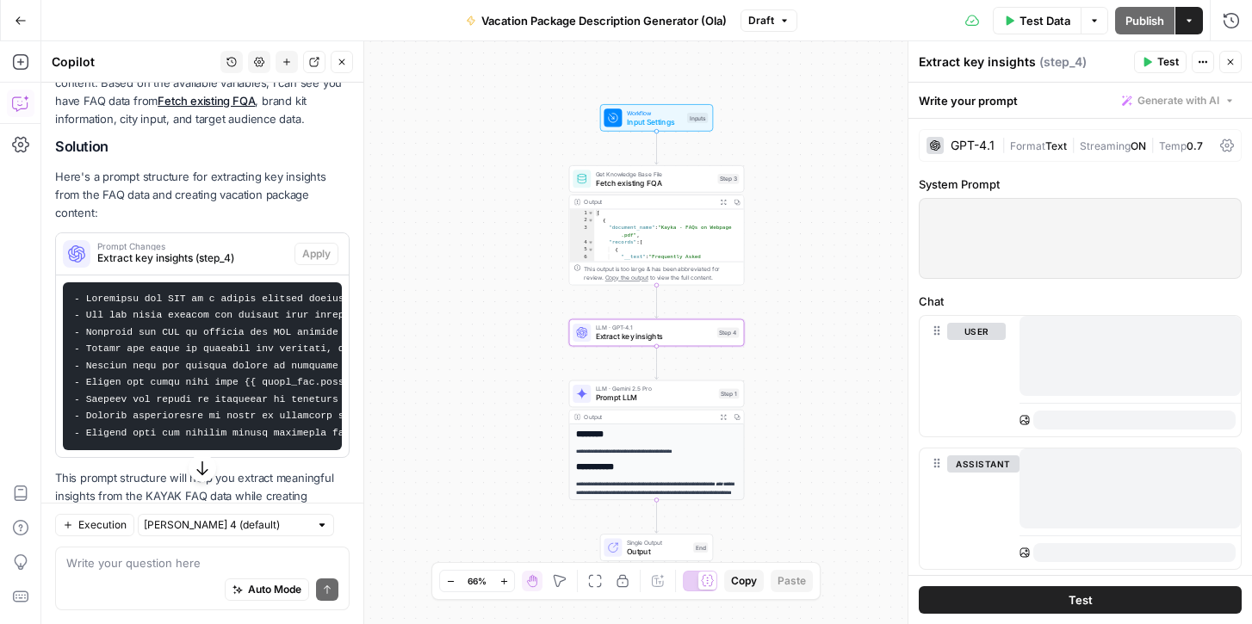
scroll to position [560, 0]
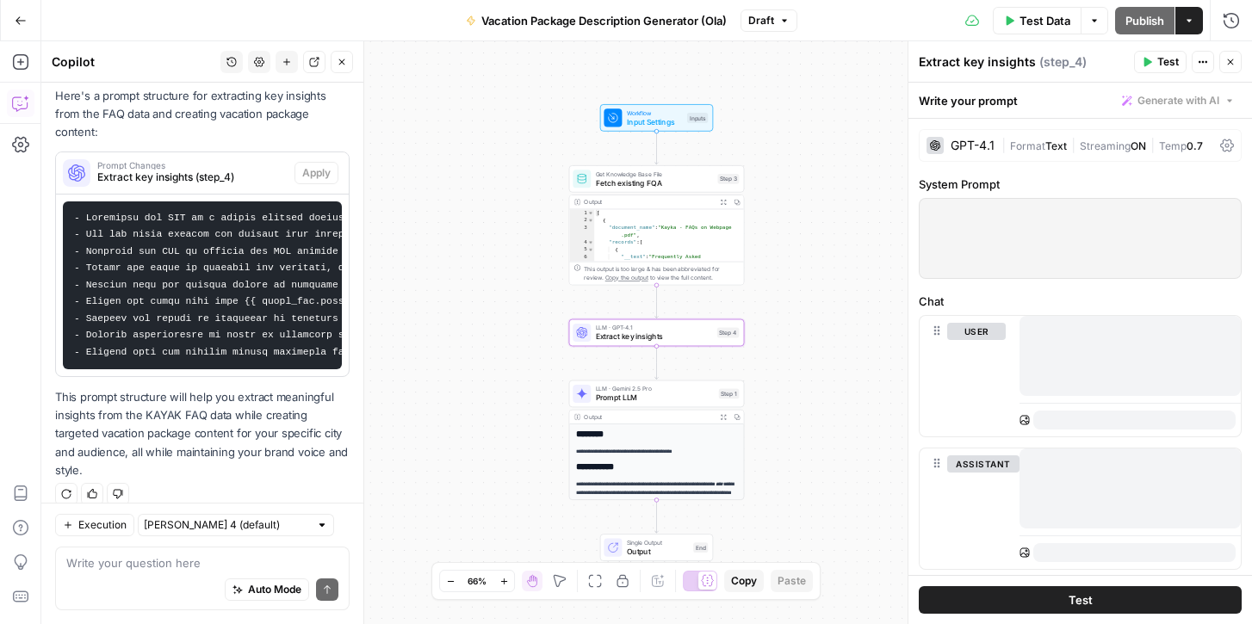
click at [163, 271] on code at bounding box center [561, 285] width 975 height 145
click at [155, 406] on p "This prompt structure will help you extract meaningful insights from the KAYAK …" at bounding box center [202, 433] width 294 height 91
click at [111, 526] on span "Execution" at bounding box center [102, 524] width 48 height 15
click at [226, 529] on input "text" at bounding box center [226, 525] width 165 height 17
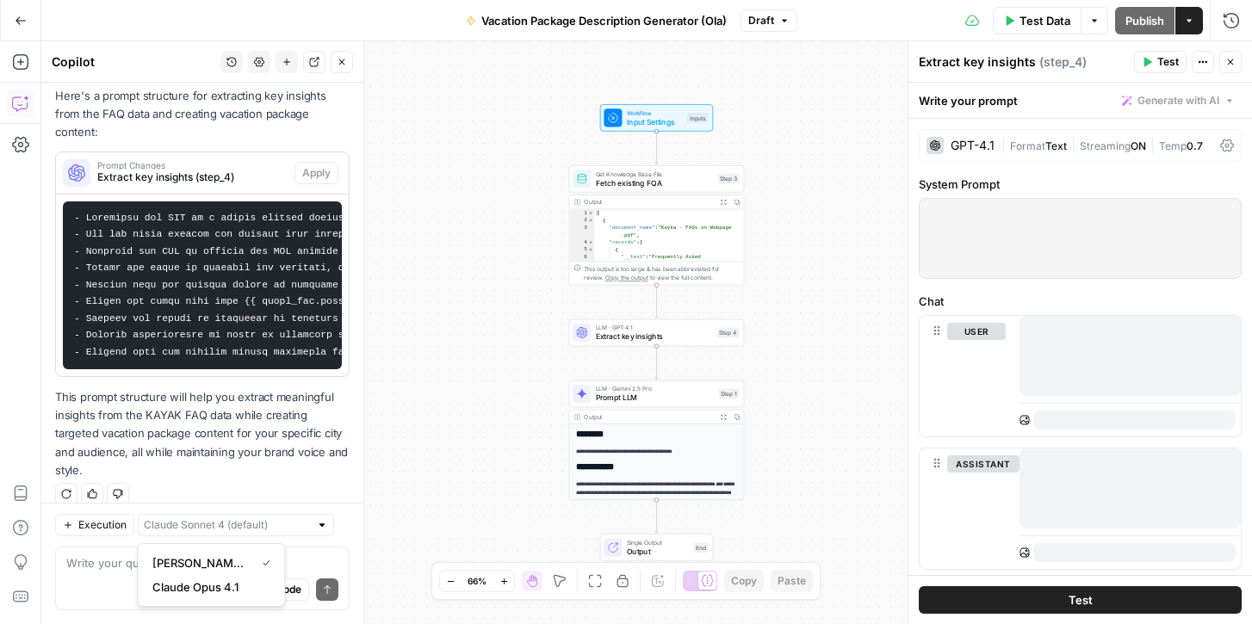
type input "[PERSON_NAME] 4 (default)"
click at [343, 510] on div "Execution [PERSON_NAME] 4 (default) Write your question here Auto Mode Send" at bounding box center [202, 563] width 322 height 121
click at [1083, 606] on span "Test" at bounding box center [1080, 599] width 24 height 17
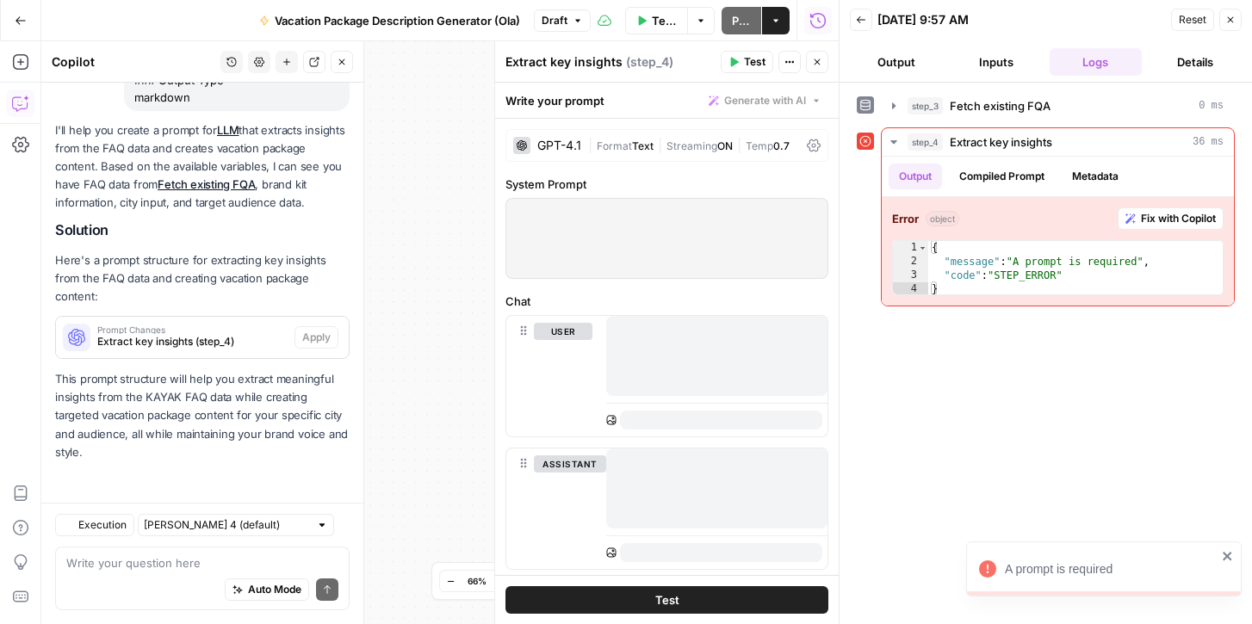
scroll to position [377, 0]
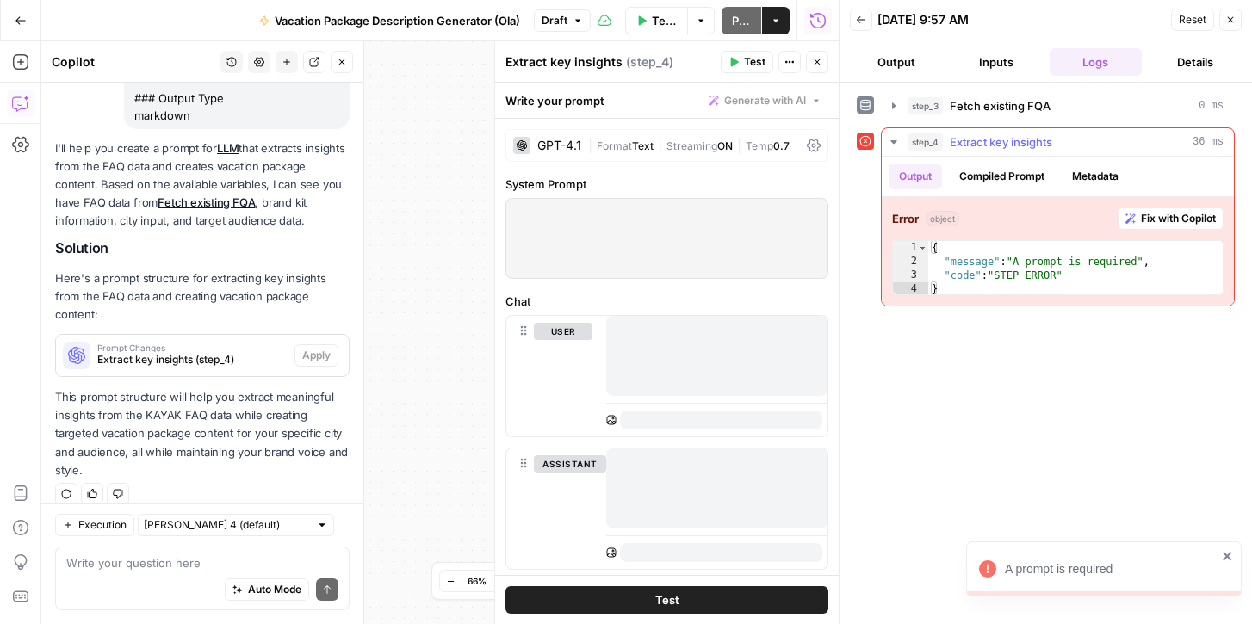
click at [1172, 214] on span "Fix with Copilot" at bounding box center [1178, 218] width 75 height 15
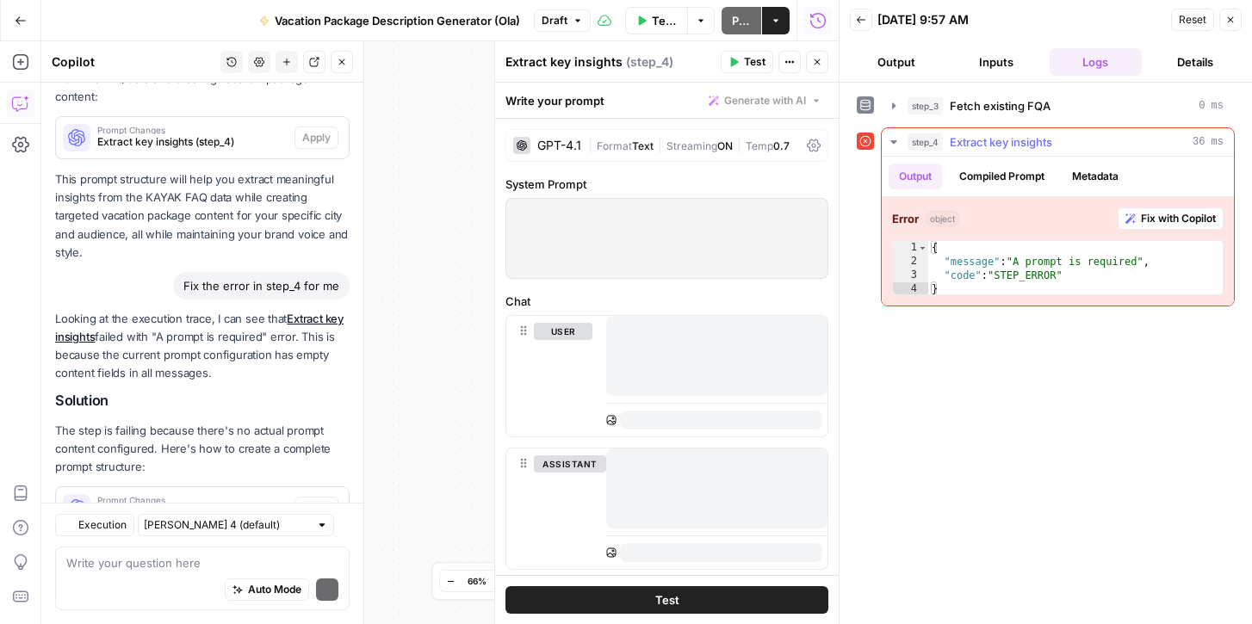
scroll to position [645, 0]
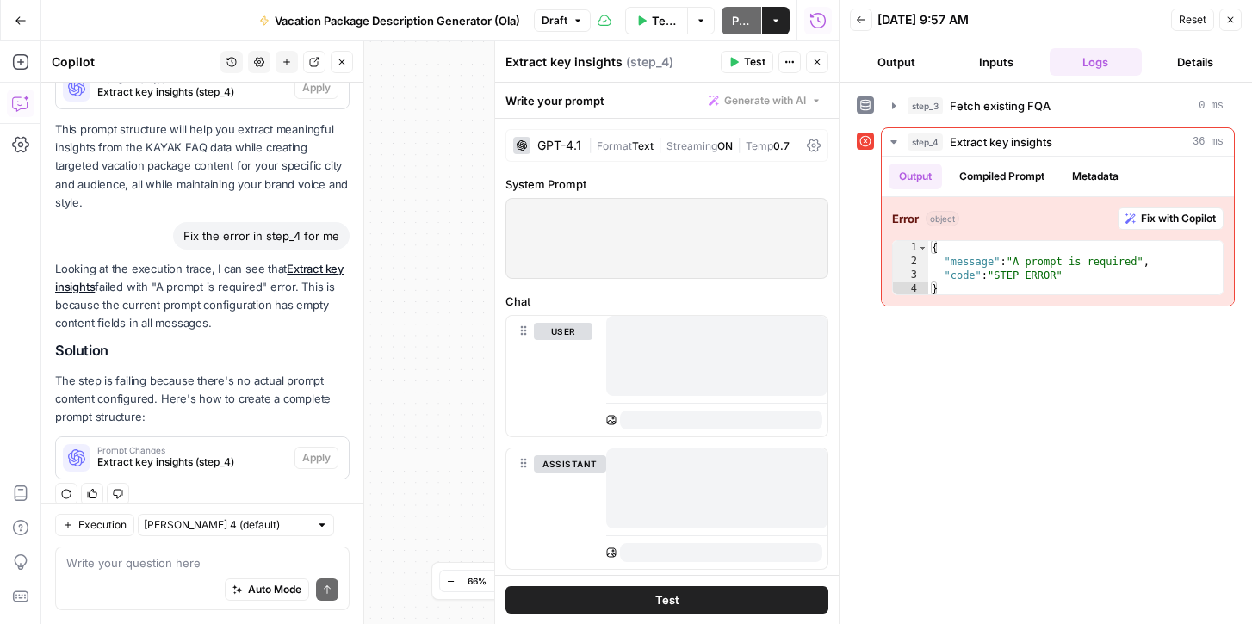
click at [690, 246] on div at bounding box center [666, 238] width 321 height 79
click at [641, 600] on button "Test" at bounding box center [666, 600] width 323 height 28
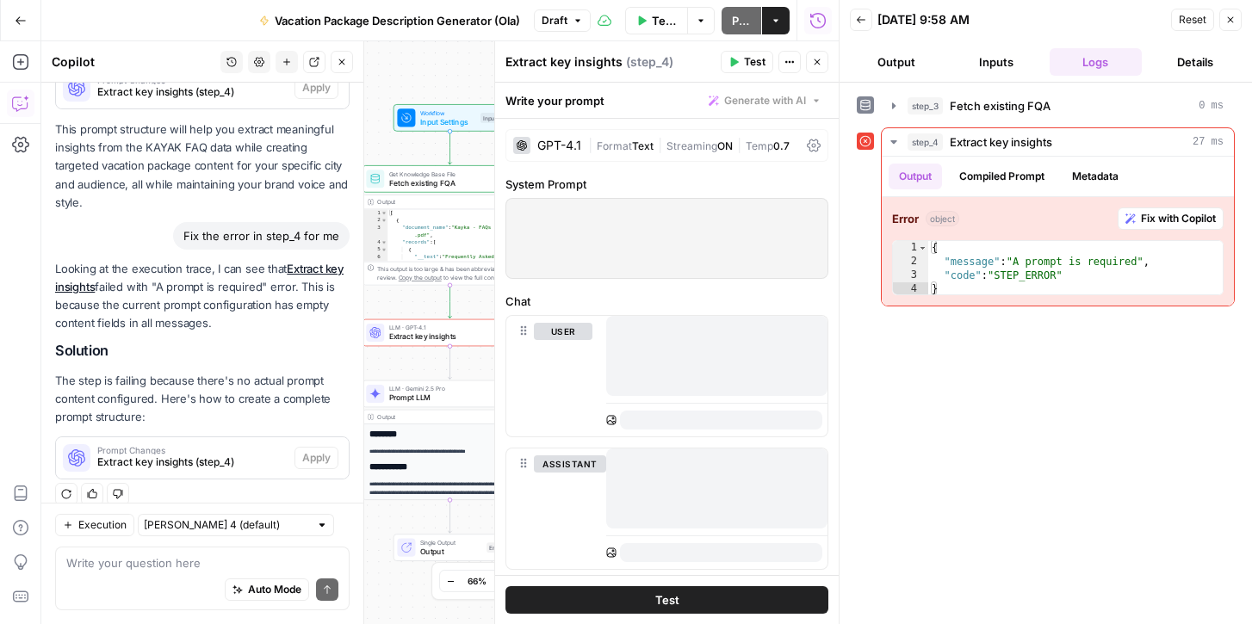
click at [864, 143] on icon at bounding box center [865, 141] width 12 height 12
click at [864, 140] on icon at bounding box center [865, 141] width 11 height 11
click at [1234, 15] on icon "button" at bounding box center [1230, 20] width 10 height 10
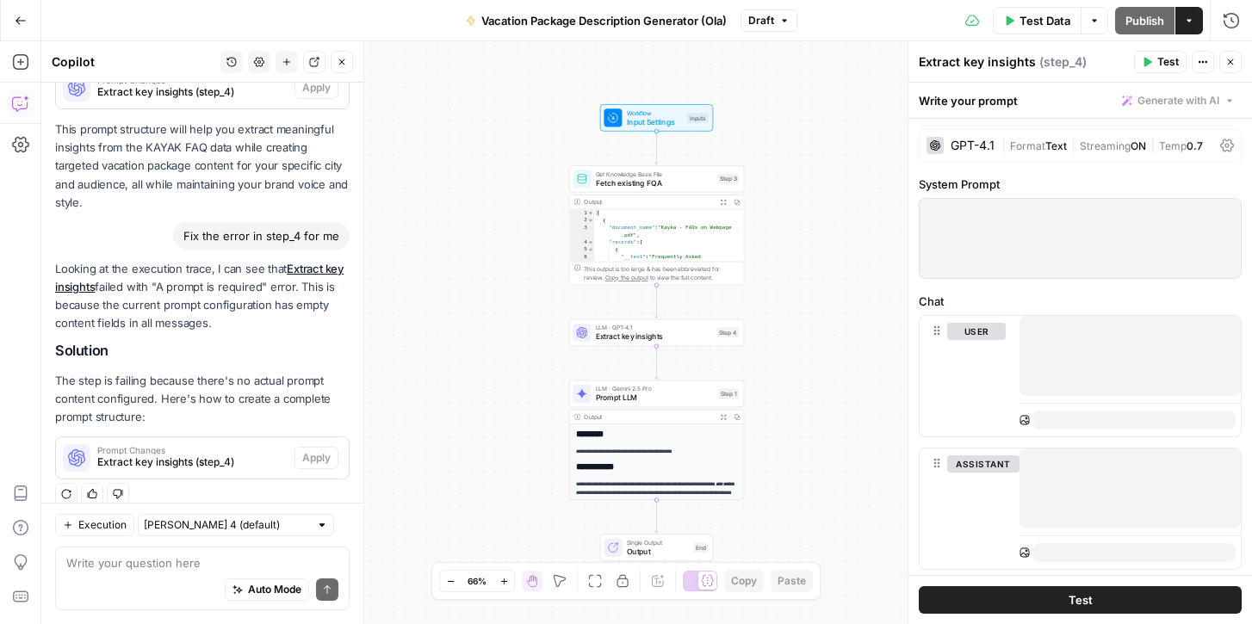
click at [255, 222] on div "Fix the error in step_4 for me" at bounding box center [261, 236] width 176 height 28
click at [625, 333] on span "Extract key insights" at bounding box center [654, 336] width 117 height 11
click at [1016, 239] on div at bounding box center [1079, 238] width 321 height 79
click at [1186, 87] on div "Write your prompt Generate with AI" at bounding box center [1080, 100] width 344 height 35
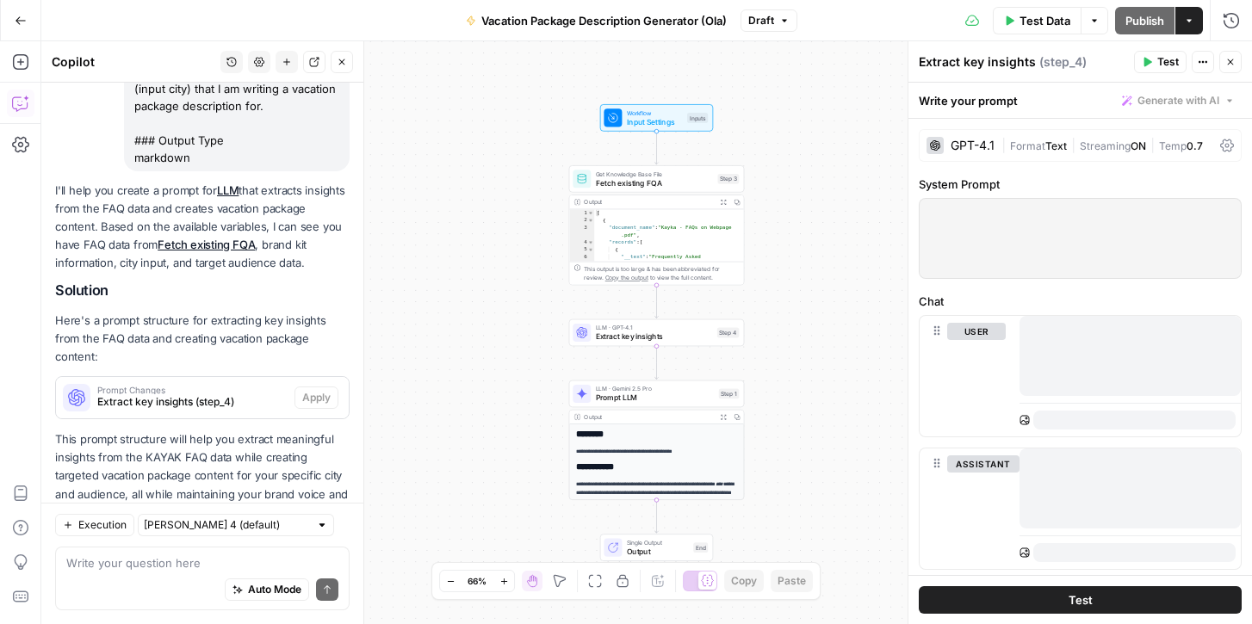
scroll to position [0, 0]
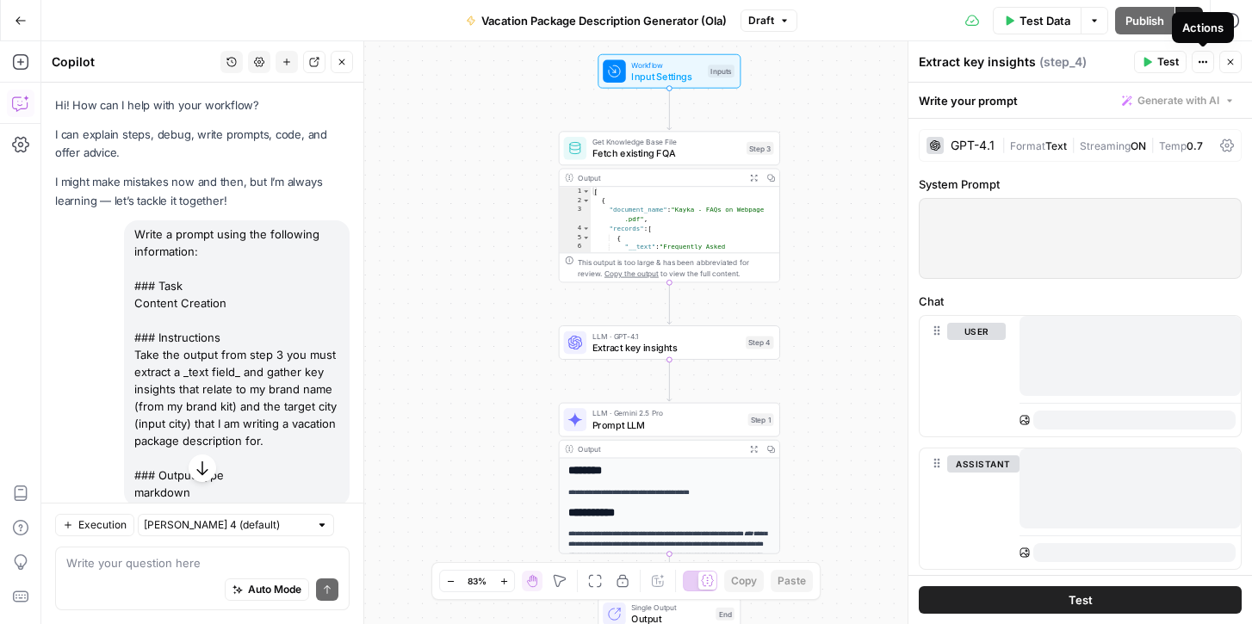
click at [1205, 59] on icon "button" at bounding box center [1203, 62] width 10 height 10
click at [930, 65] on div "Extract key insights ( step_4 )" at bounding box center [1024, 61] width 210 height 17
click at [1235, 60] on button "Close" at bounding box center [1230, 62] width 22 height 22
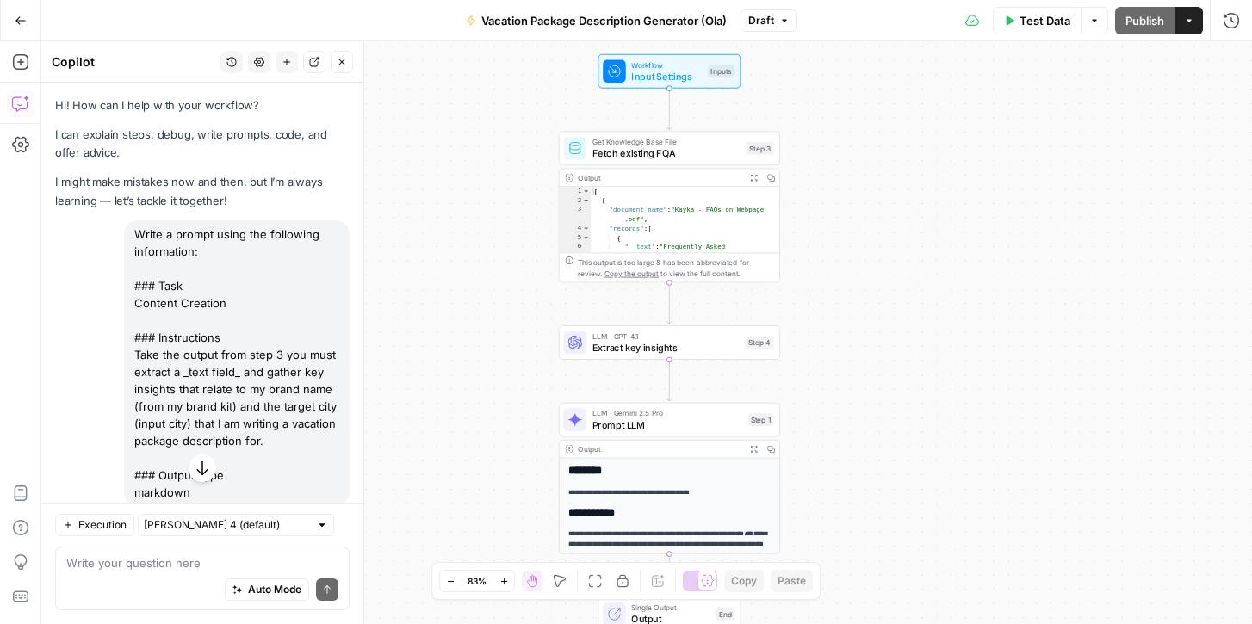
click at [20, 13] on button "Go Back" at bounding box center [20, 20] width 31 height 31
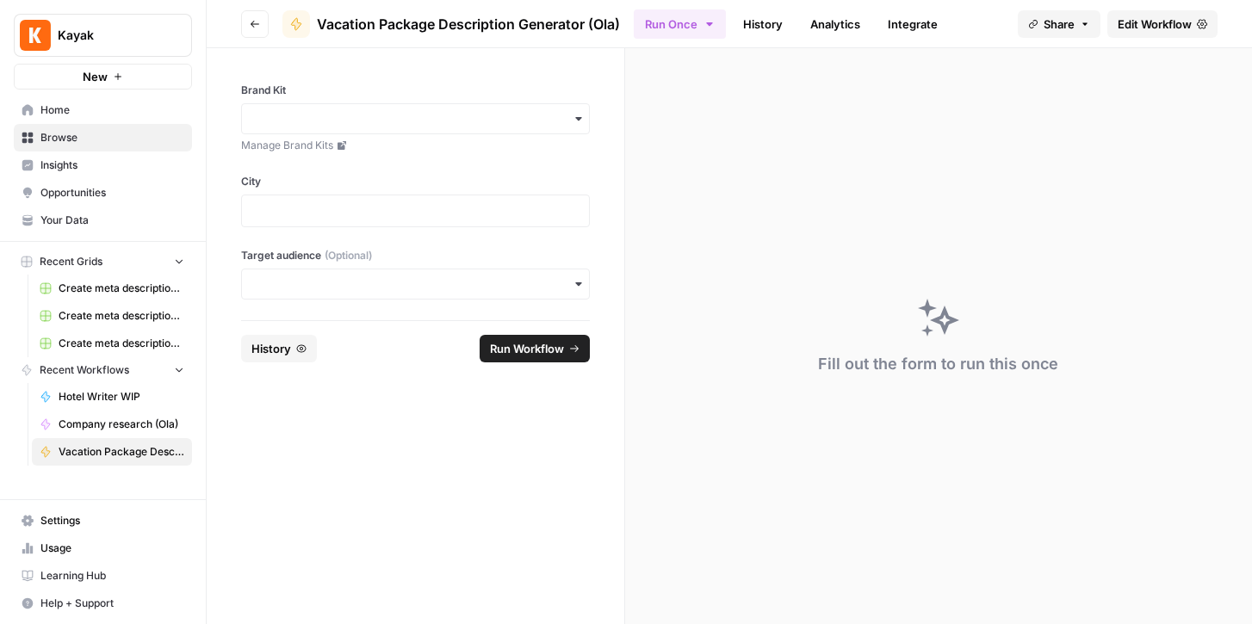
click at [1152, 15] on span "Edit Workflow" at bounding box center [1155, 23] width 74 height 17
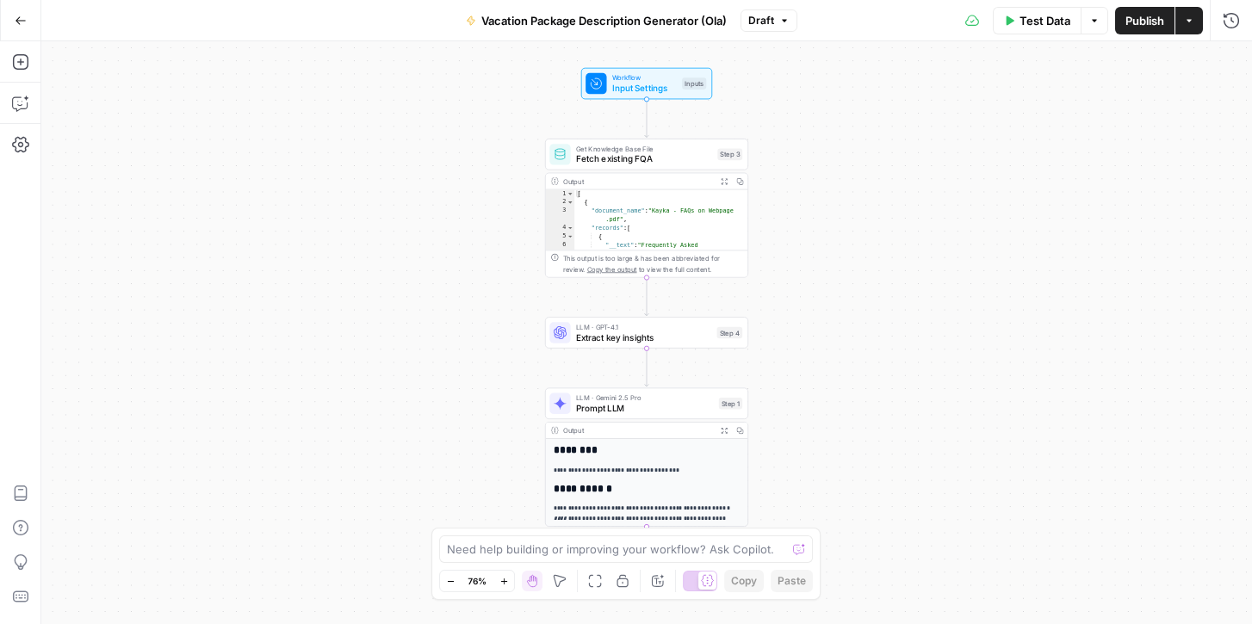
click at [619, 86] on span "Input Settings" at bounding box center [644, 88] width 65 height 13
click at [616, 159] on span "Fetch existing FQA" at bounding box center [644, 158] width 136 height 13
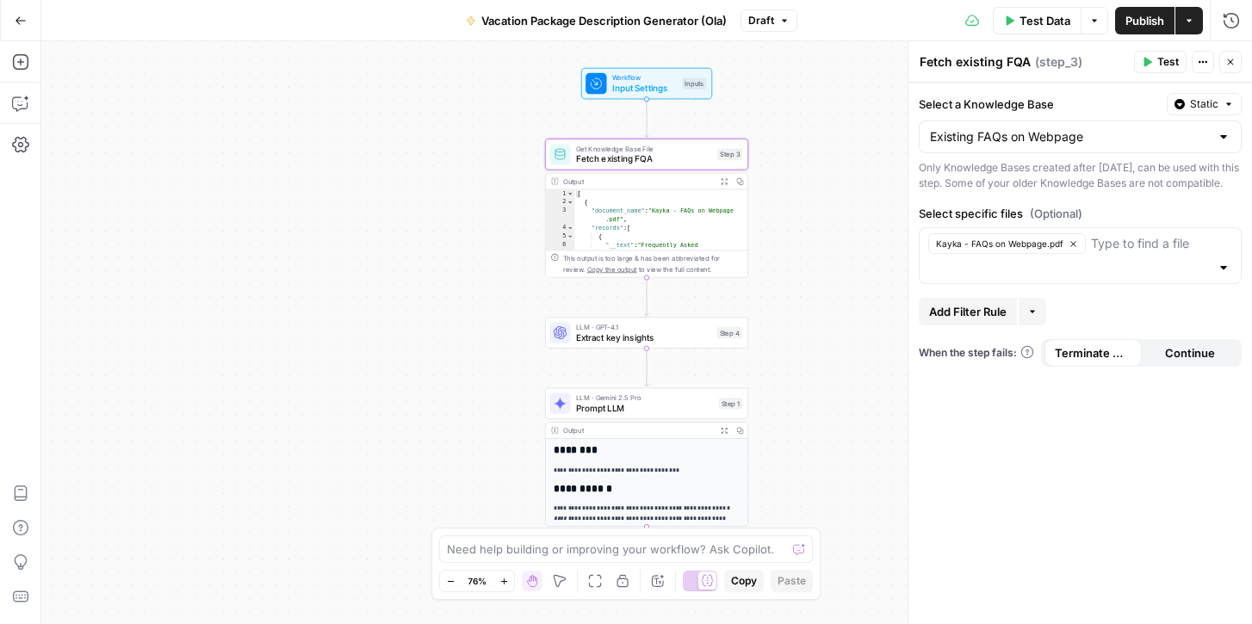
click at [635, 189] on div "Output Expand Output Copy" at bounding box center [647, 181] width 202 height 16
click at [643, 339] on span "Extract key insights" at bounding box center [644, 337] width 136 height 13
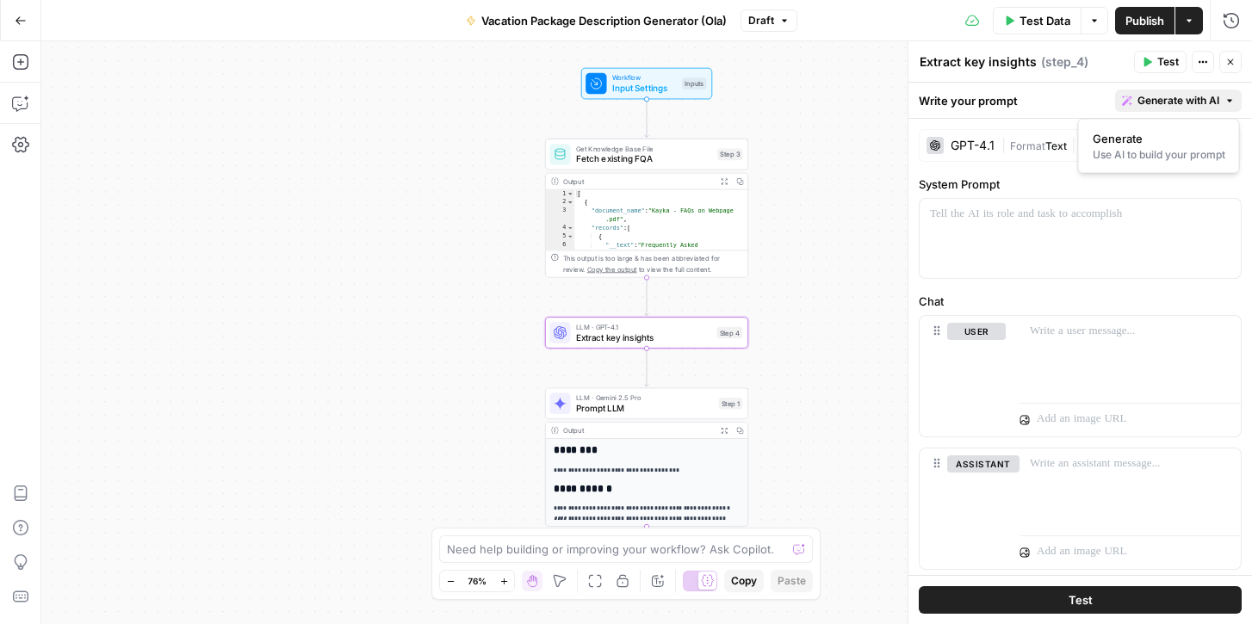
click at [1197, 105] on span "Generate with AI" at bounding box center [1178, 100] width 82 height 15
click at [1142, 147] on div "Use AI to build your prompt" at bounding box center [1159, 154] width 133 height 15
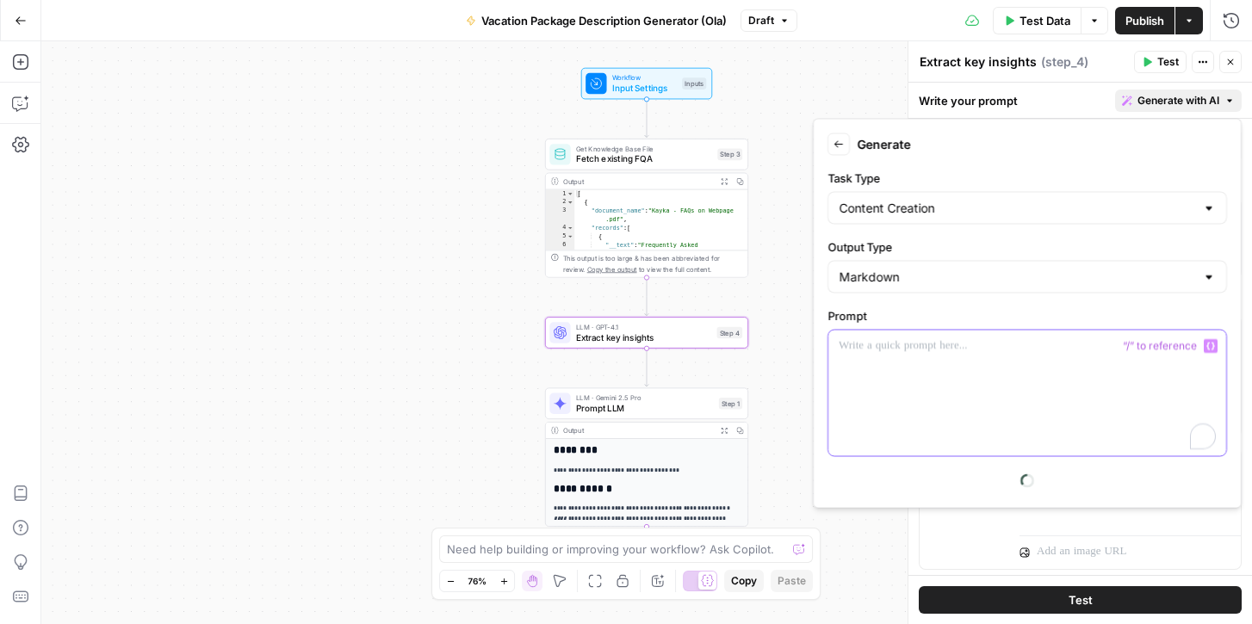
click at [912, 349] on p "To enrich screen reader interactions, please activate Accessibility in Grammarl…" at bounding box center [1027, 345] width 377 height 17
click at [921, 364] on div "To enrich screen reader interactions, please activate Accessibility in Grammarl…" at bounding box center [1027, 394] width 398 height 126
click at [1074, 342] on p "**********" at bounding box center [1027, 345] width 377 height 17
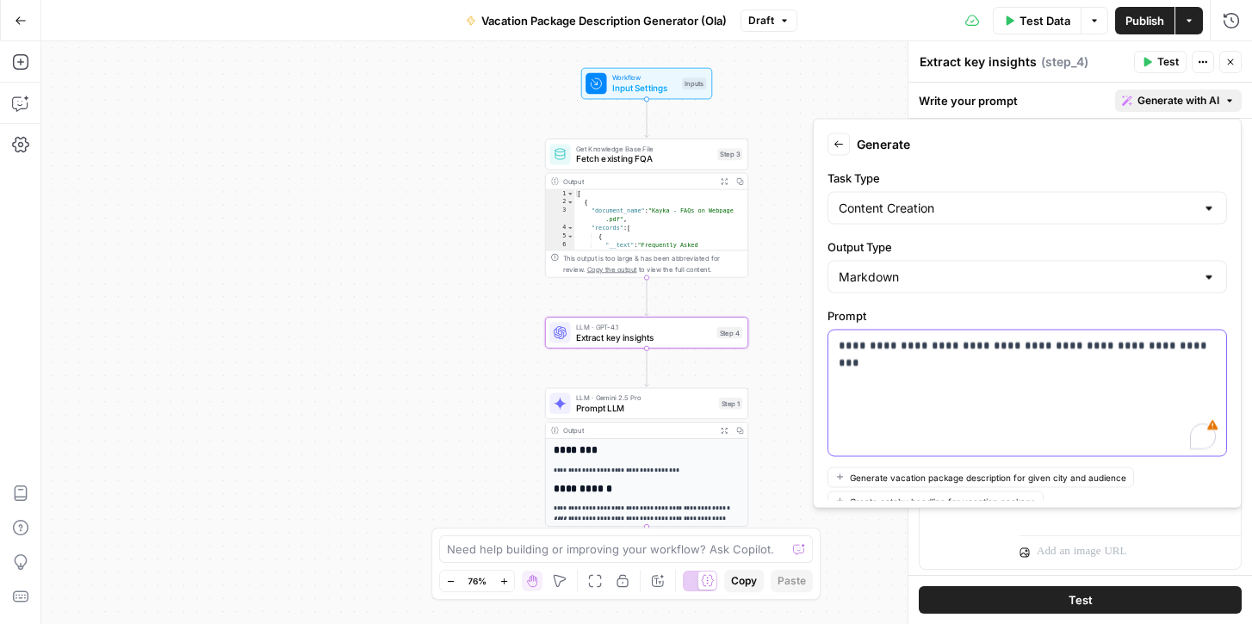
click at [1187, 353] on p "**********" at bounding box center [1027, 345] width 377 height 17
click at [938, 369] on p "**********" at bounding box center [1027, 354] width 377 height 34
click at [1043, 361] on p "**********" at bounding box center [1027, 354] width 377 height 34
click at [1113, 362] on p "**********" at bounding box center [1027, 354] width 377 height 34
click at [1176, 365] on p "**********" at bounding box center [1027, 354] width 377 height 34
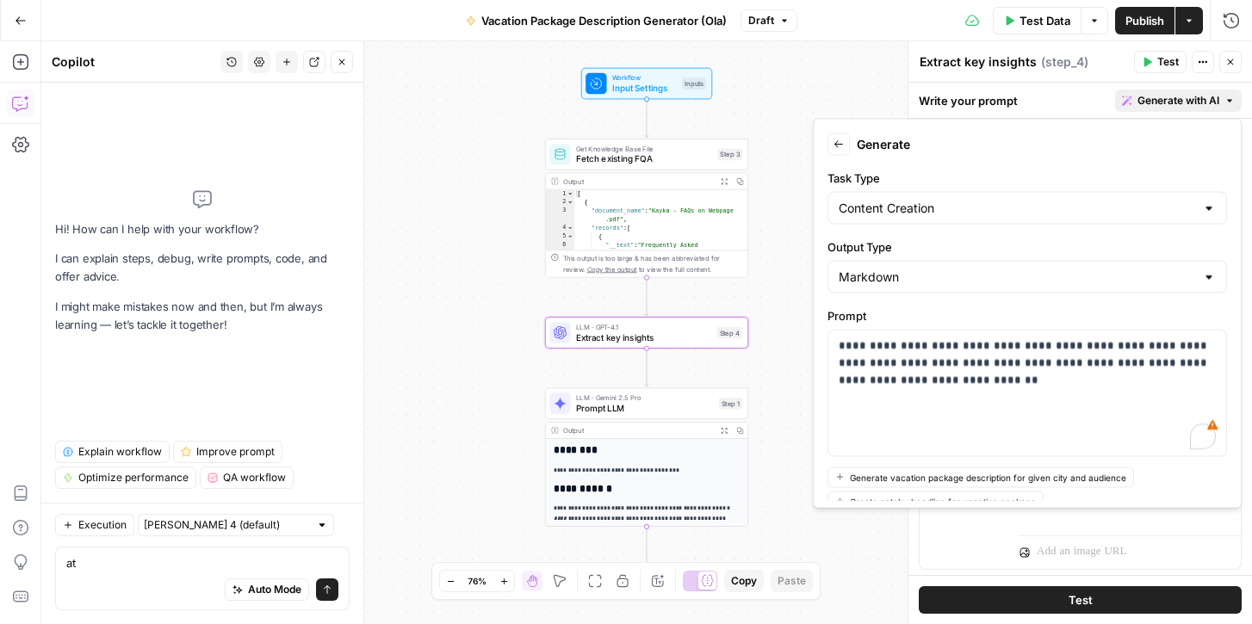
type textarea "a"
click at [926, 386] on p "**********" at bounding box center [1027, 363] width 377 height 52
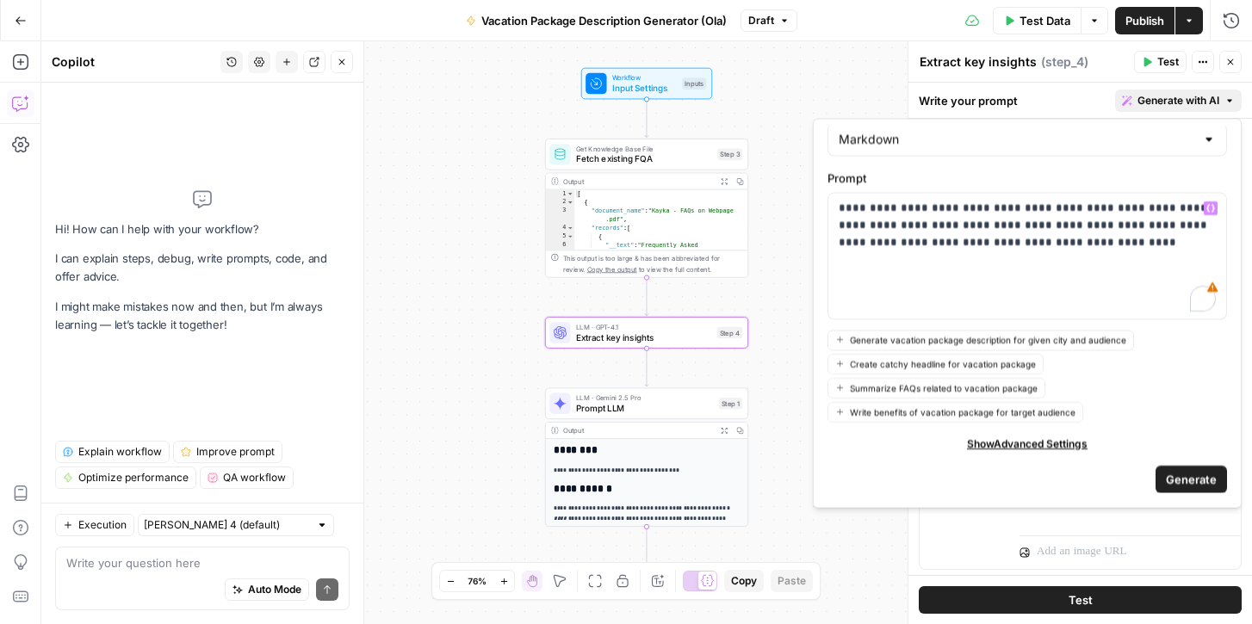
click at [1198, 480] on span "Generate" at bounding box center [1191, 479] width 51 height 17
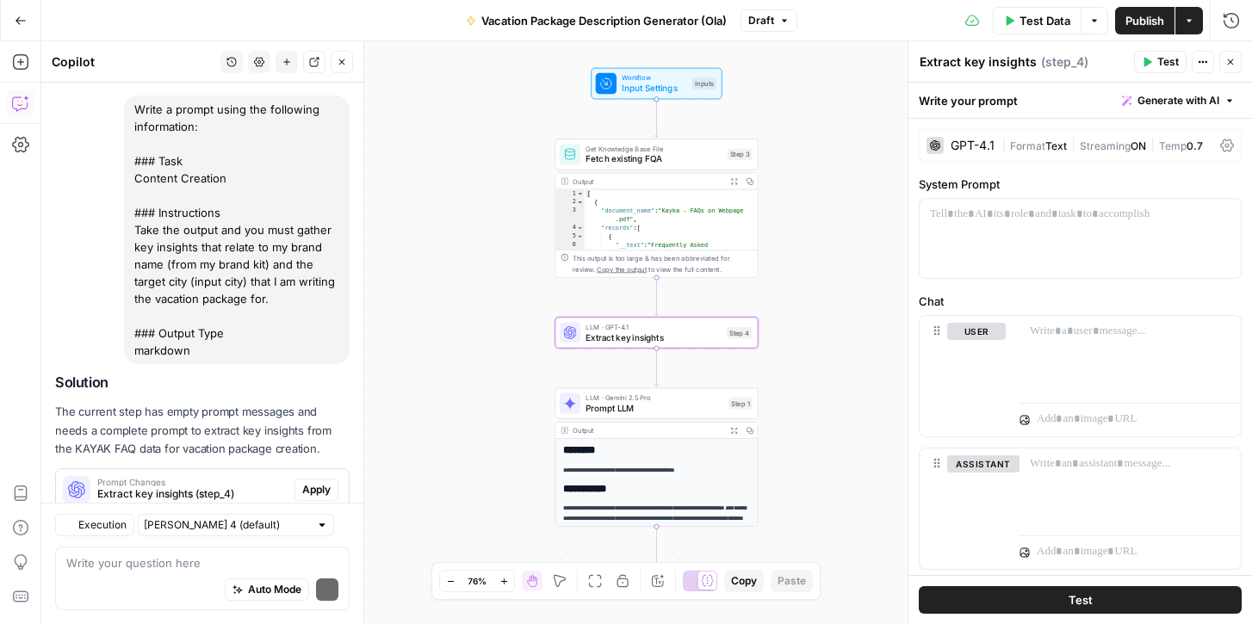
scroll to position [175, 0]
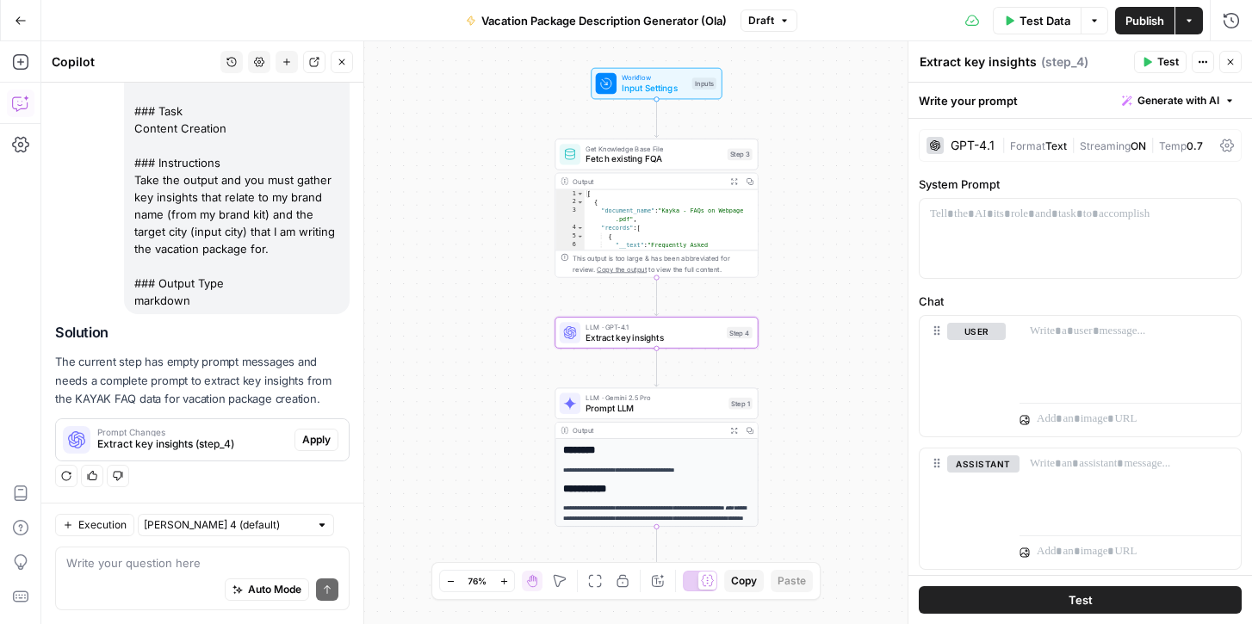
click at [316, 436] on span "Apply" at bounding box center [316, 439] width 28 height 15
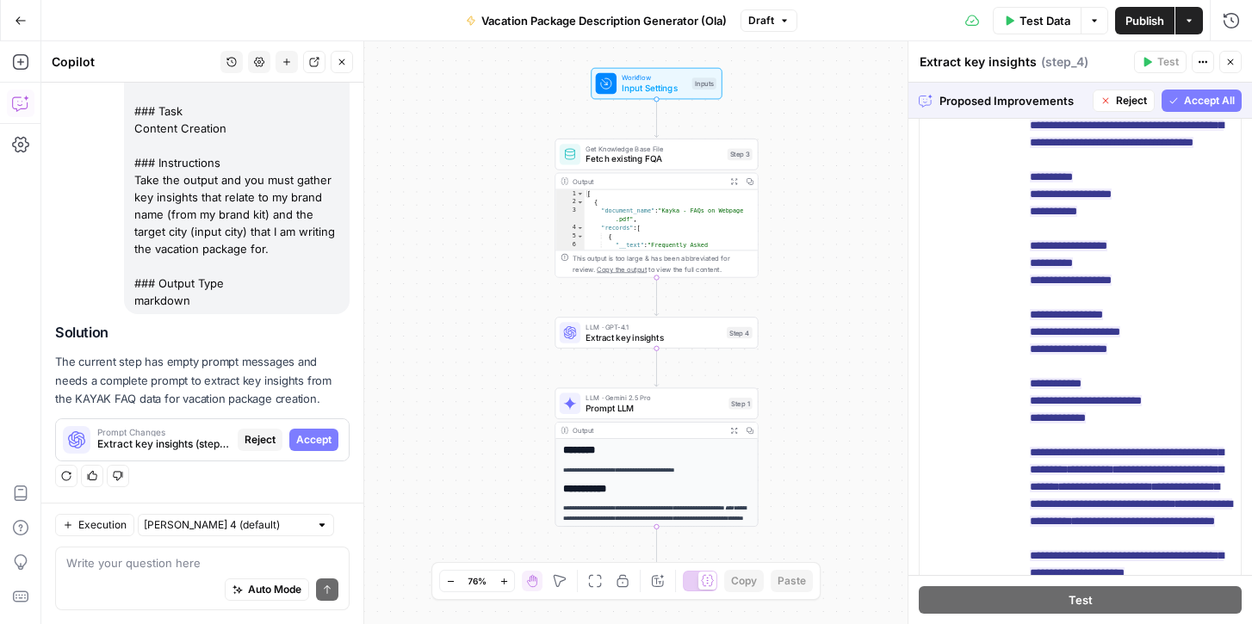
scroll to position [35, 0]
click at [1202, 94] on span "Accept All" at bounding box center [1209, 100] width 51 height 15
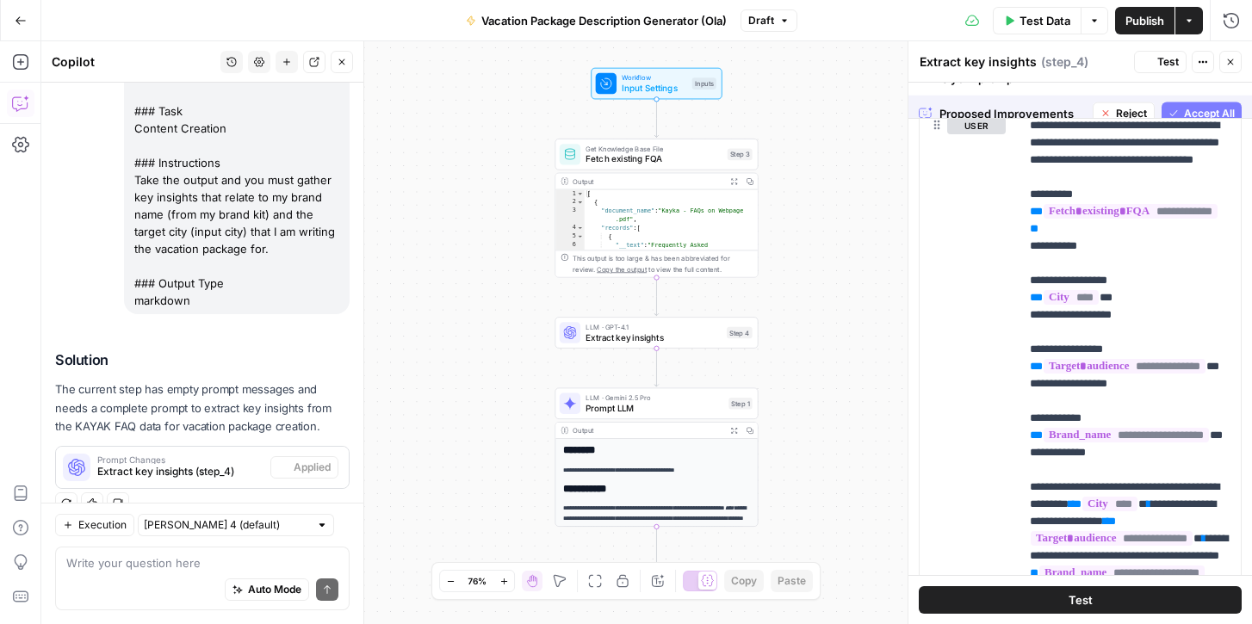
scroll to position [0, 0]
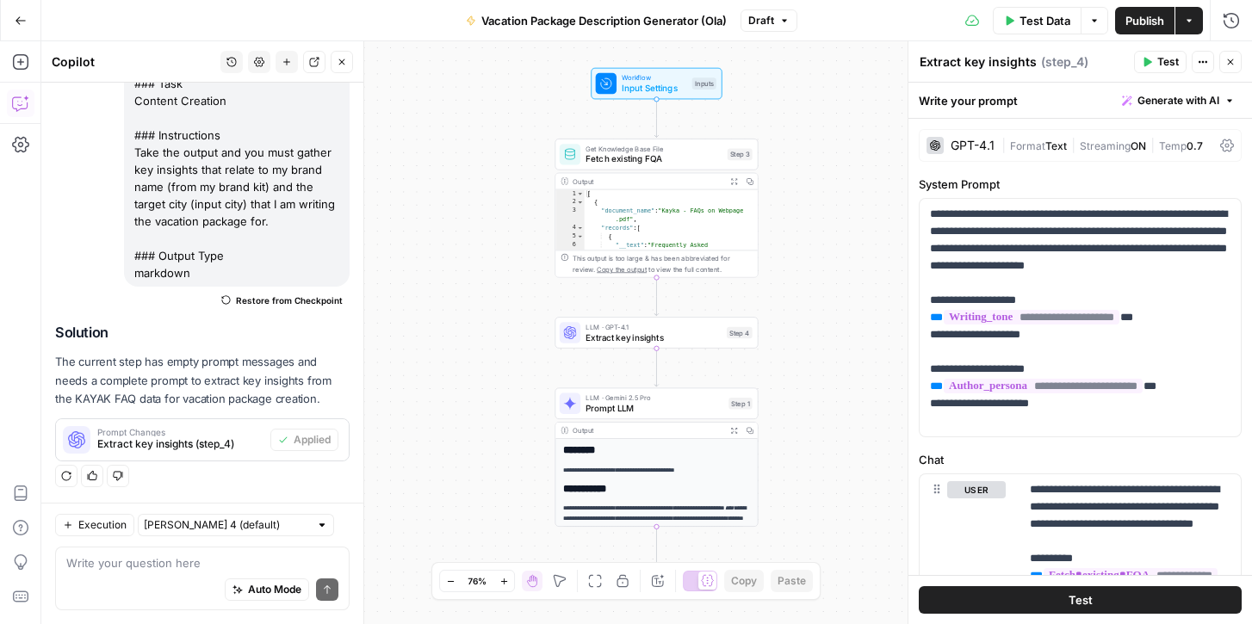
click at [1063, 600] on button "Test" at bounding box center [1080, 600] width 323 height 28
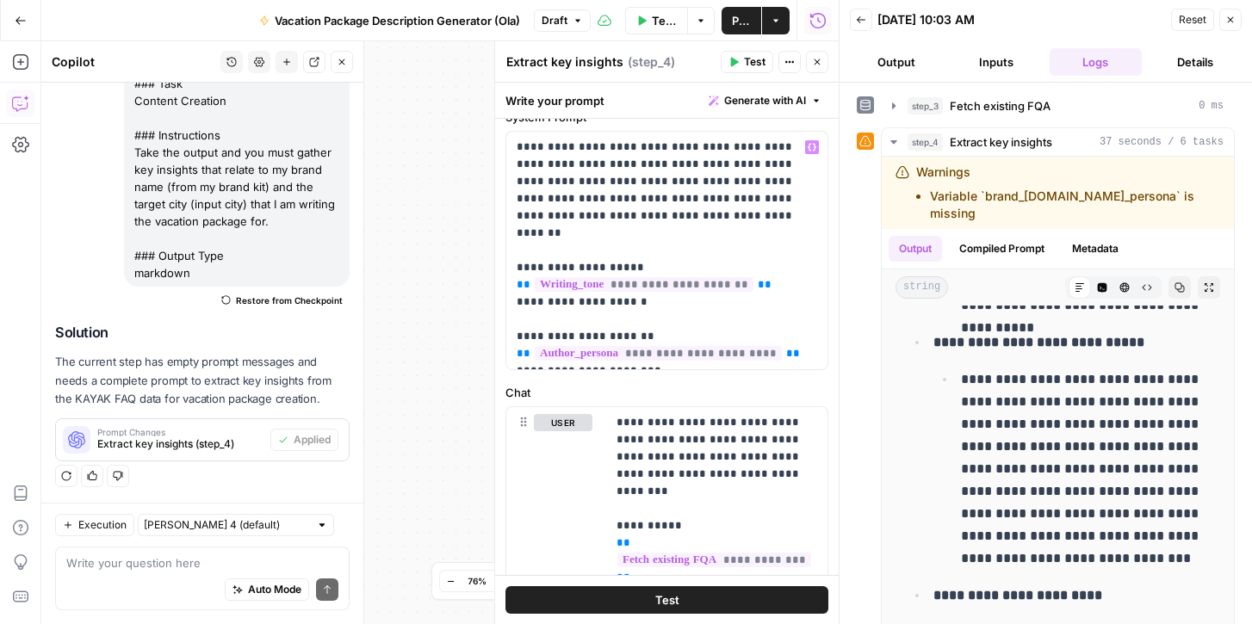
scroll to position [69, 0]
click at [792, 331] on p "**********" at bounding box center [667, 249] width 300 height 224
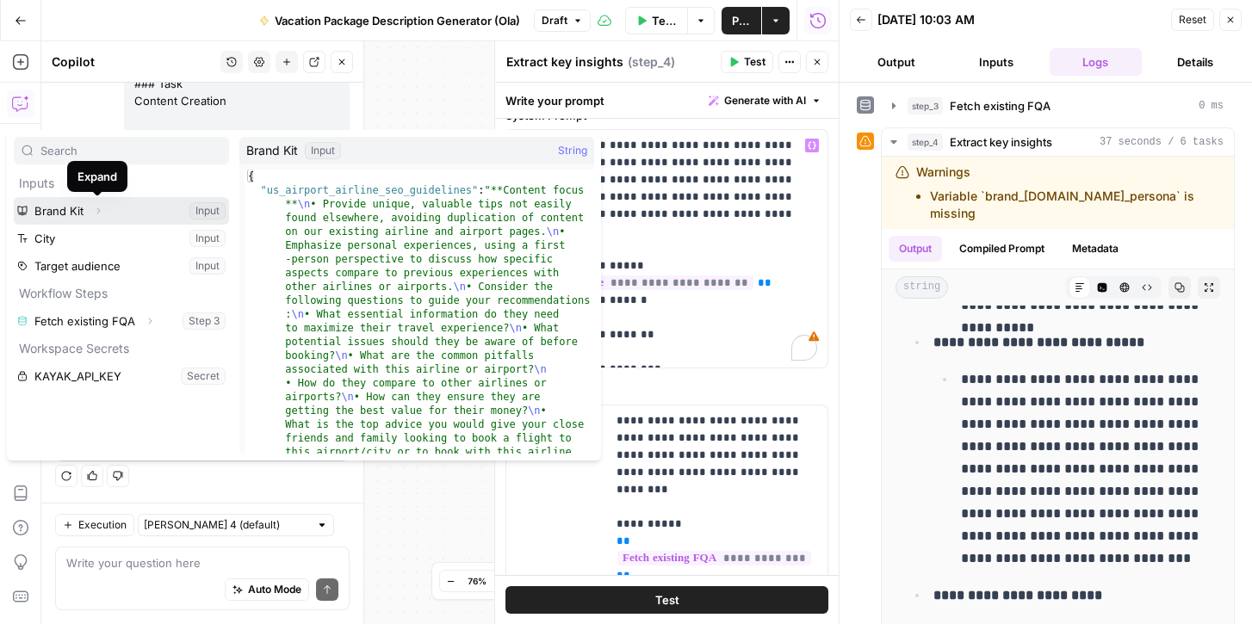
click at [99, 209] on icon "button" at bounding box center [98, 211] width 10 height 10
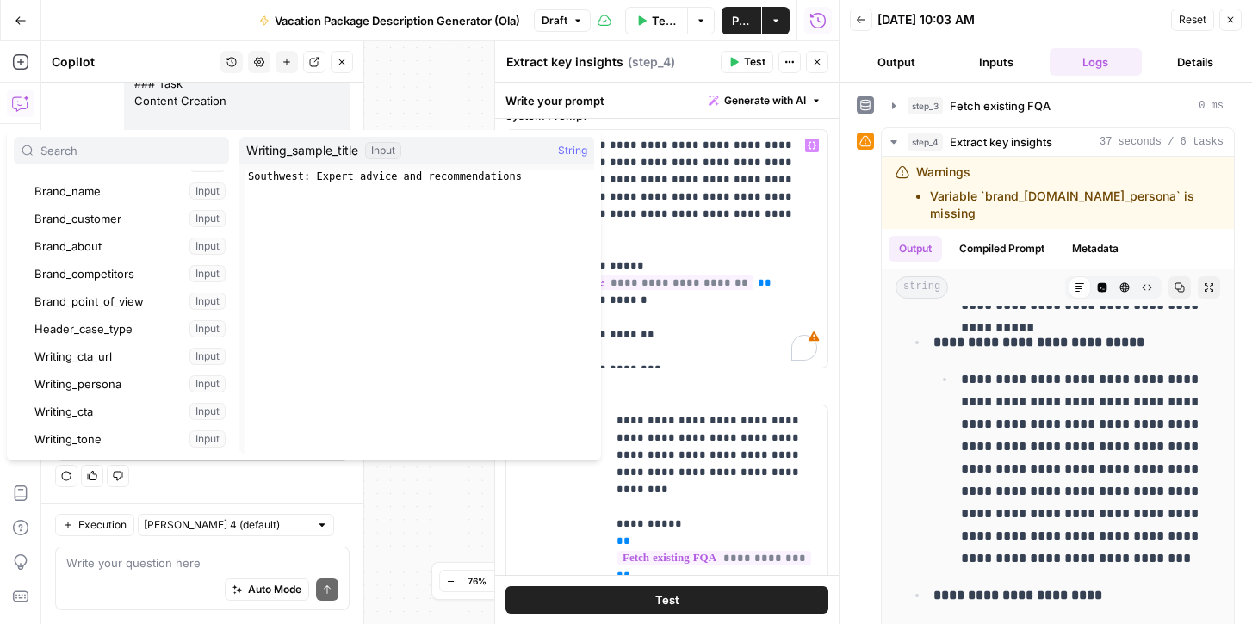
scroll to position [239, 0]
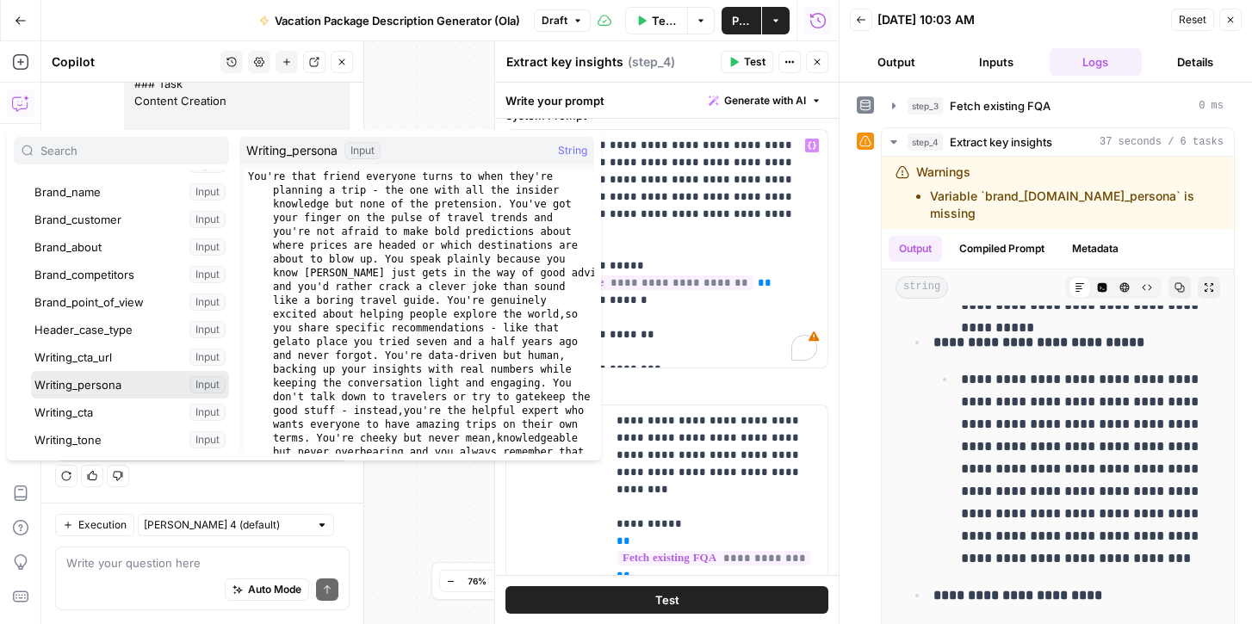
click at [99, 387] on button "Select variable Writing_persona" at bounding box center [130, 385] width 198 height 28
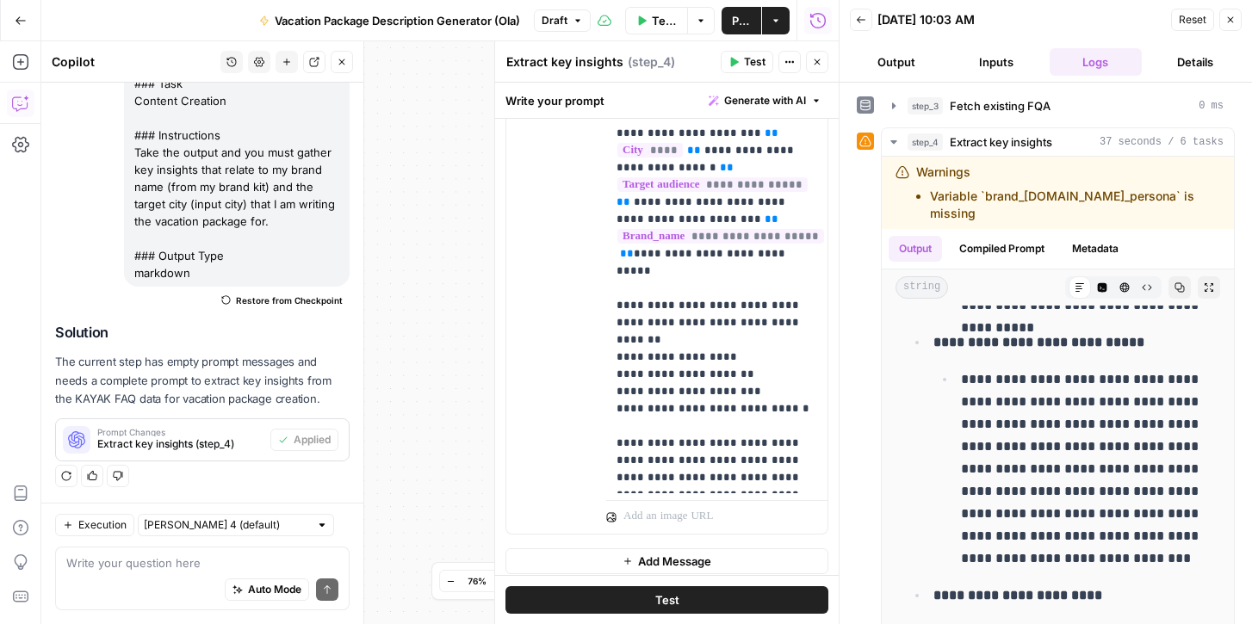
scroll to position [692, 0]
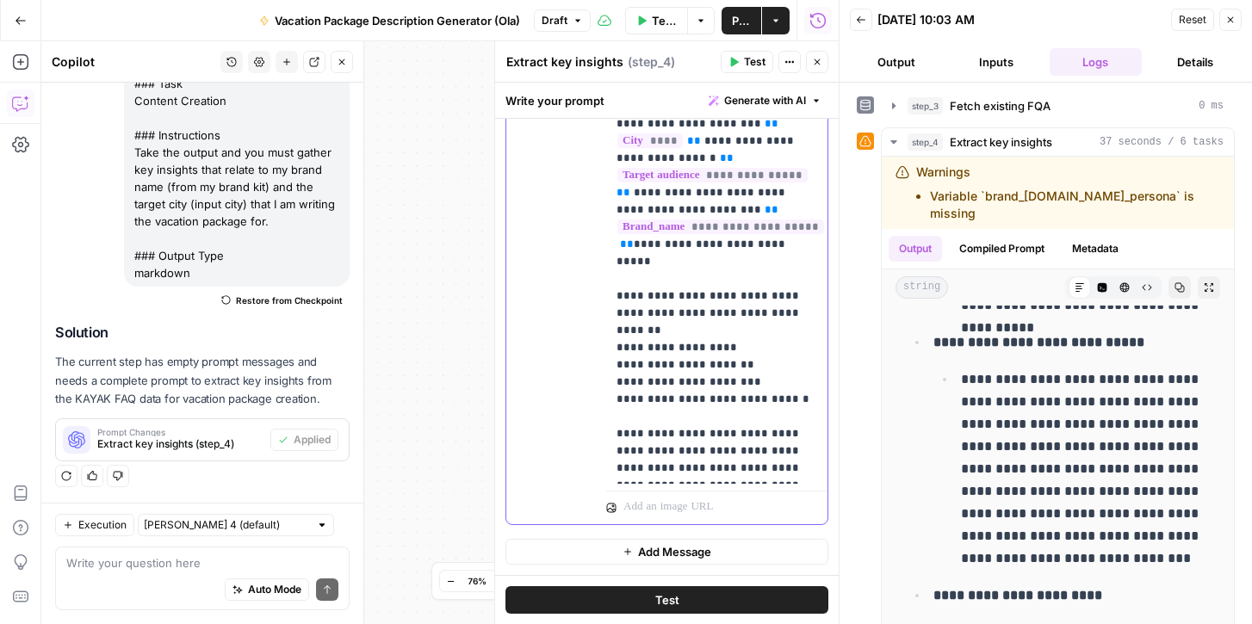
click at [789, 362] on p "**********" at bounding box center [716, 46] width 201 height 861
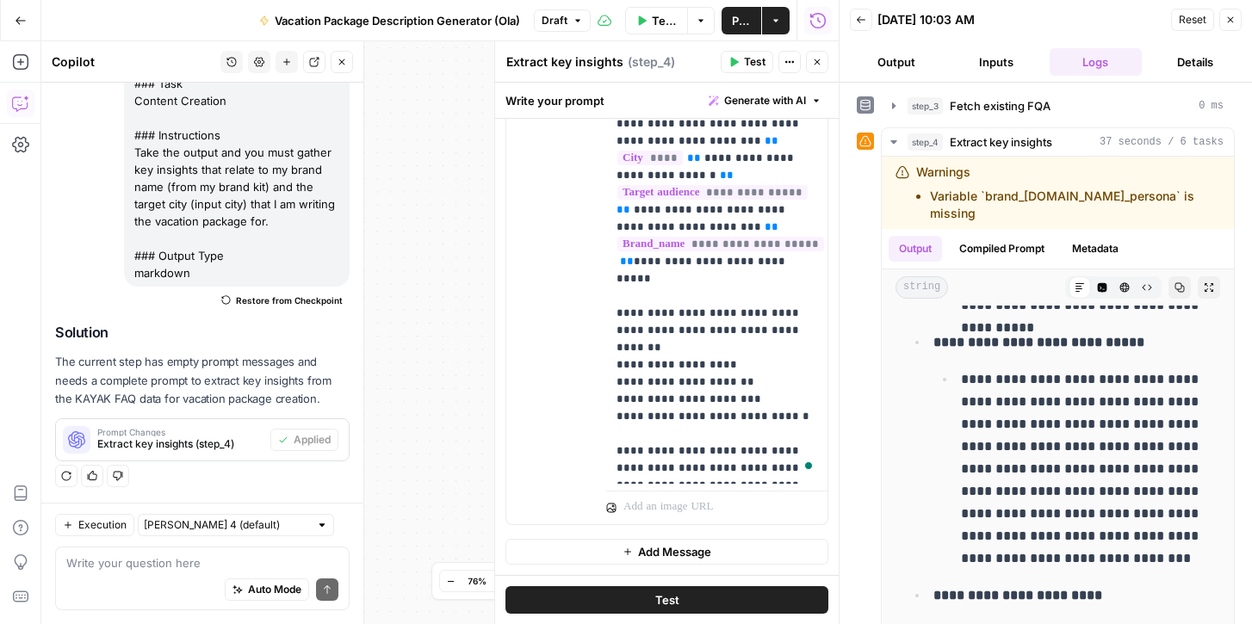
click at [695, 602] on button "Test" at bounding box center [666, 600] width 323 height 28
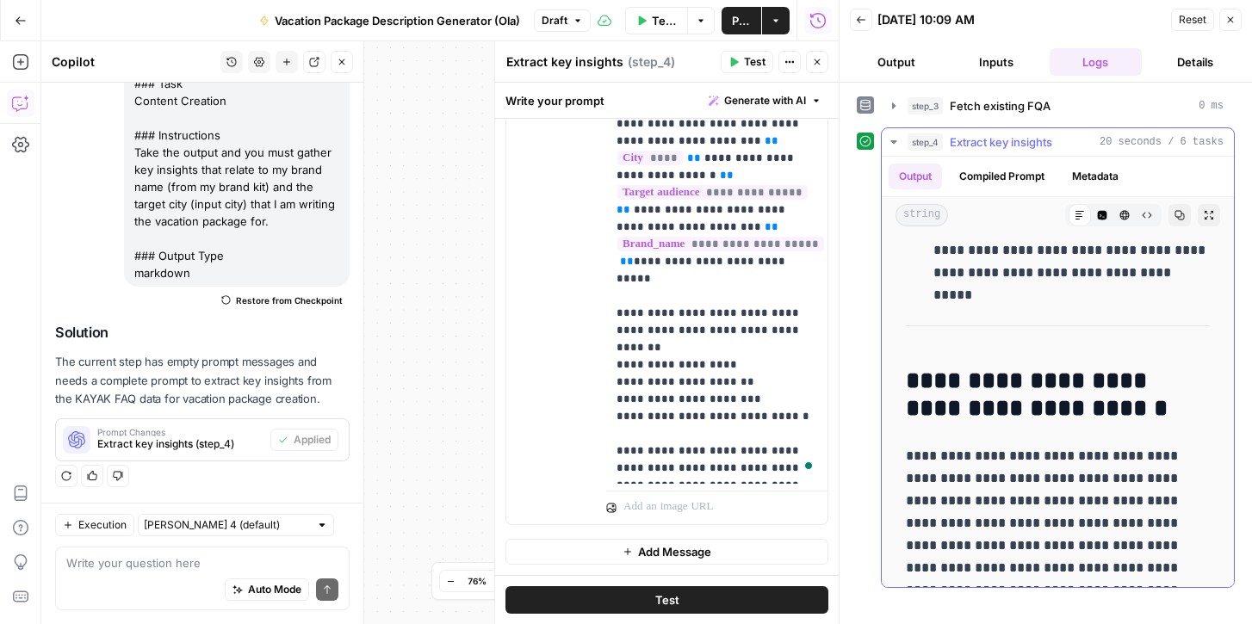
scroll to position [3675, 0]
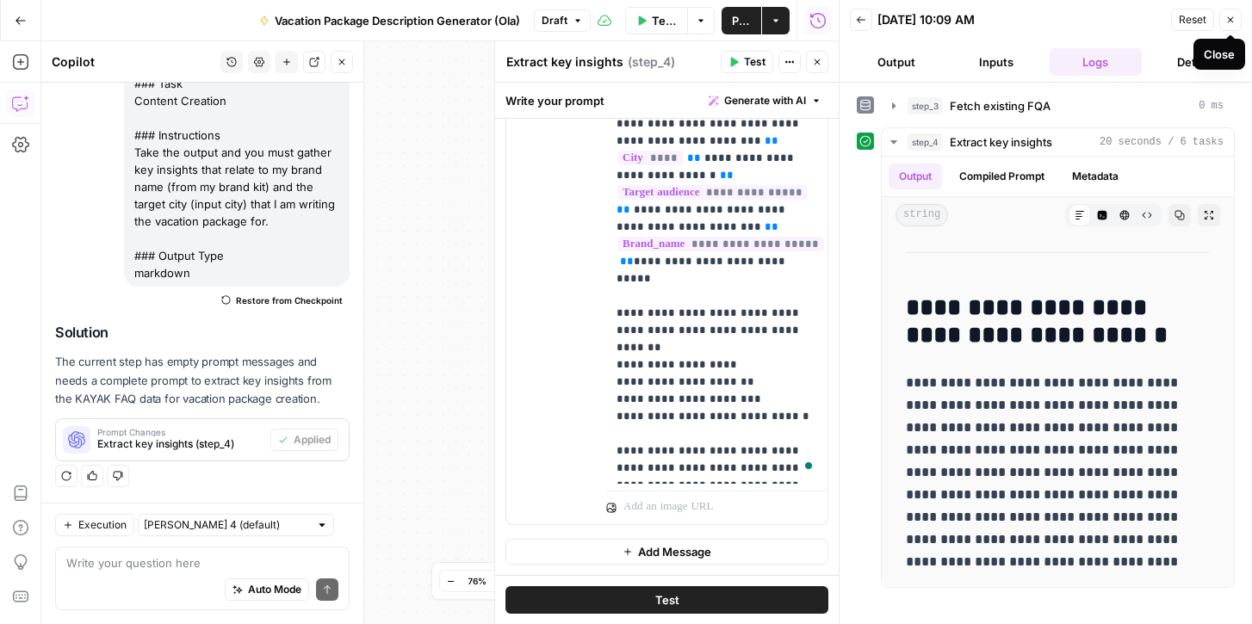
click at [1229, 23] on icon "button" at bounding box center [1230, 20] width 10 height 10
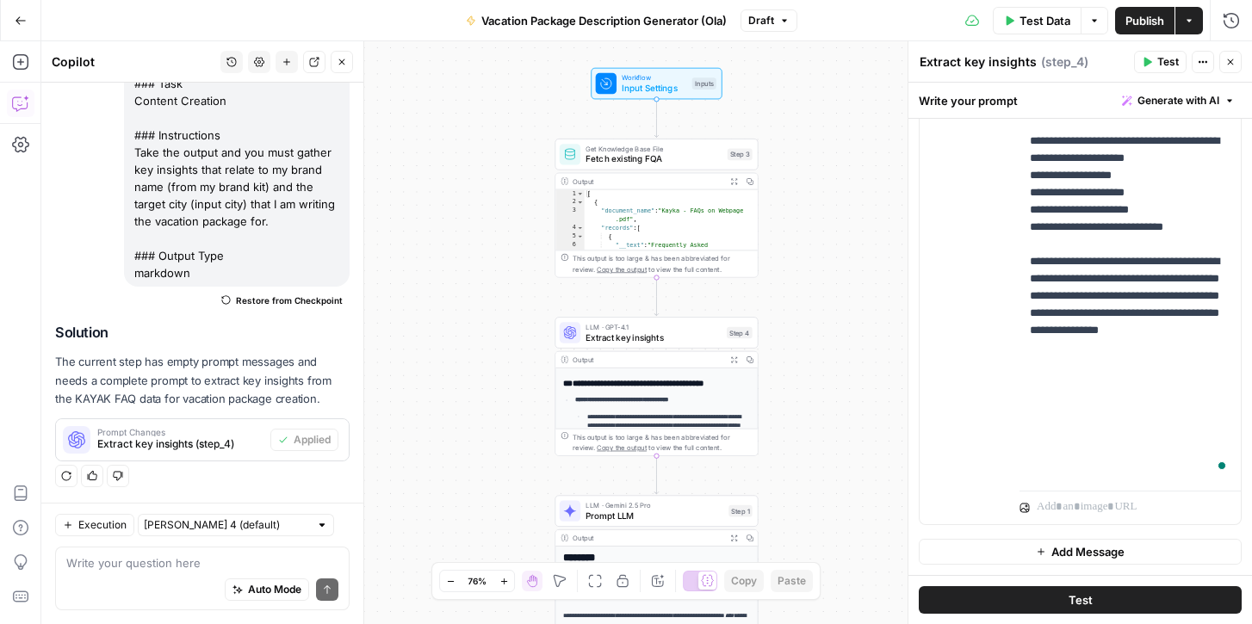
scroll to position [117, 0]
click at [632, 515] on span "Prompt LLM" at bounding box center [654, 515] width 138 height 13
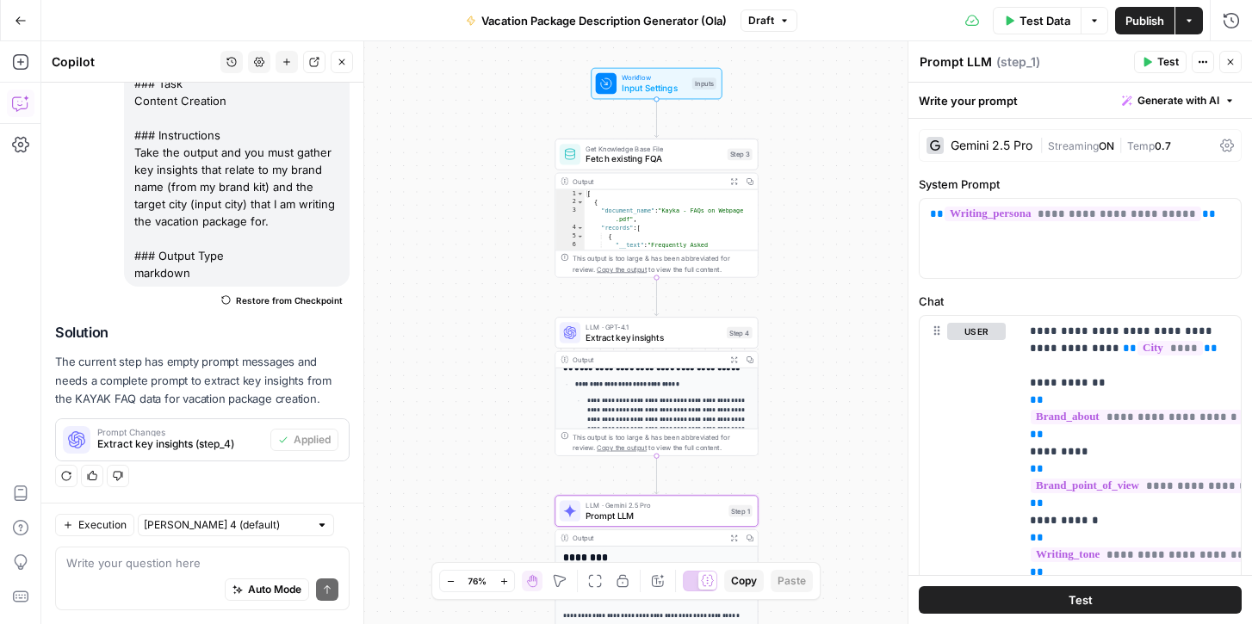
click at [975, 59] on textarea "Prompt LLM" at bounding box center [955, 61] width 72 height 17
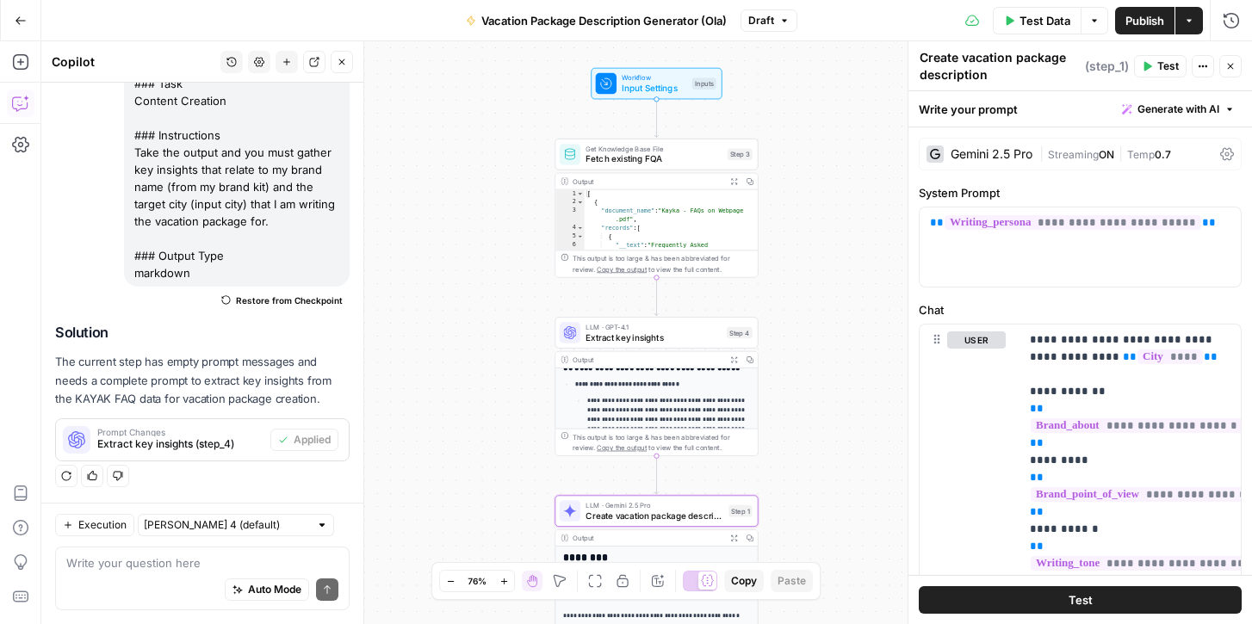
type textarea "Create vacation package description"
click at [1188, 108] on span "Generate with AI" at bounding box center [1178, 109] width 82 height 15
click at [1148, 197] on div "Improve your existing prompt" at bounding box center [1154, 202] width 144 height 15
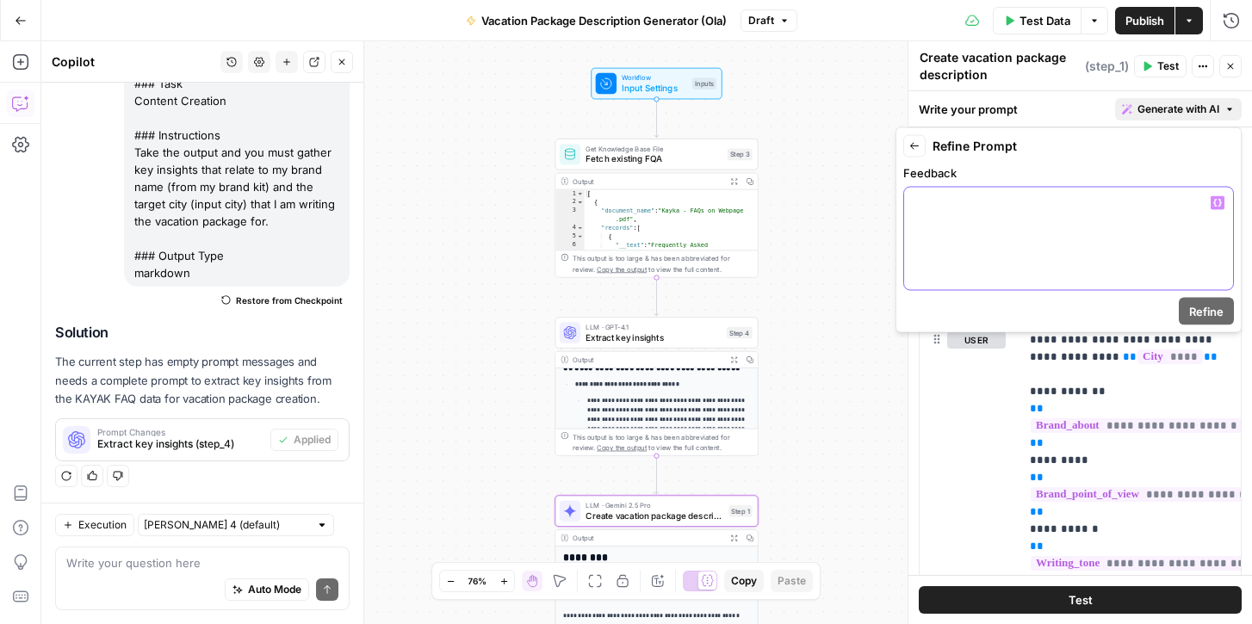
click at [1013, 209] on p at bounding box center [1068, 203] width 308 height 17
drag, startPoint x: 974, startPoint y: 200, endPoint x: 1069, endPoint y: 201, distance: 95.6
click at [1069, 201] on p "**********" at bounding box center [1068, 203] width 308 height 17
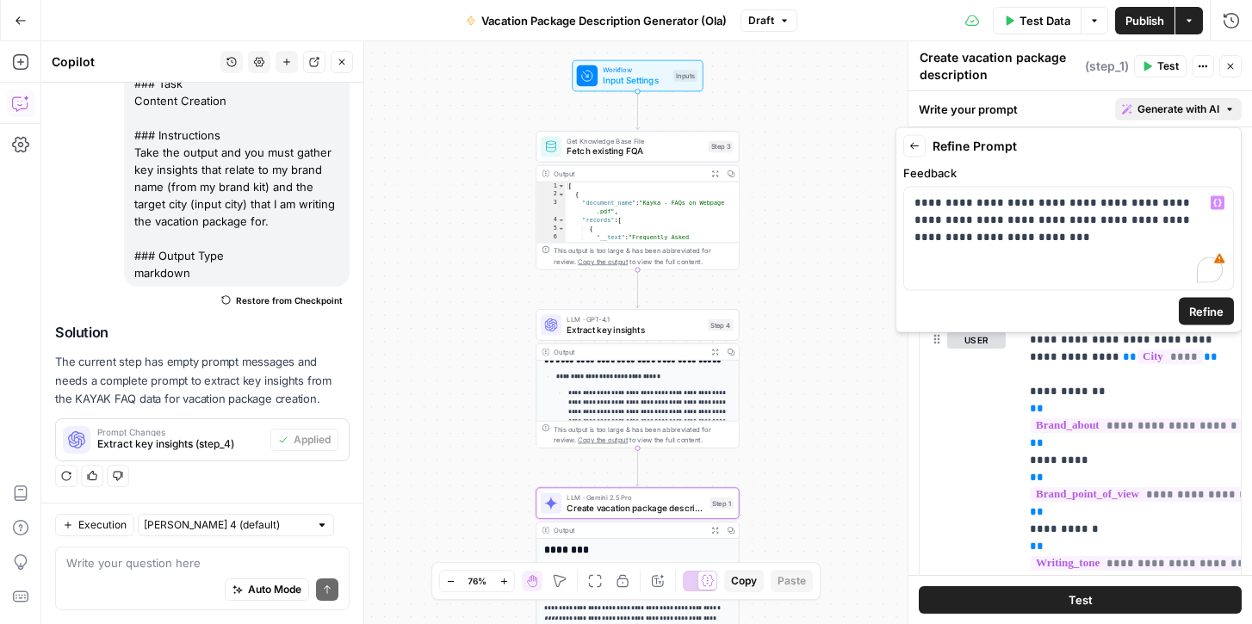
click at [1196, 305] on span "Refine" at bounding box center [1206, 311] width 34 height 17
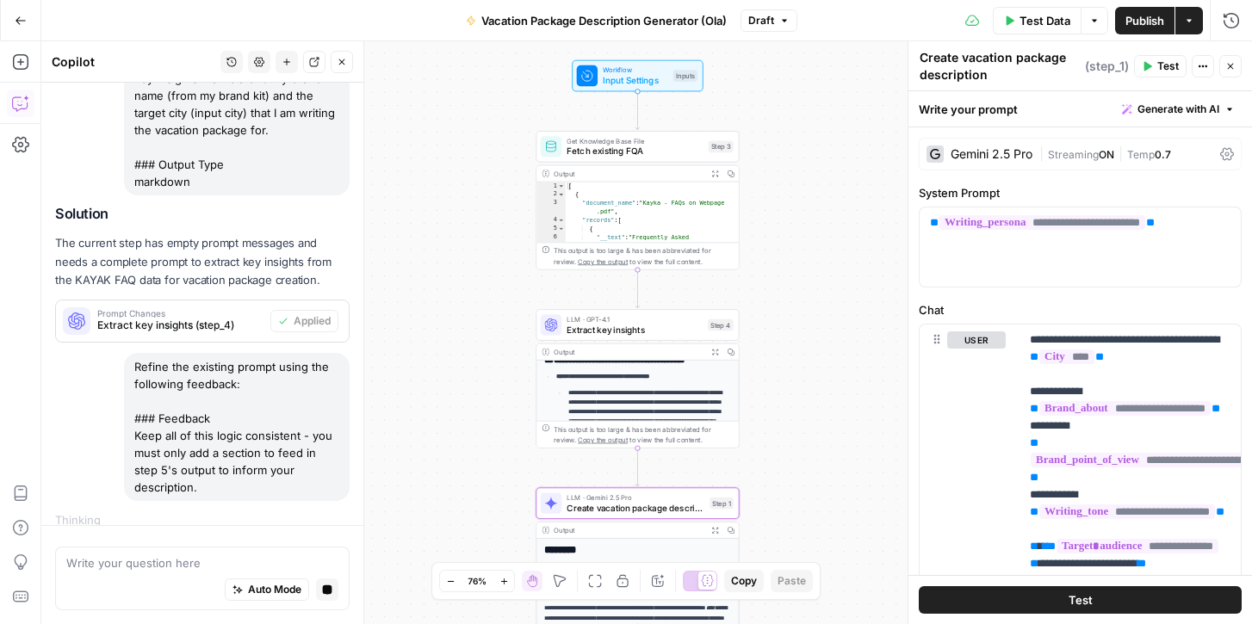
click at [773, 346] on div "Workflow Input Settings Inputs Get Knowledge Base File Fetch existing FQA Step …" at bounding box center [646, 332] width 1210 height 583
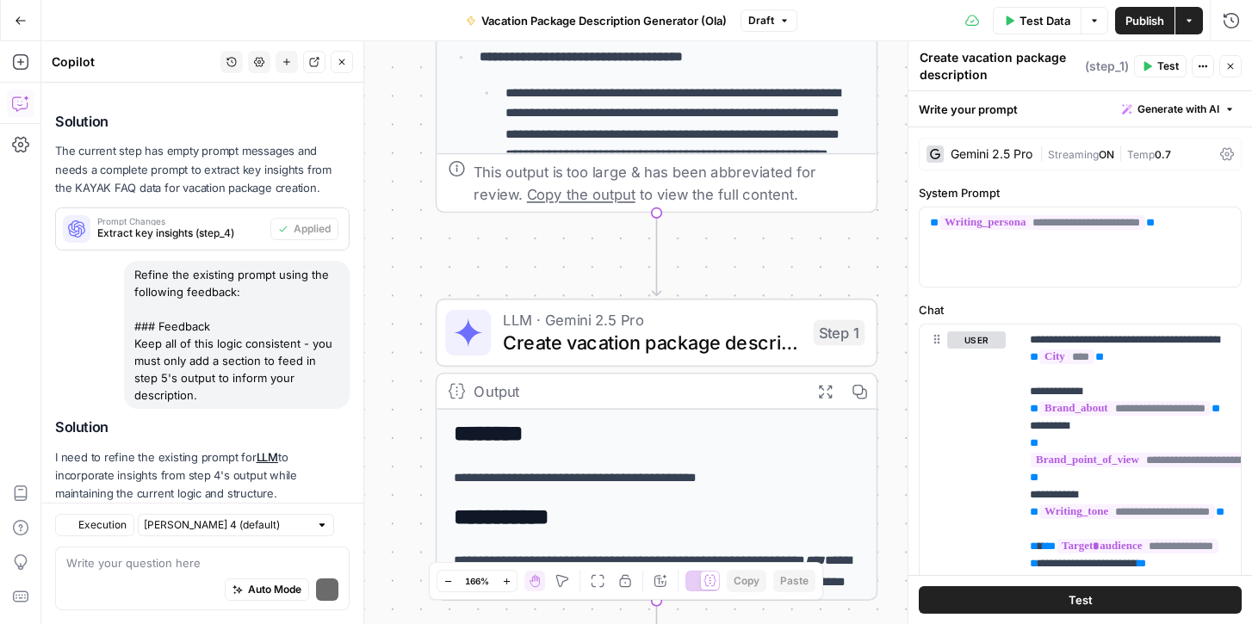
scroll to position [491, 0]
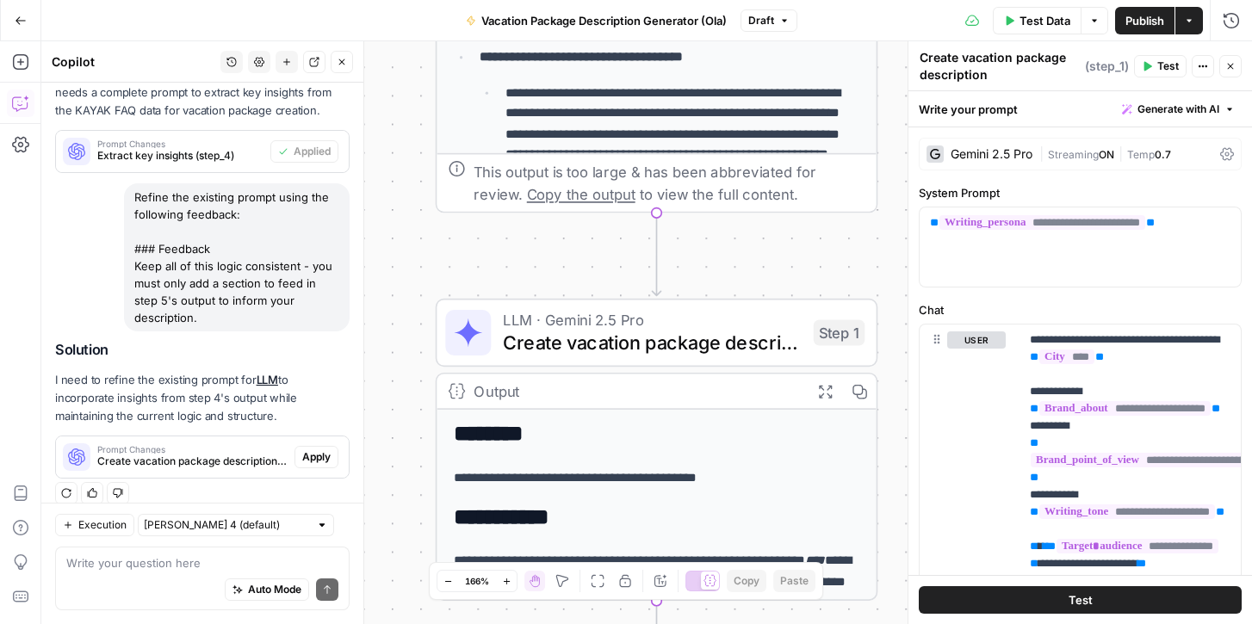
click at [1030, 594] on button "Test" at bounding box center [1080, 600] width 323 height 28
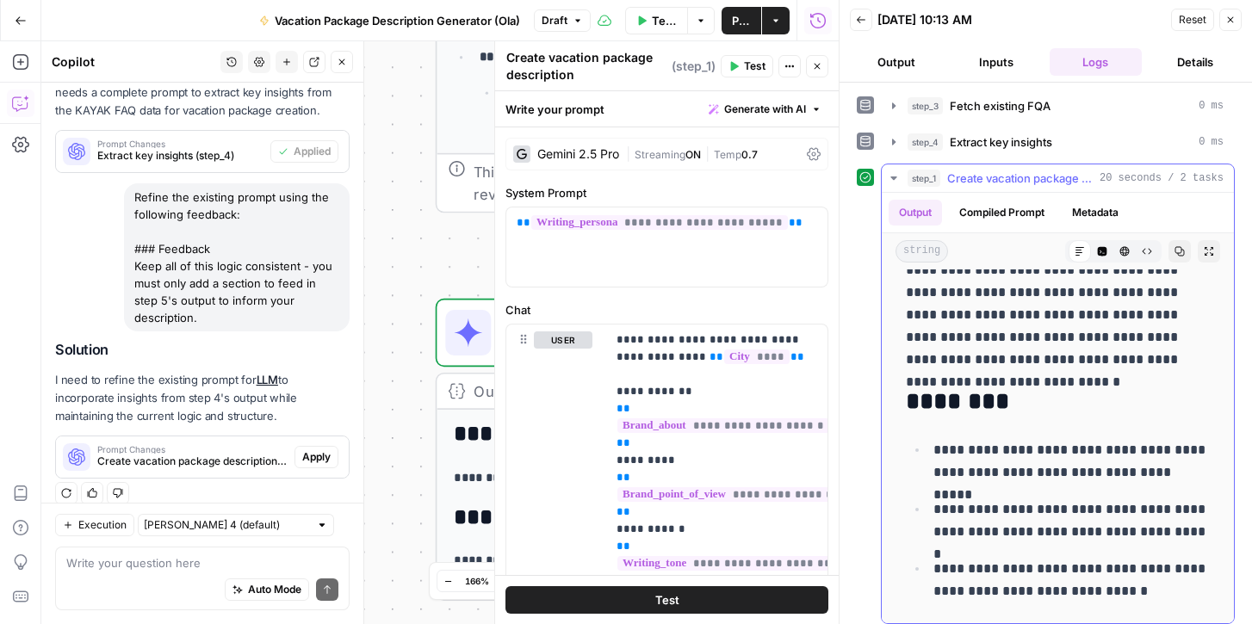
scroll to position [9, 0]
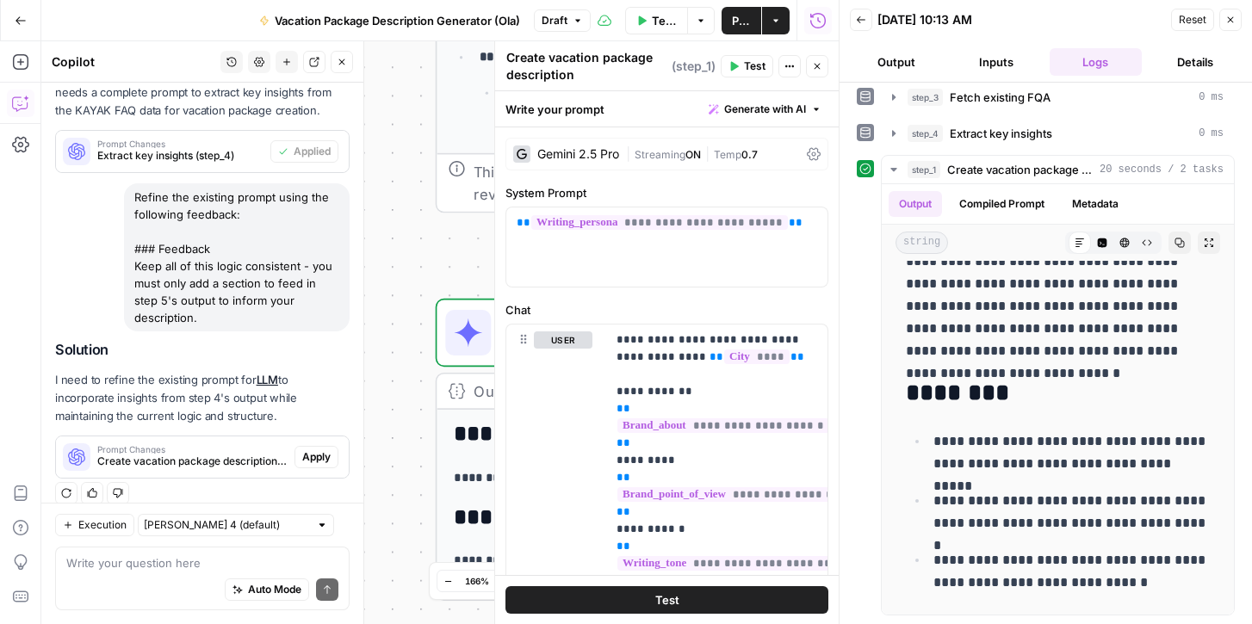
click at [740, 26] on span "Publish" at bounding box center [741, 20] width 19 height 17
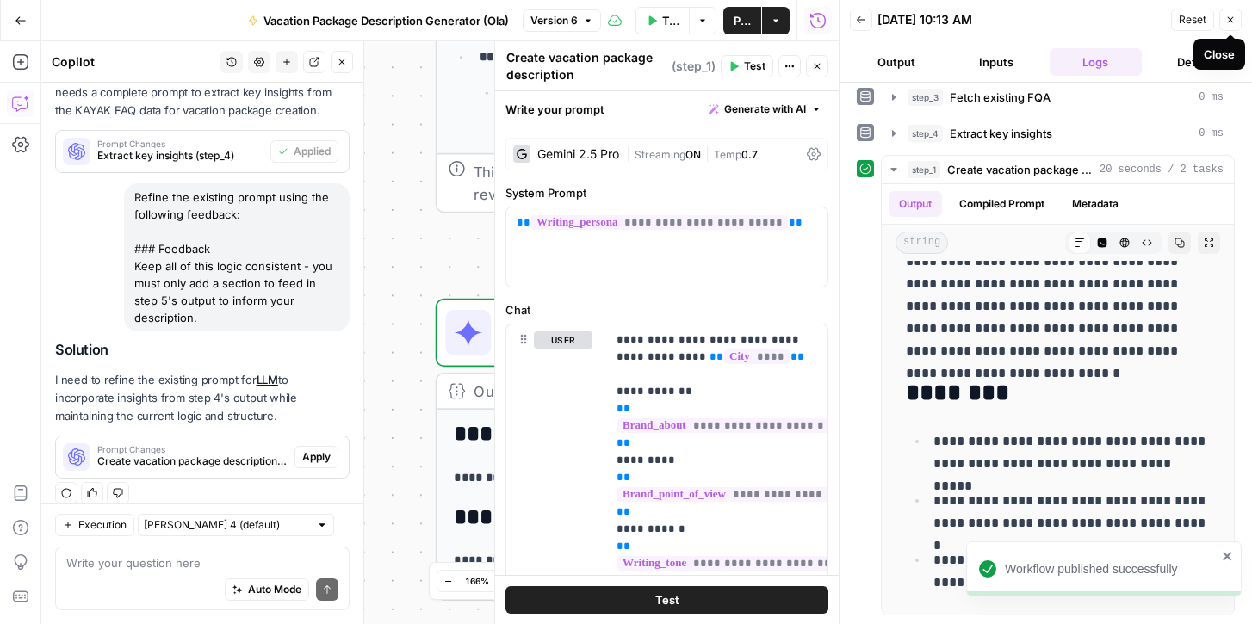
click at [1229, 19] on icon "button" at bounding box center [1231, 20] width 6 height 6
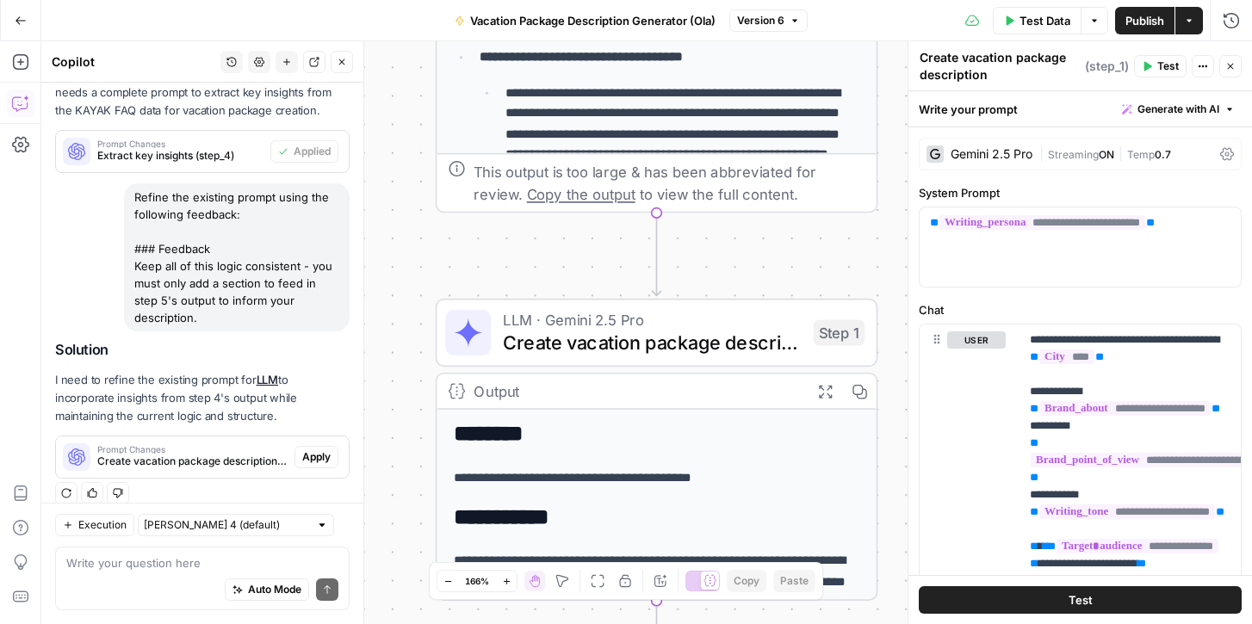
click at [346, 64] on button "Close" at bounding box center [342, 62] width 22 height 22
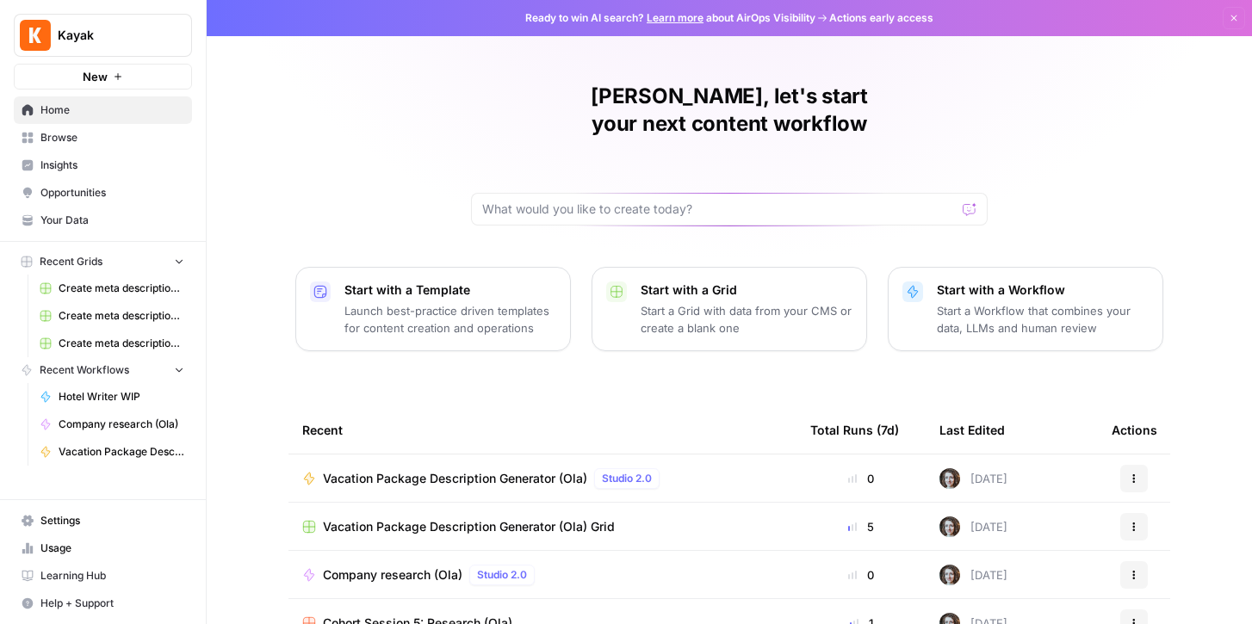
click at [77, 220] on span "Your Data" at bounding box center [112, 220] width 144 height 15
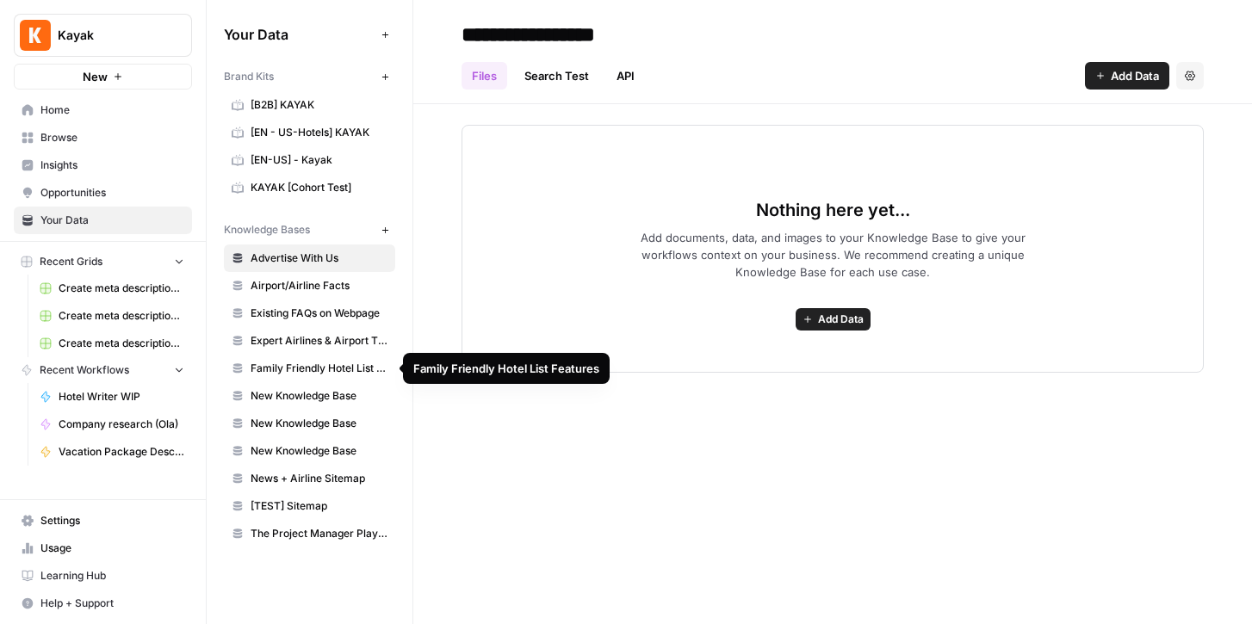
click at [291, 369] on span "Family Friendly Hotel List Features" at bounding box center [319, 368] width 137 height 15
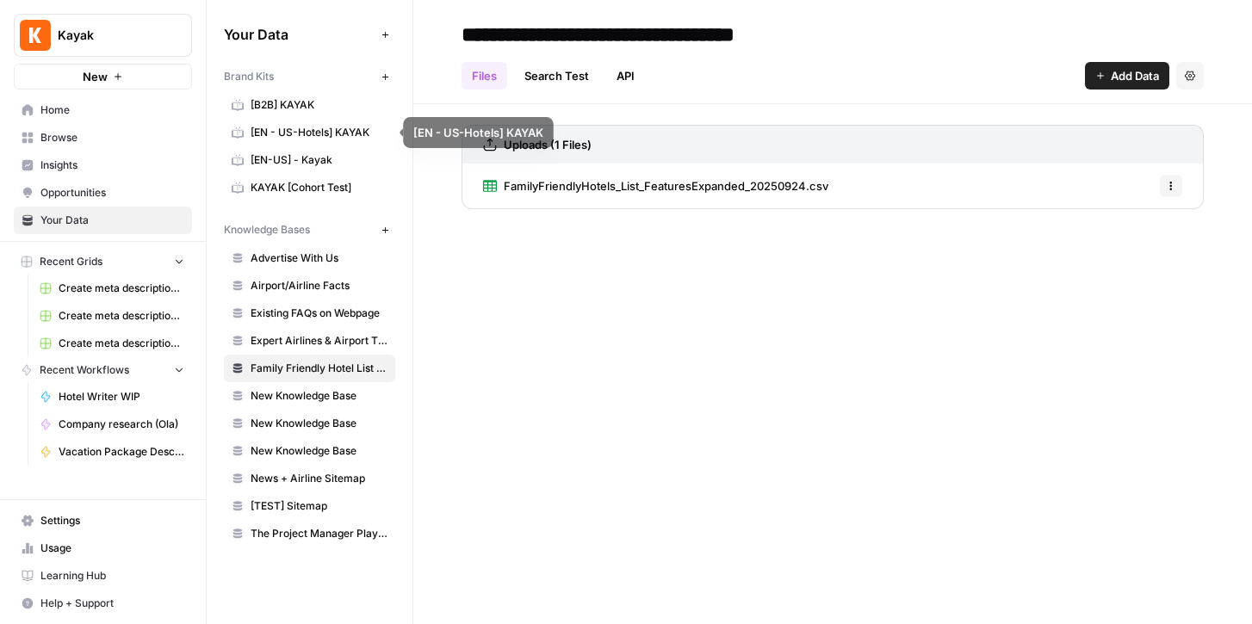
click at [310, 129] on span "[EN - US-Hotels] KAYAK" at bounding box center [319, 132] width 137 height 15
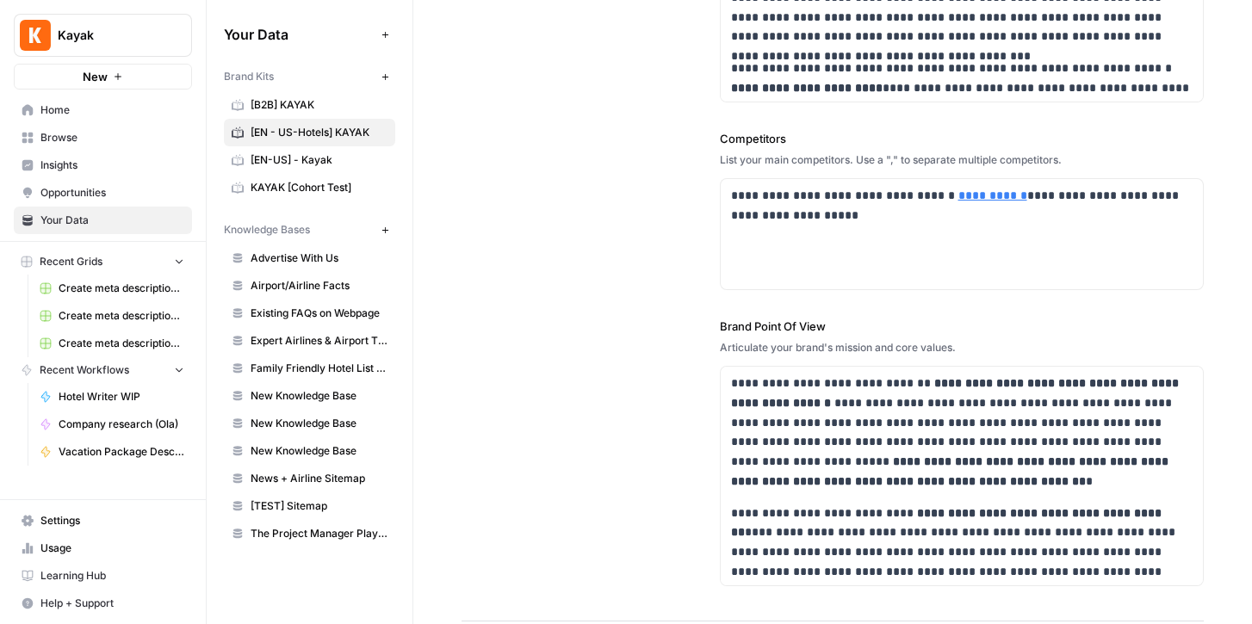
scroll to position [873, 0]
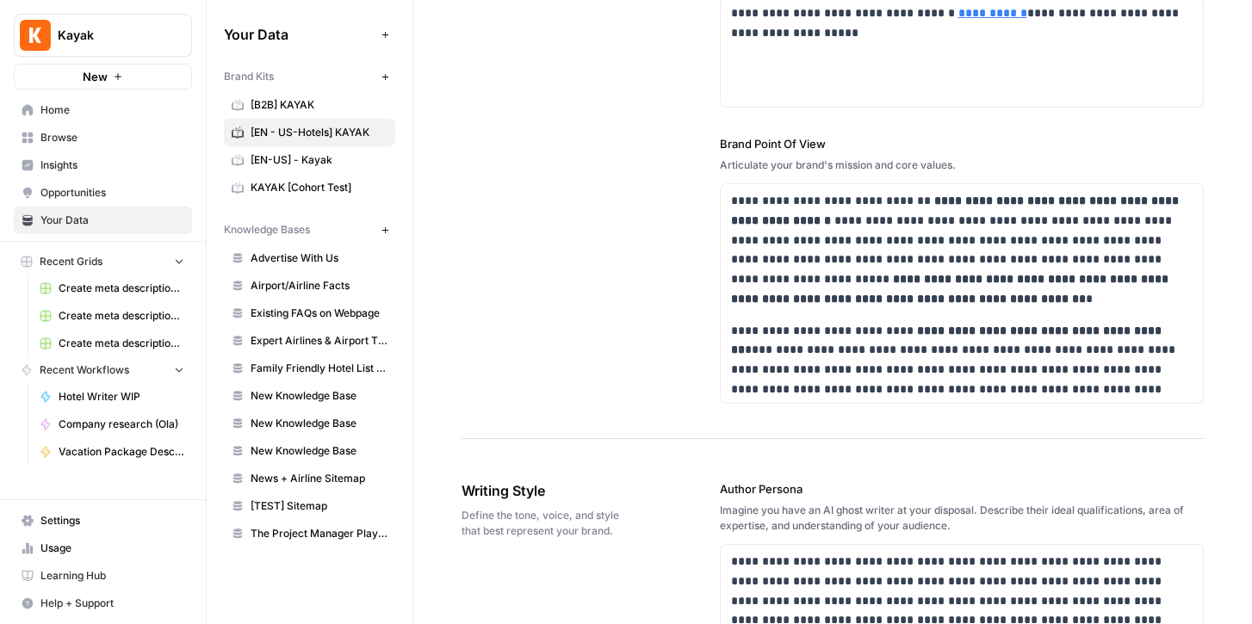
click at [53, 110] on span "Home" at bounding box center [112, 109] width 144 height 15
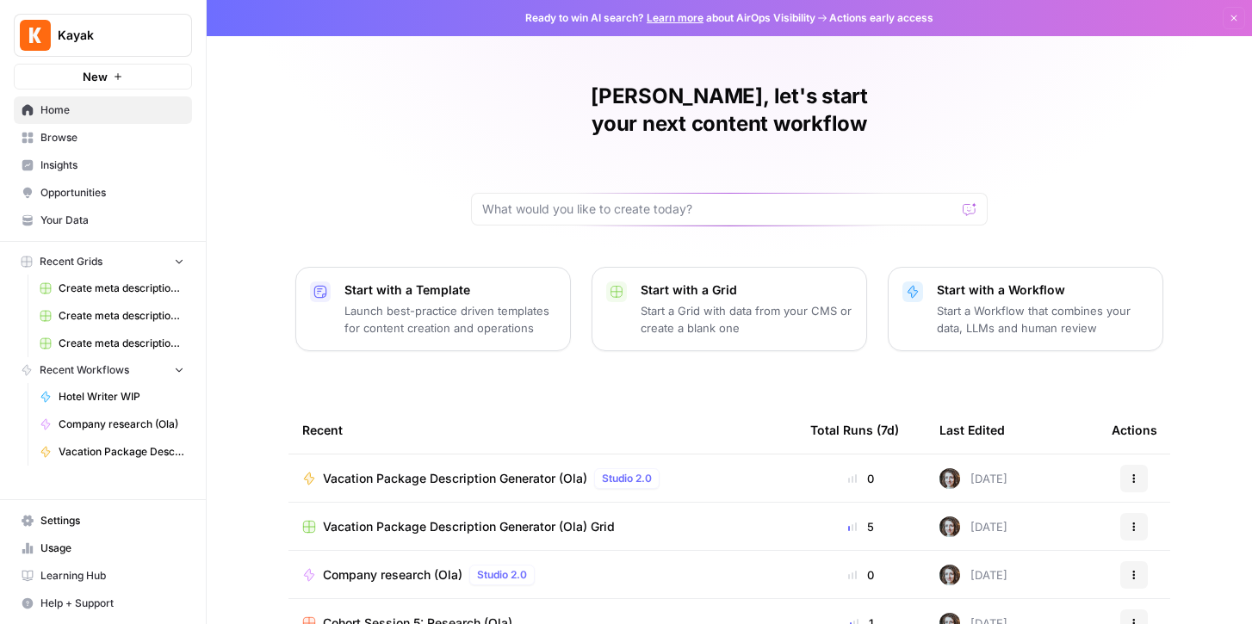
click at [75, 573] on span "Learning Hub" at bounding box center [112, 575] width 144 height 15
